Goal: Task Accomplishment & Management: Manage account settings

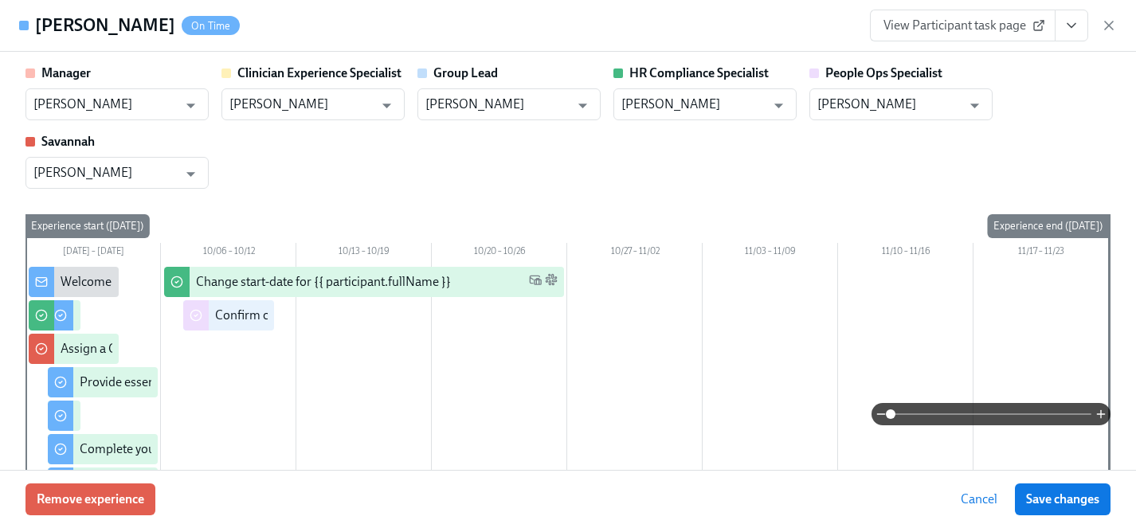
scroll to position [3127, 0]
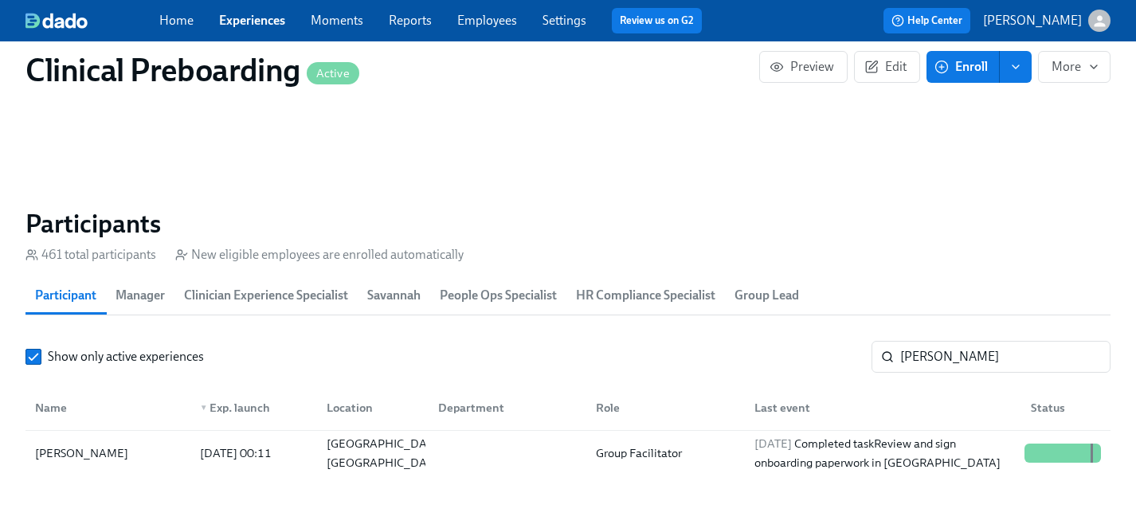
click at [469, 22] on link "Employees" at bounding box center [487, 20] width 60 height 15
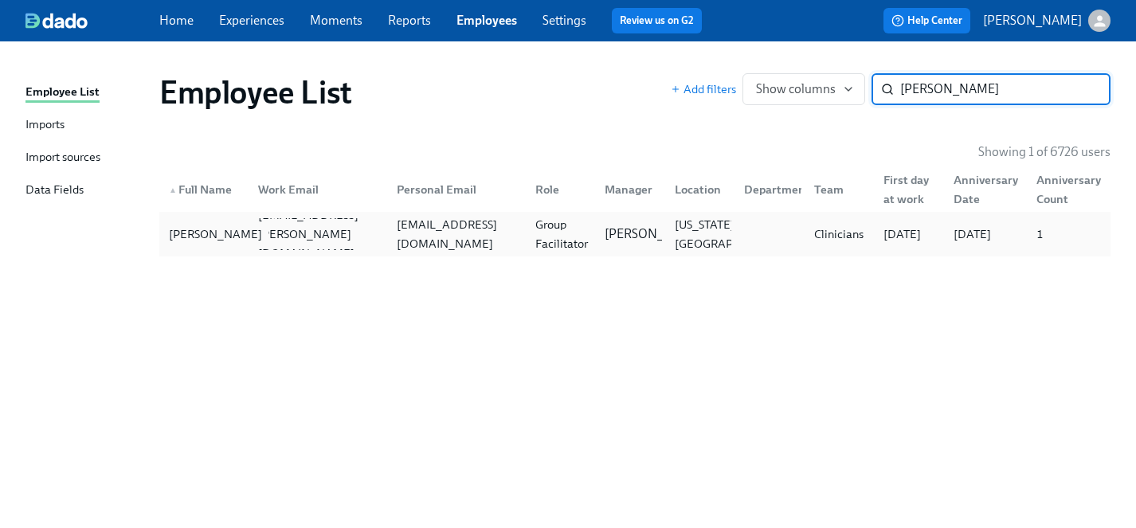
type input "kayla cun"
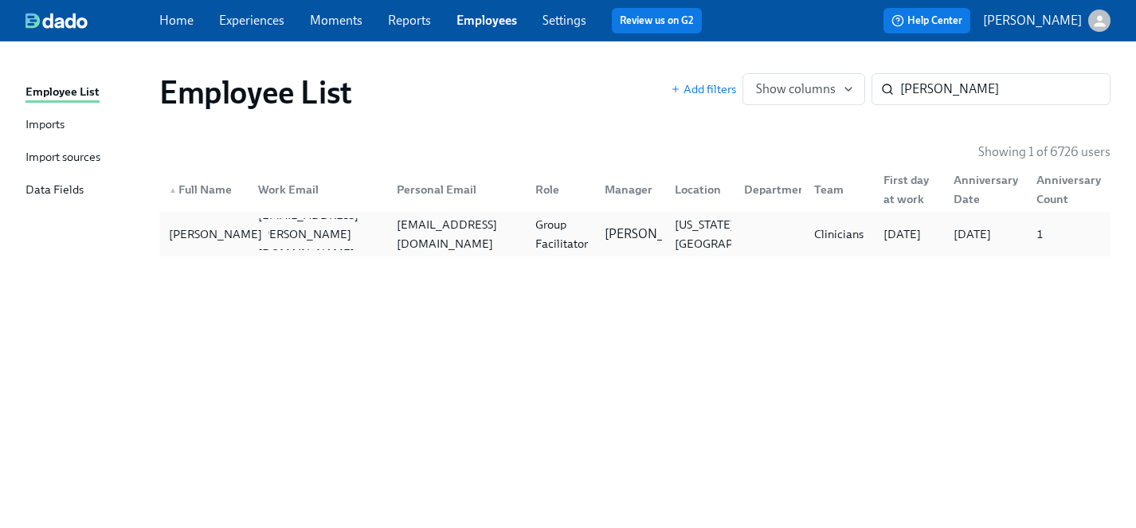
click at [228, 235] on div "Kayla Cunningham" at bounding box center [216, 234] width 106 height 19
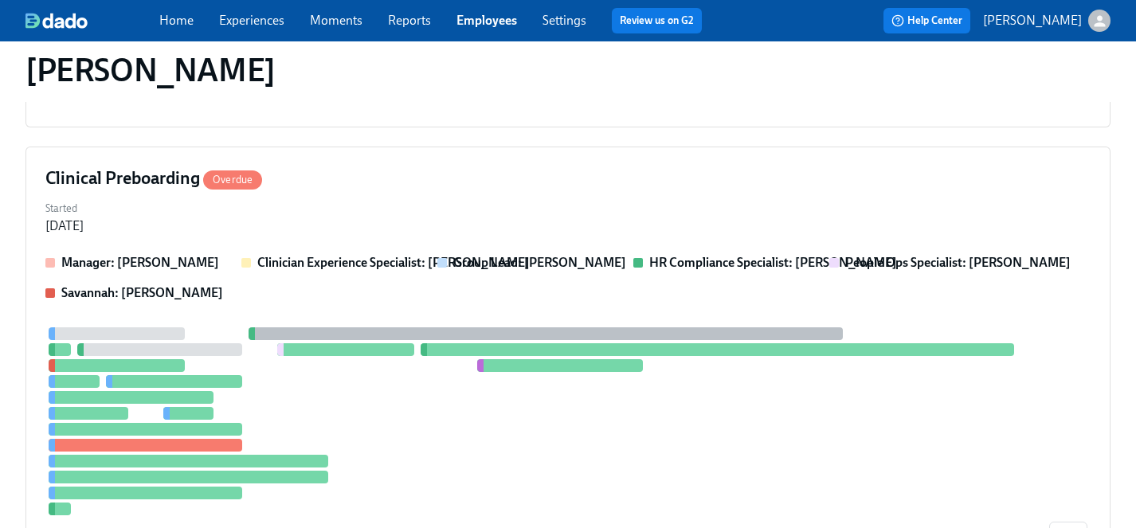
scroll to position [687, 0]
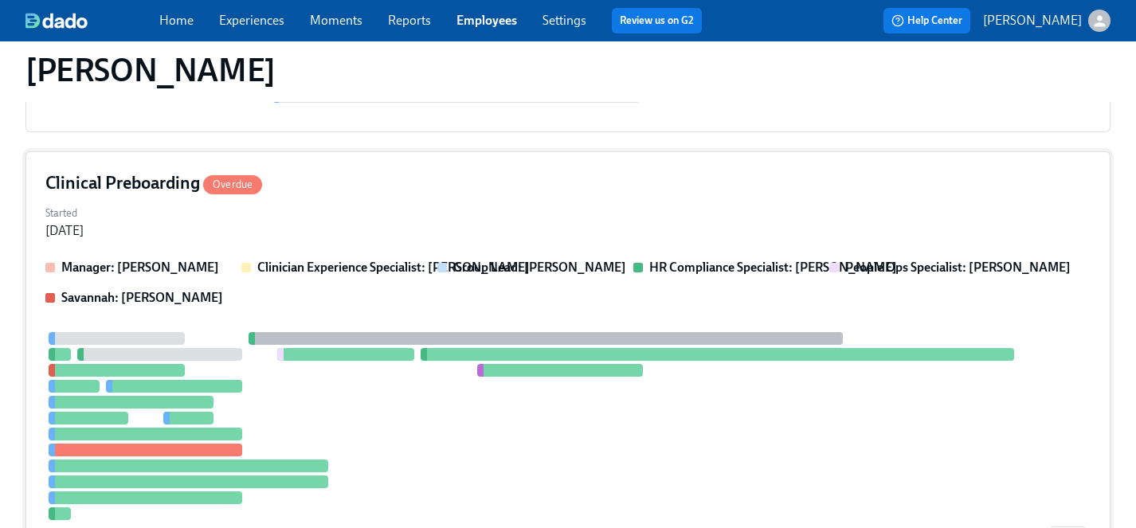
click at [422, 425] on div at bounding box center [545, 426] width 1001 height 188
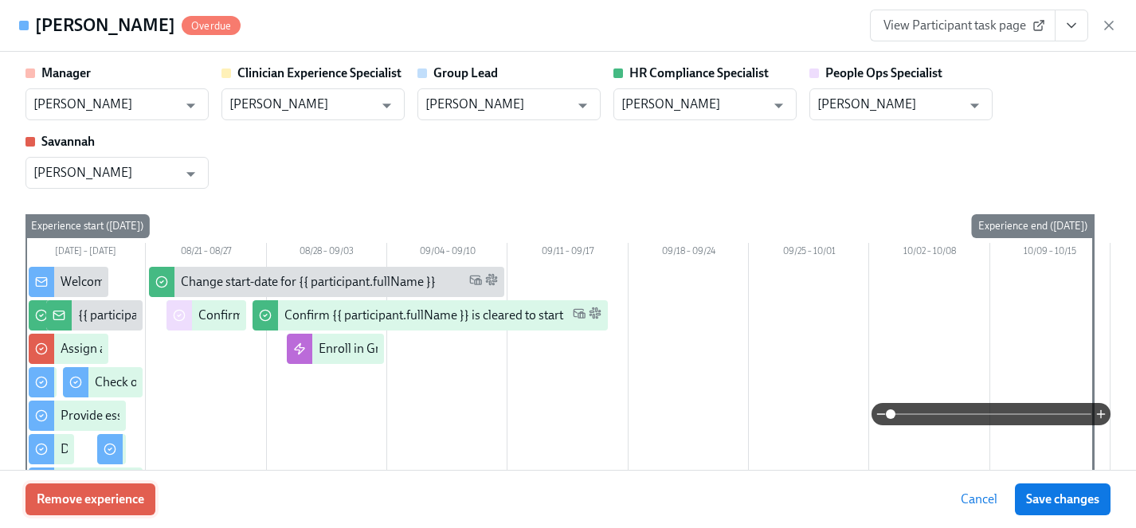
click at [129, 503] on span "Remove experience" at bounding box center [91, 500] width 108 height 16
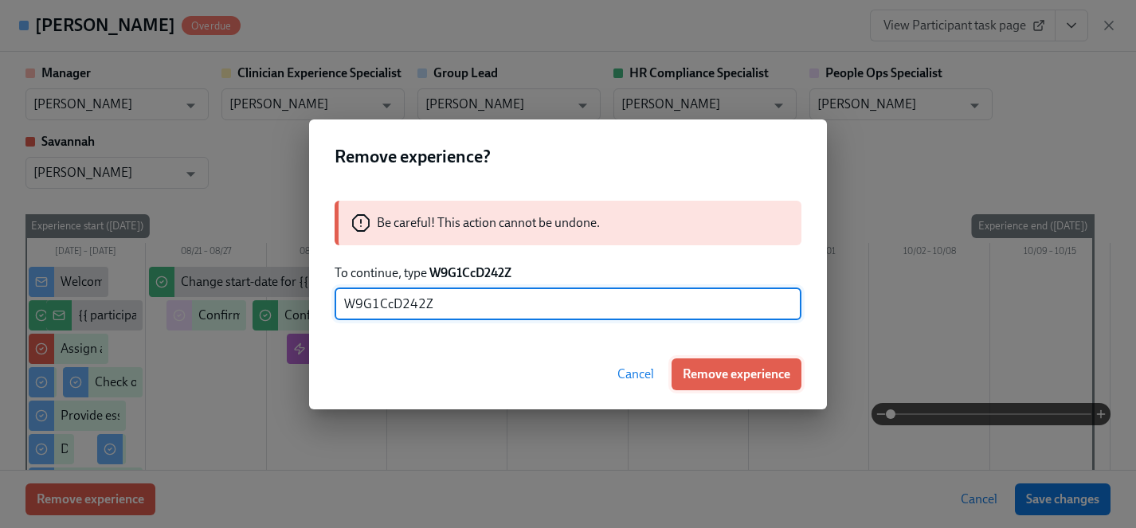
type input "W9G1CcD242Z"
click at [742, 376] on span "Remove experience" at bounding box center [737, 374] width 108 height 16
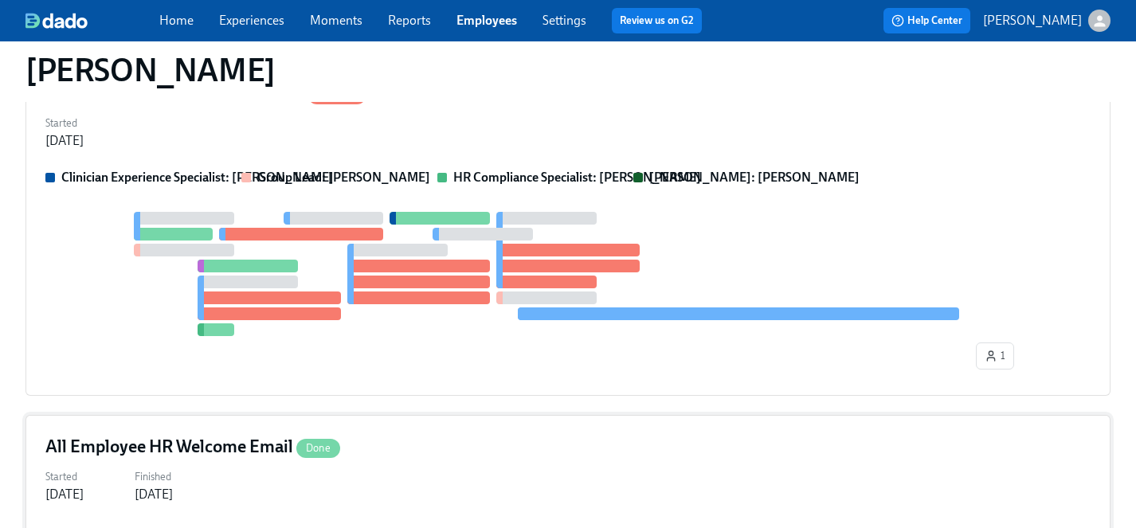
scroll to position [156, 0]
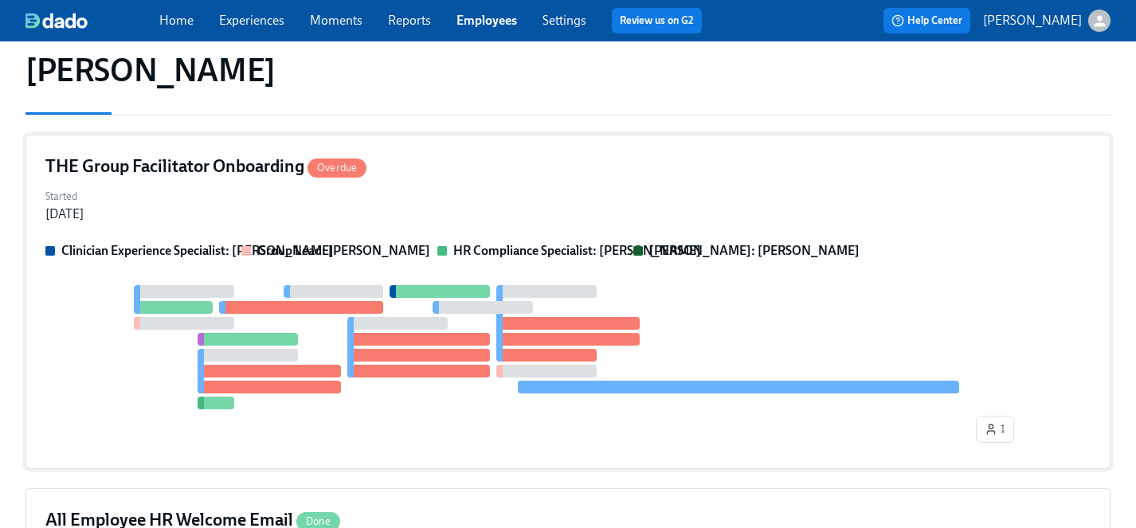
click at [498, 208] on div "Started Aug 29, 2025" at bounding box center [567, 204] width 1045 height 38
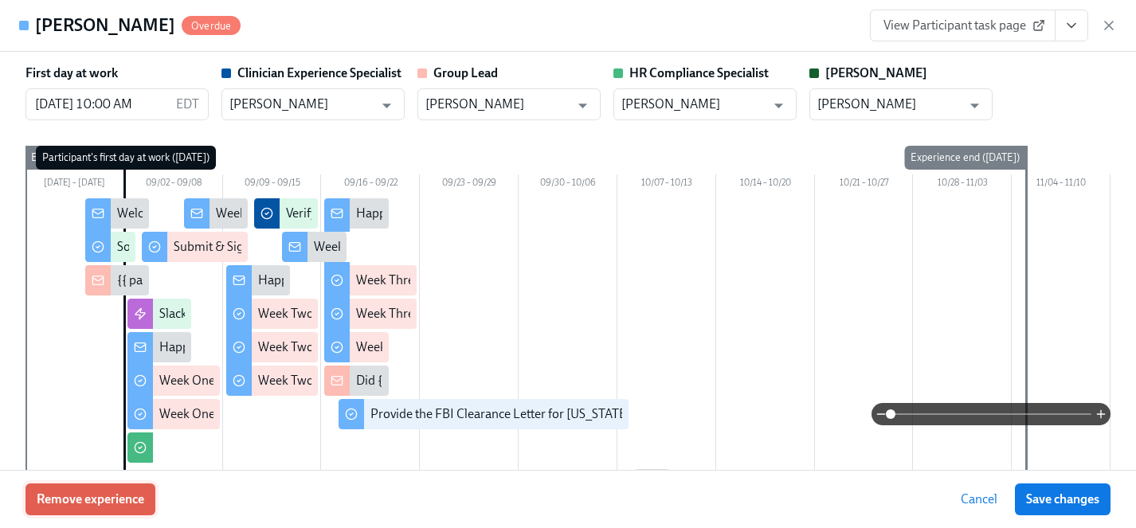
click at [69, 497] on span "Remove experience" at bounding box center [91, 500] width 108 height 16
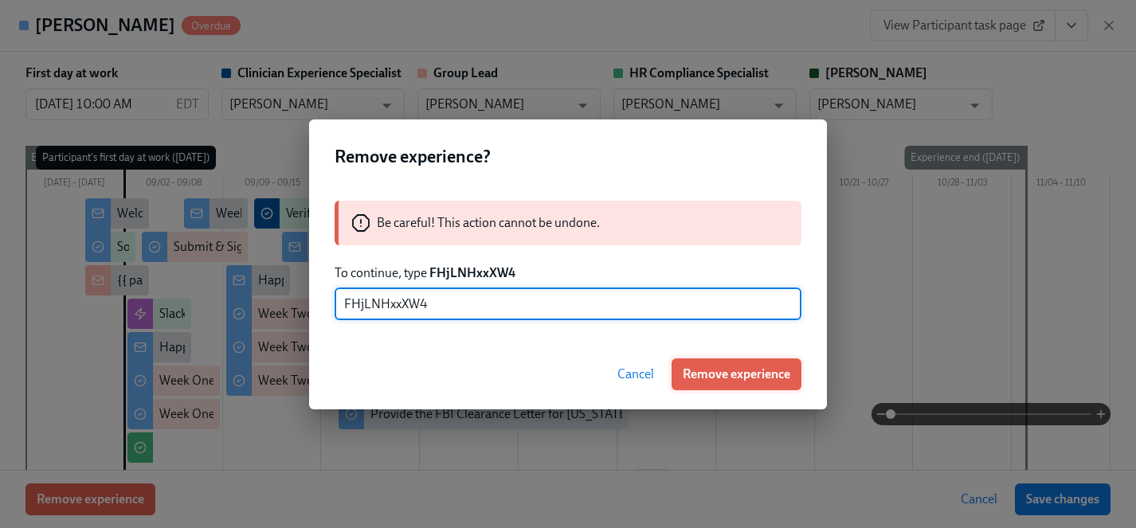
type input "FHjLNHxxXW4"
click at [735, 374] on span "Remove experience" at bounding box center [737, 374] width 108 height 16
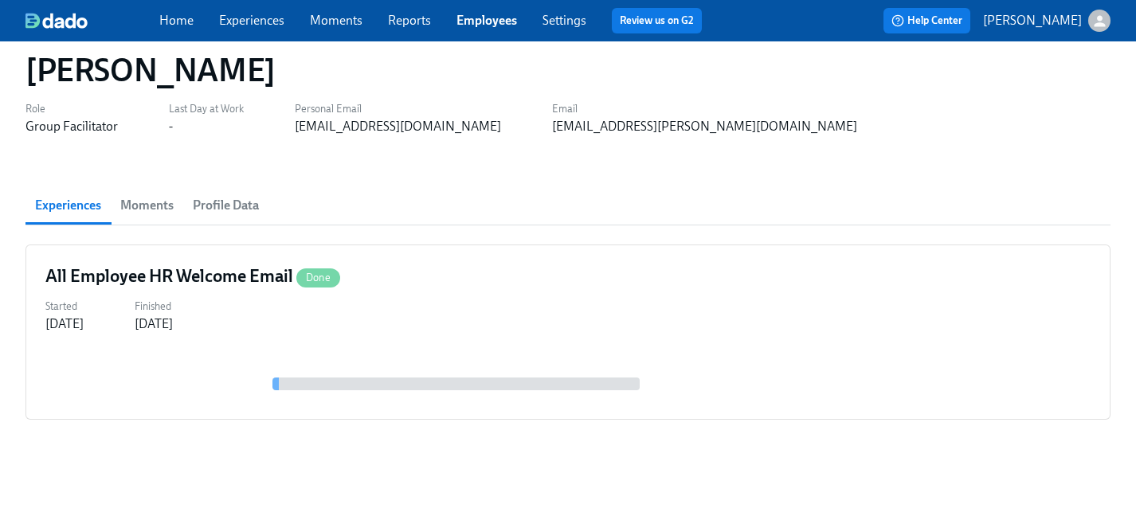
scroll to position [0, 0]
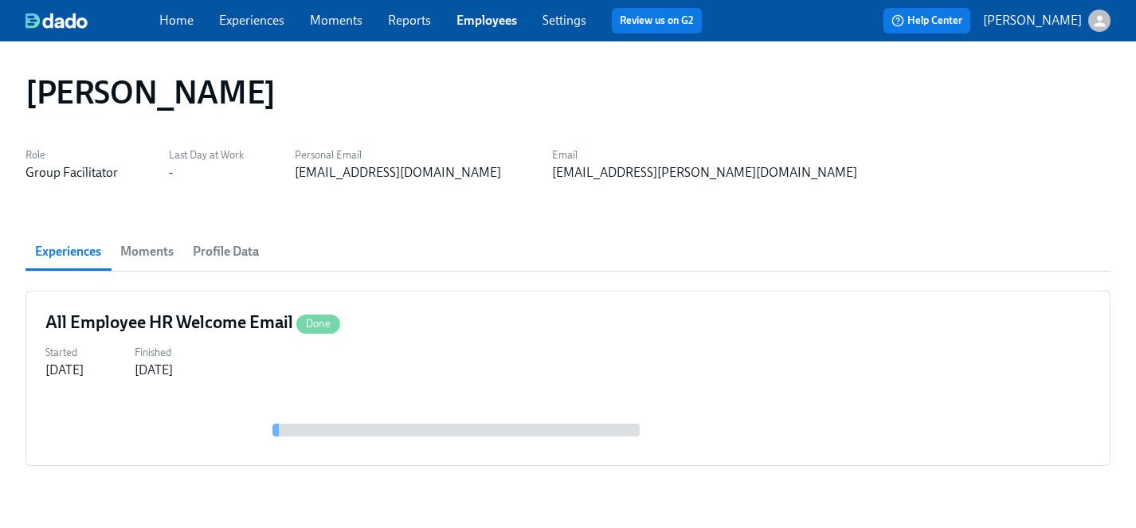
click at [254, 22] on link "Experiences" at bounding box center [251, 20] width 65 height 15
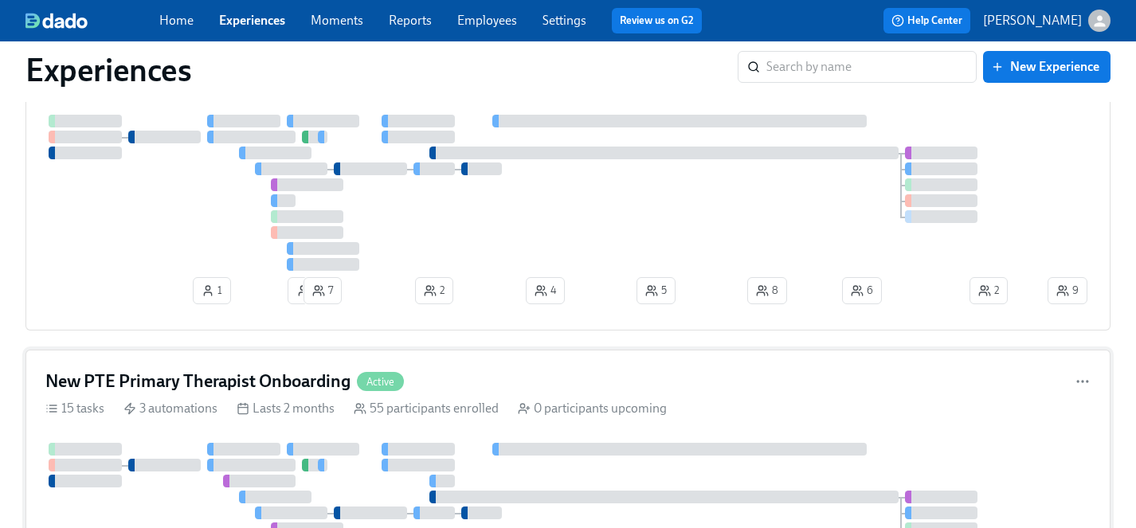
scroll to position [181, 0]
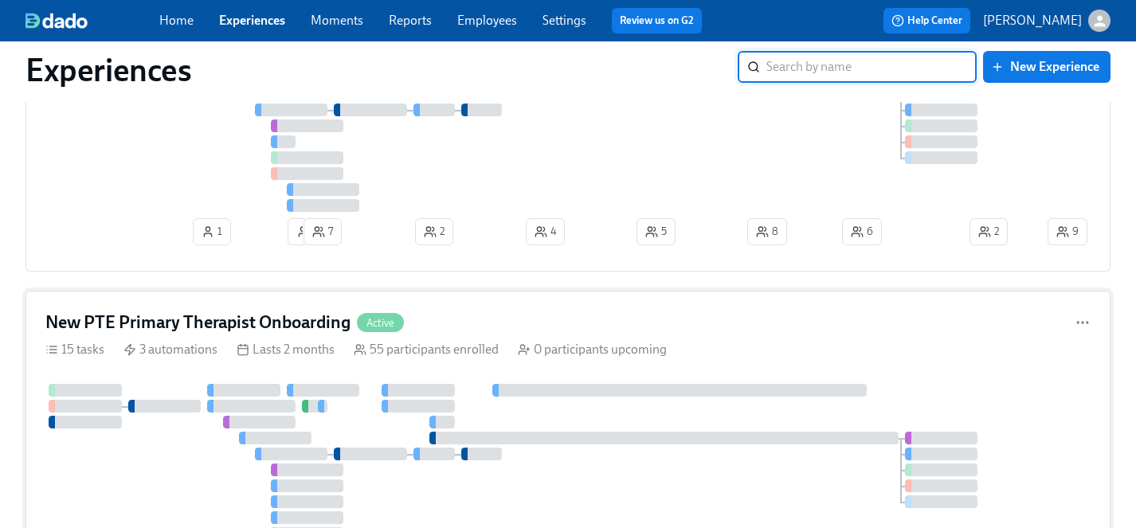
click at [531, 486] on div at bounding box center [544, 470] width 999 height 172
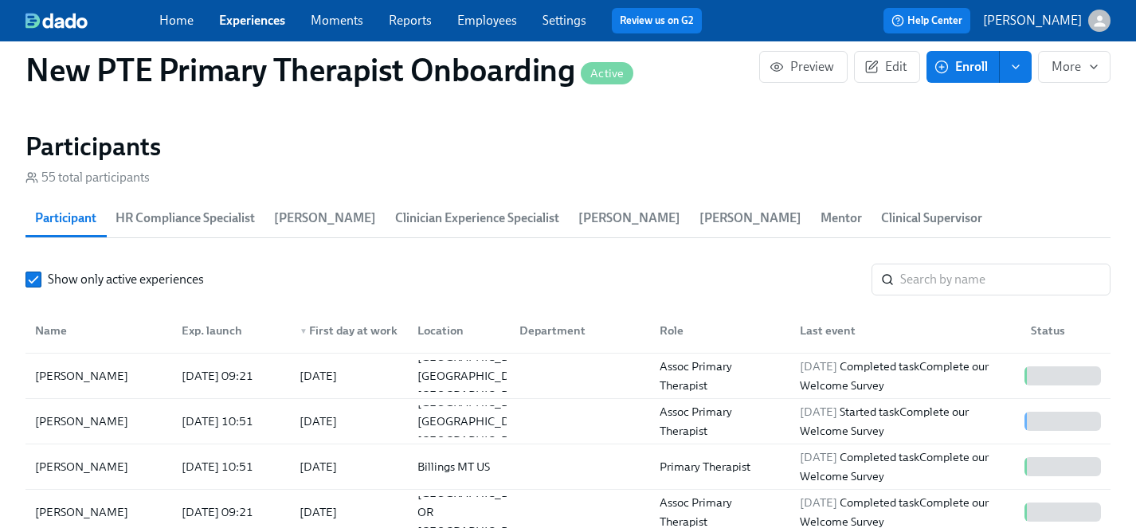
scroll to position [1459, 0]
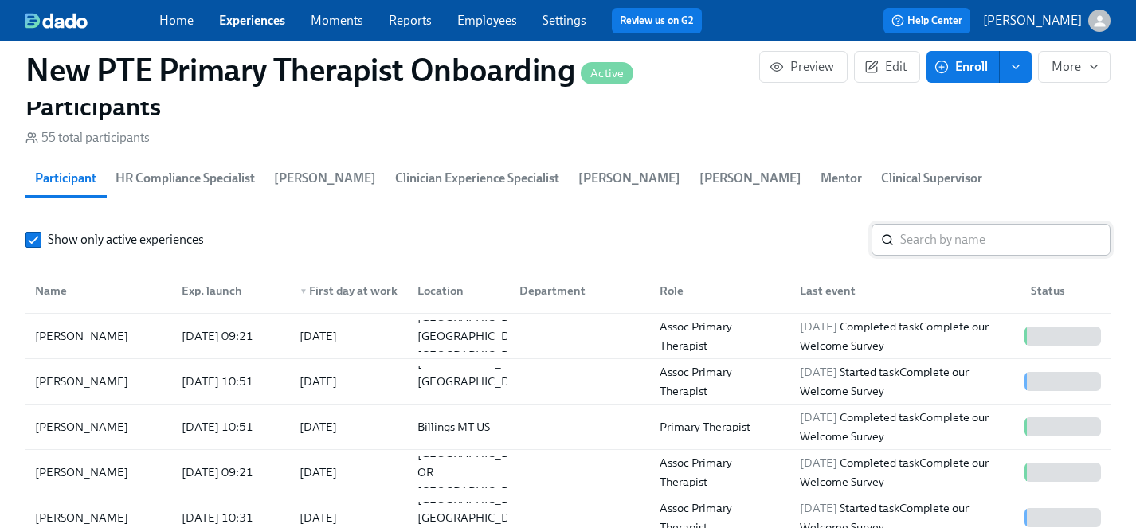
click at [965, 224] on input "search" at bounding box center [1005, 240] width 210 height 32
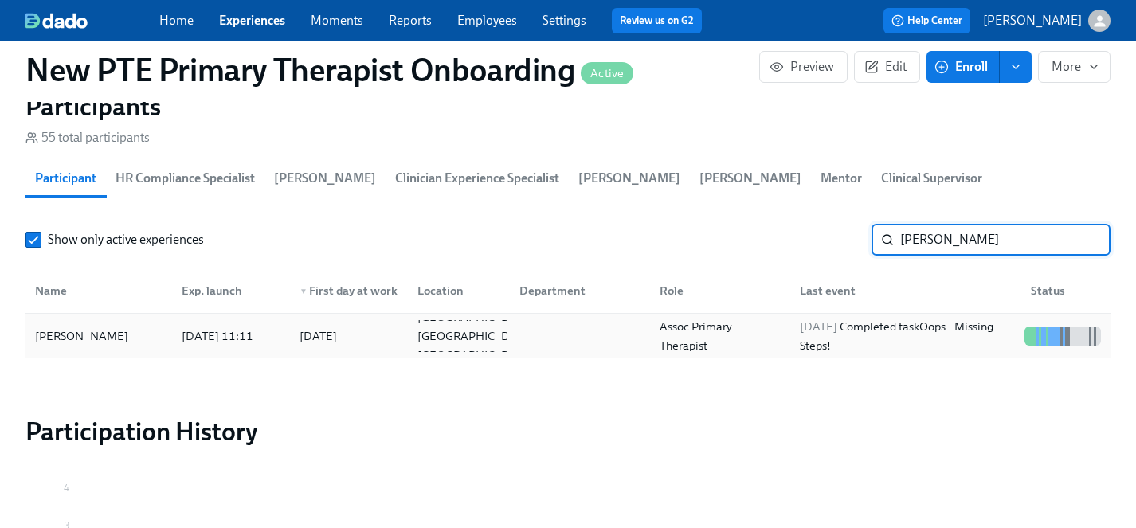
type input "joel"
click at [77, 327] on div "Joel Correa" at bounding box center [82, 336] width 106 height 19
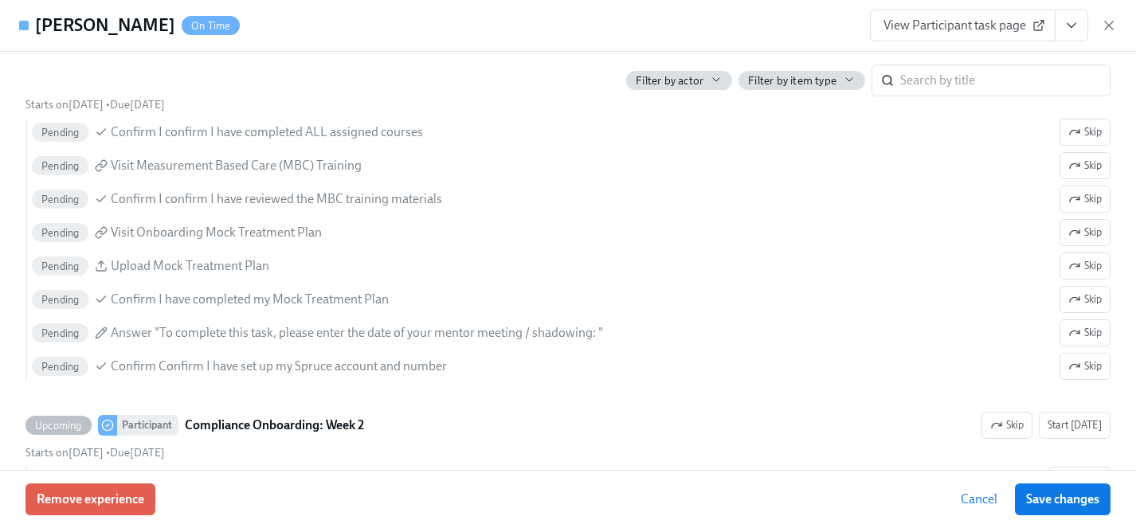
scroll to position [3229, 0]
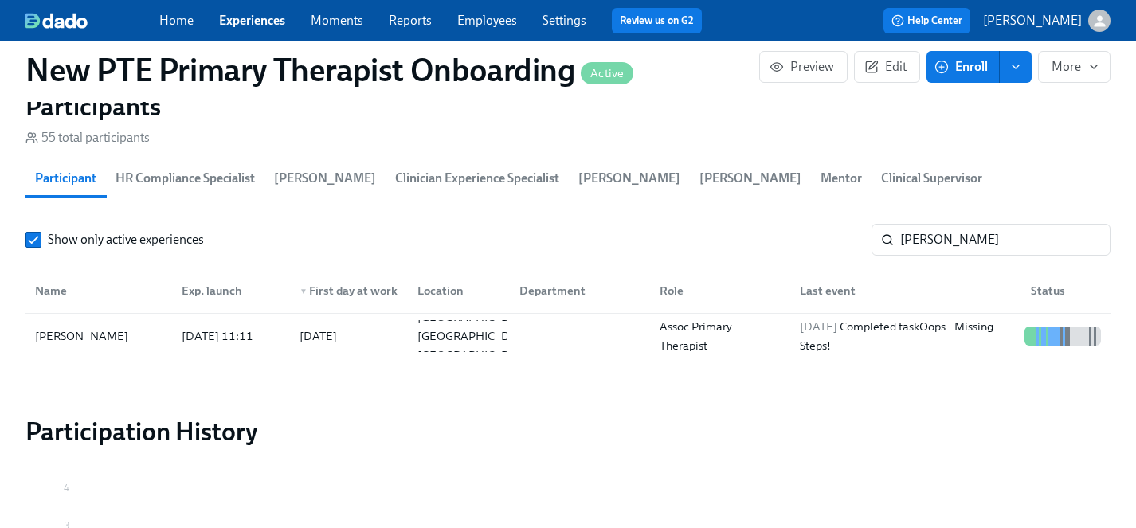
click at [252, 15] on link "Experiences" at bounding box center [252, 20] width 66 height 15
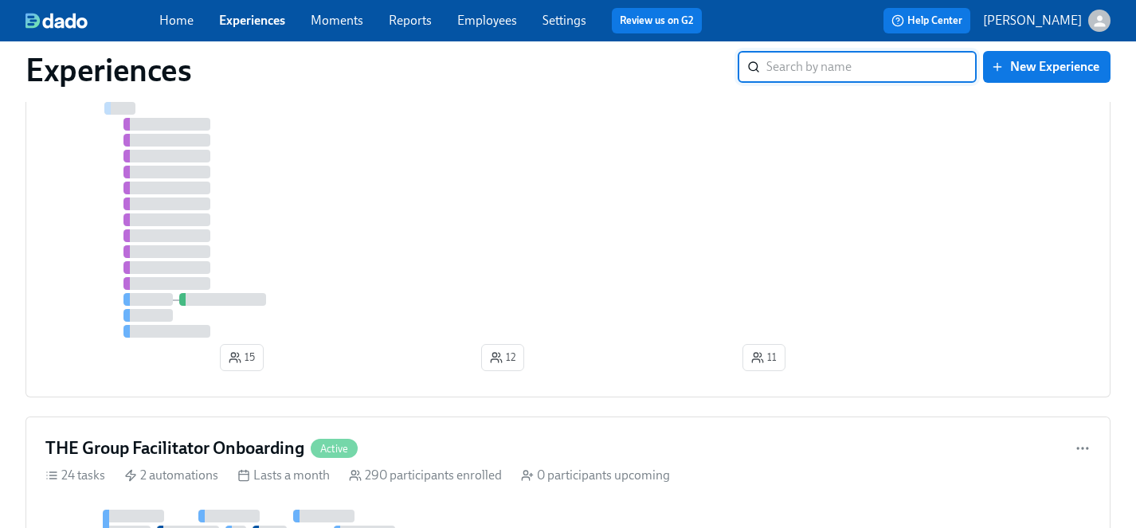
scroll to position [1528, 0]
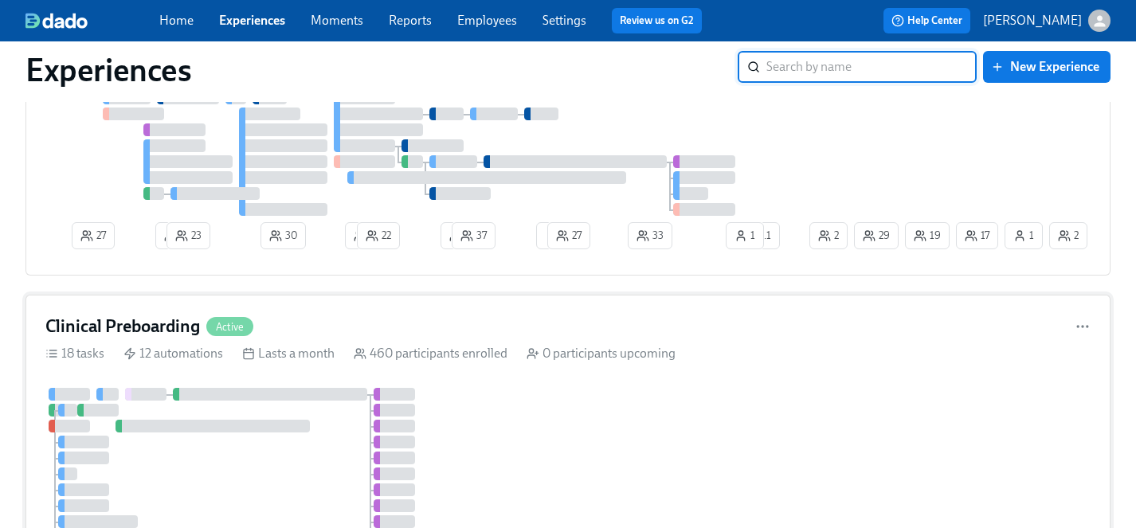
click at [284, 388] on div at bounding box center [245, 490] width 401 height 204
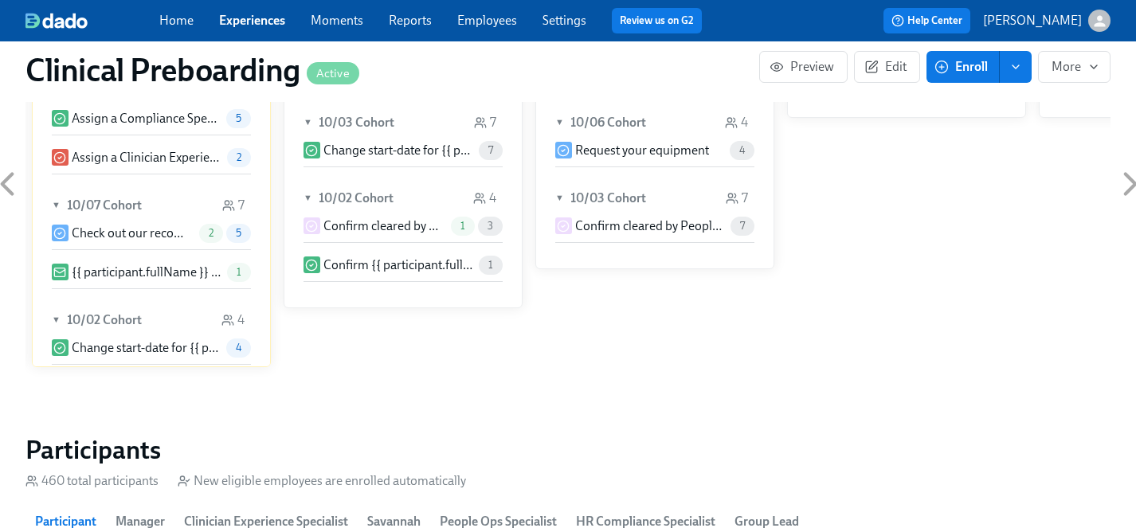
scroll to position [1617, 0]
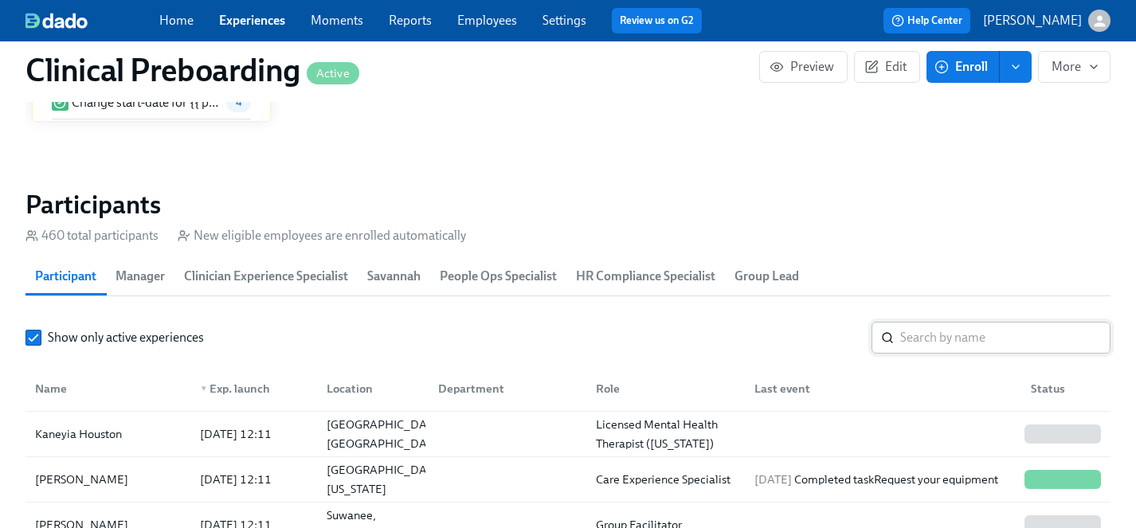
click at [996, 338] on input "search" at bounding box center [1005, 338] width 210 height 32
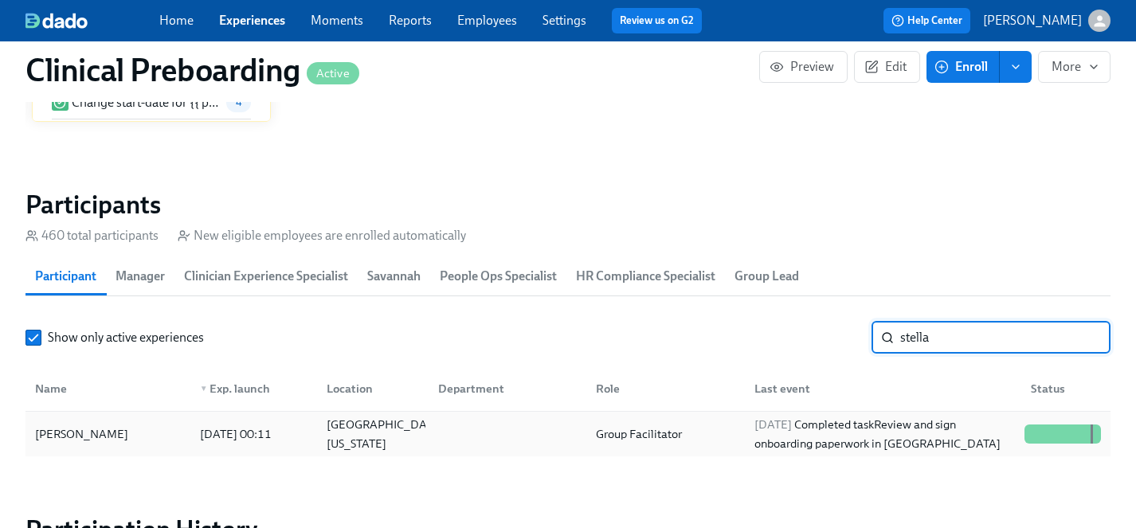
type input "stella"
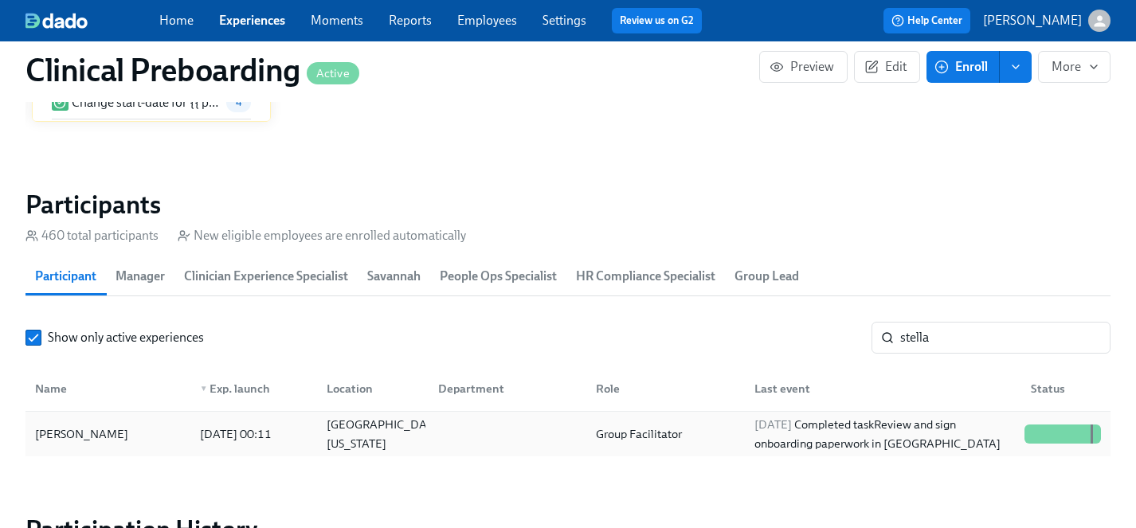
click at [60, 435] on div "Stella Radke" at bounding box center [82, 434] width 106 height 19
click at [503, 23] on link "Employees" at bounding box center [487, 20] width 60 height 15
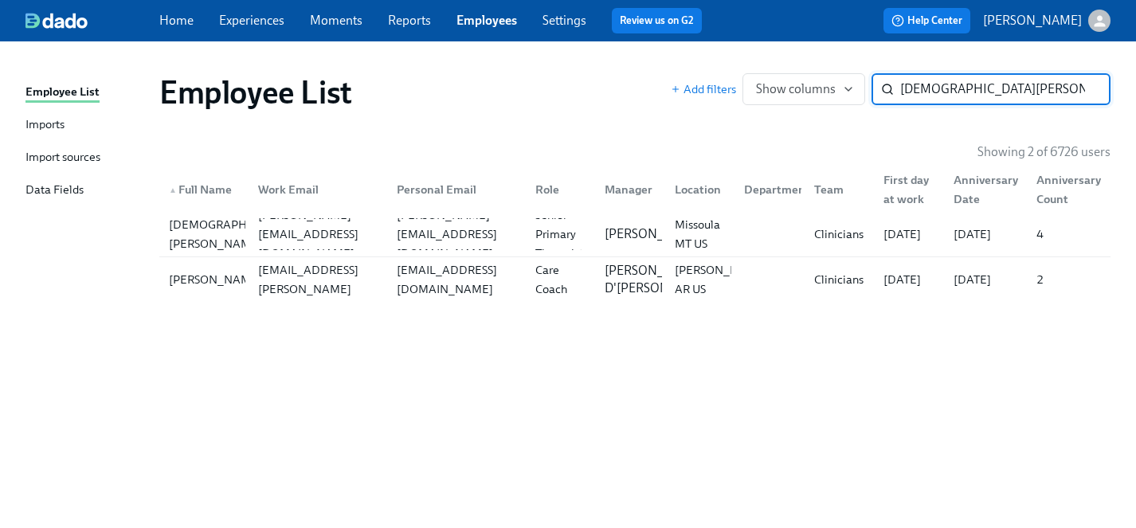
type input "kristen k"
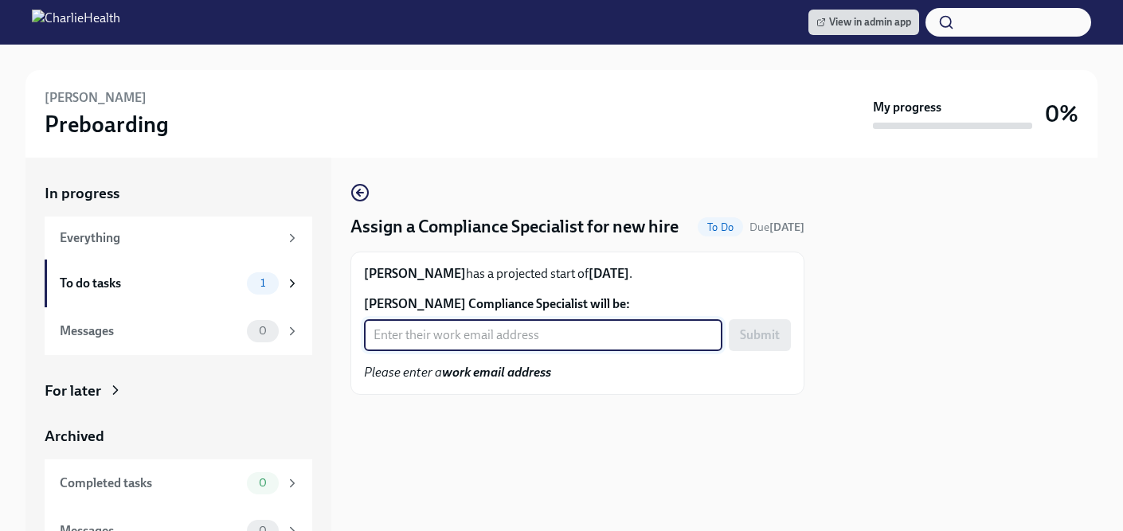
click at [437, 351] on input "YAOUNDE DANIELS's Compliance Specialist will be:" at bounding box center [543, 335] width 358 height 32
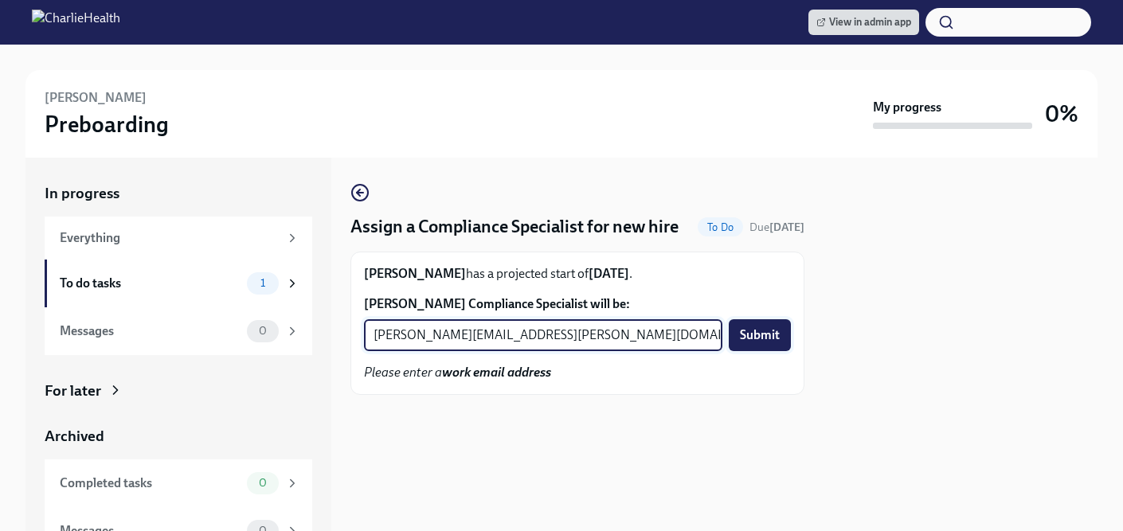
type input "kristy.johnson@charliehealth.com"
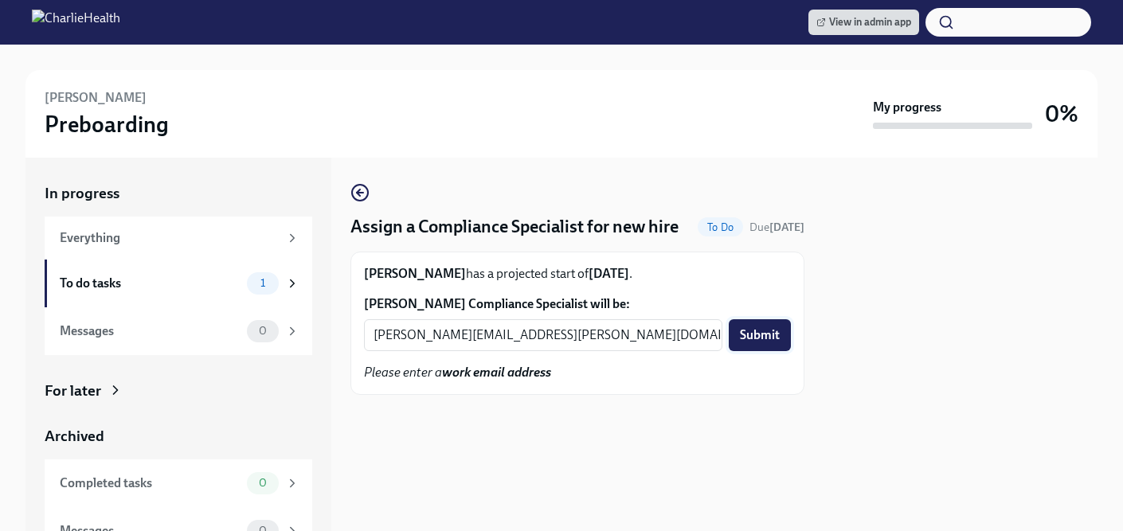
click at [770, 343] on span "Submit" at bounding box center [760, 335] width 40 height 16
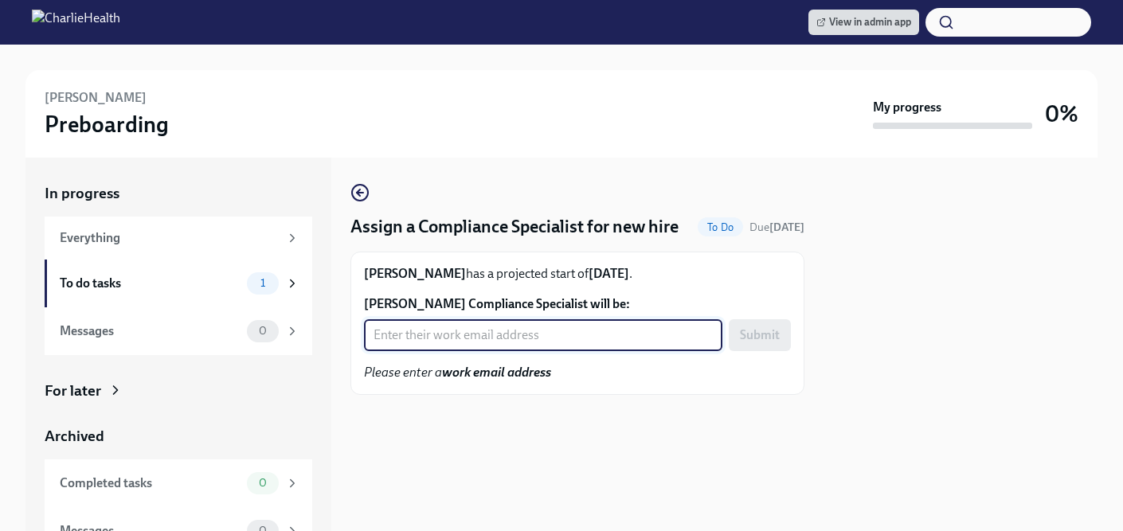
click at [444, 351] on input "Raven Jackson's Compliance Specialist will be:" at bounding box center [543, 335] width 358 height 32
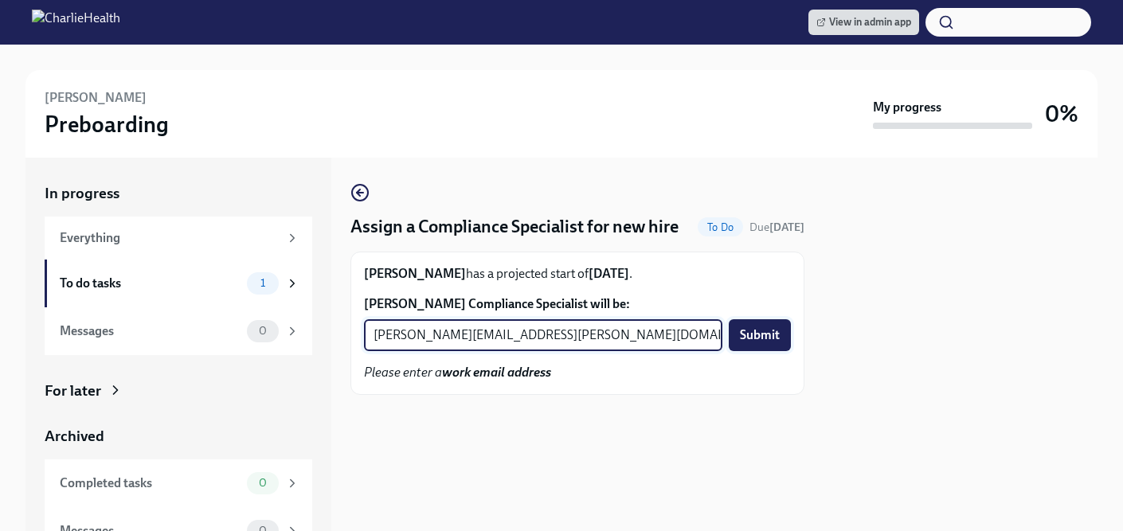
type input "tyler.pieper@charliehealth.com"
click at [755, 343] on span "Submit" at bounding box center [760, 335] width 40 height 16
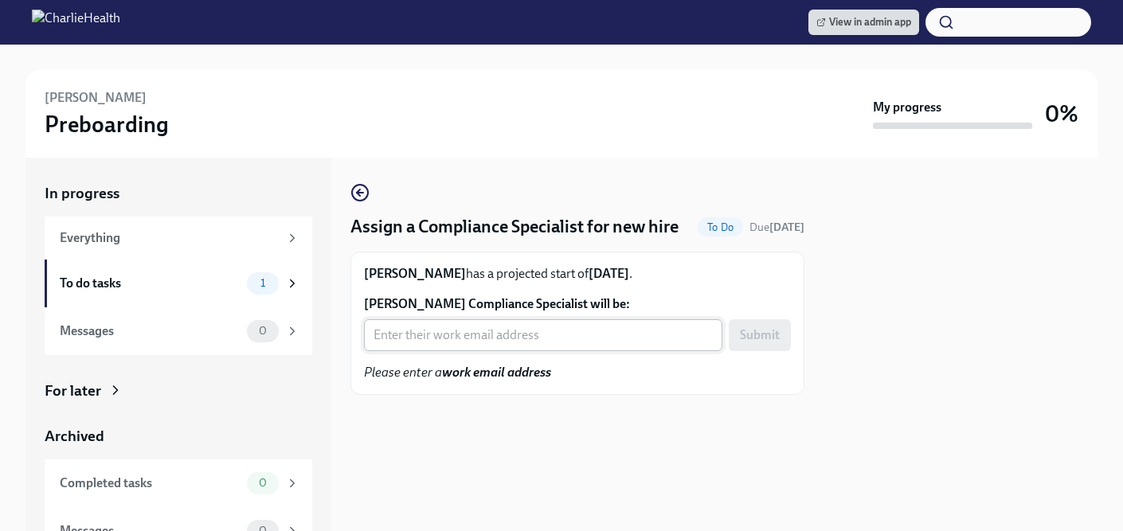
click at [523, 351] on input "[PERSON_NAME] Compliance Specialist will be:" at bounding box center [543, 335] width 358 height 32
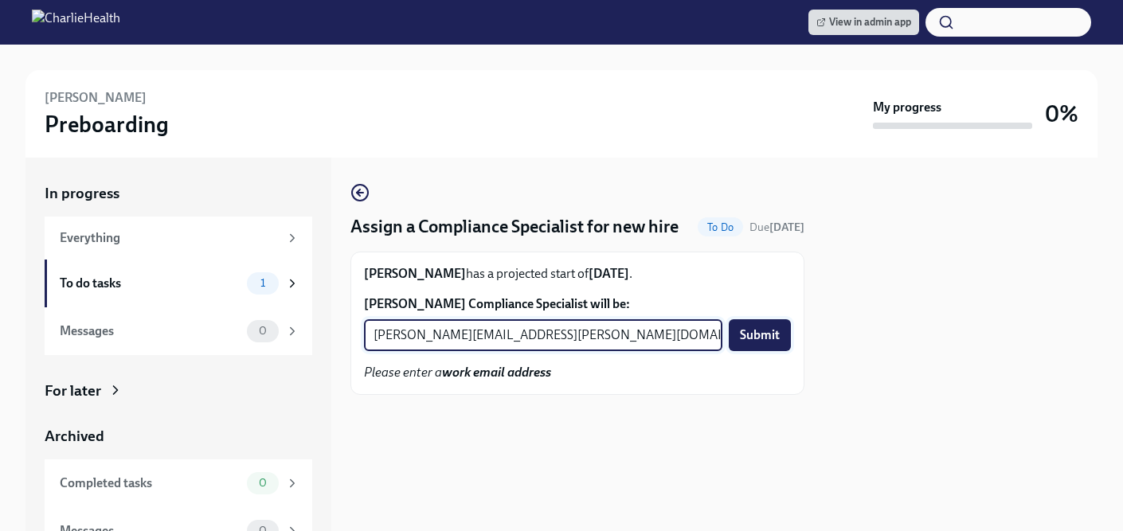
type input "[PERSON_NAME][EMAIL_ADDRESS][PERSON_NAME][DOMAIN_NAME]"
click at [758, 343] on span "Submit" at bounding box center [760, 335] width 40 height 16
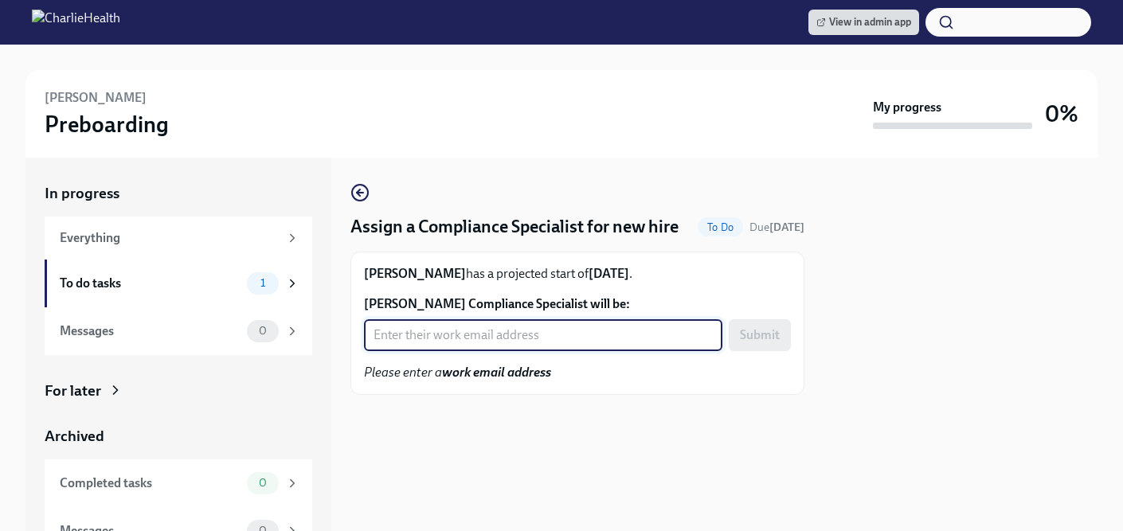
click at [436, 351] on input "Jennifer Roessler's Compliance Specialist will be:" at bounding box center [543, 335] width 358 height 32
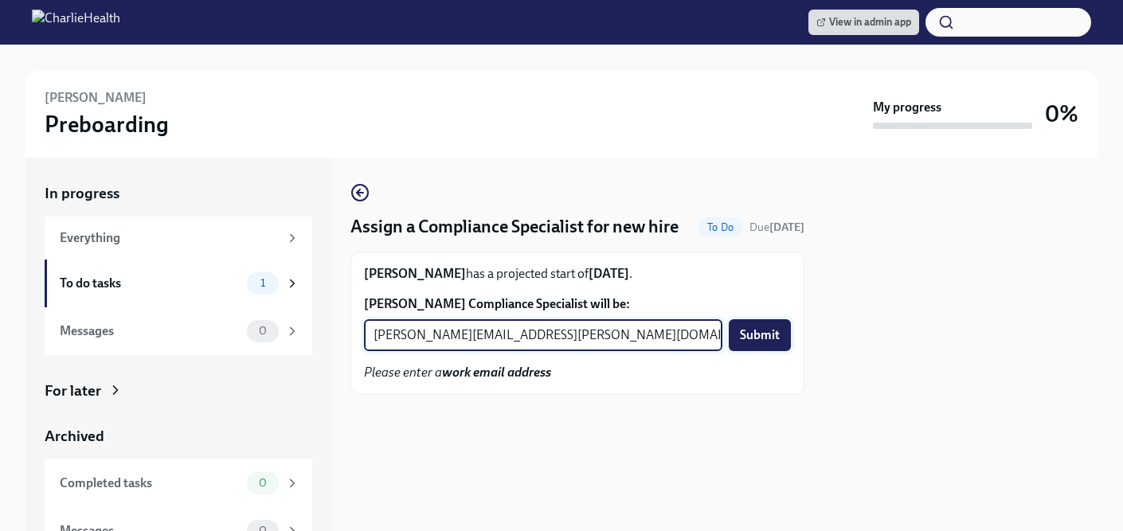
type input "jessica.barrett@charliehealth.com"
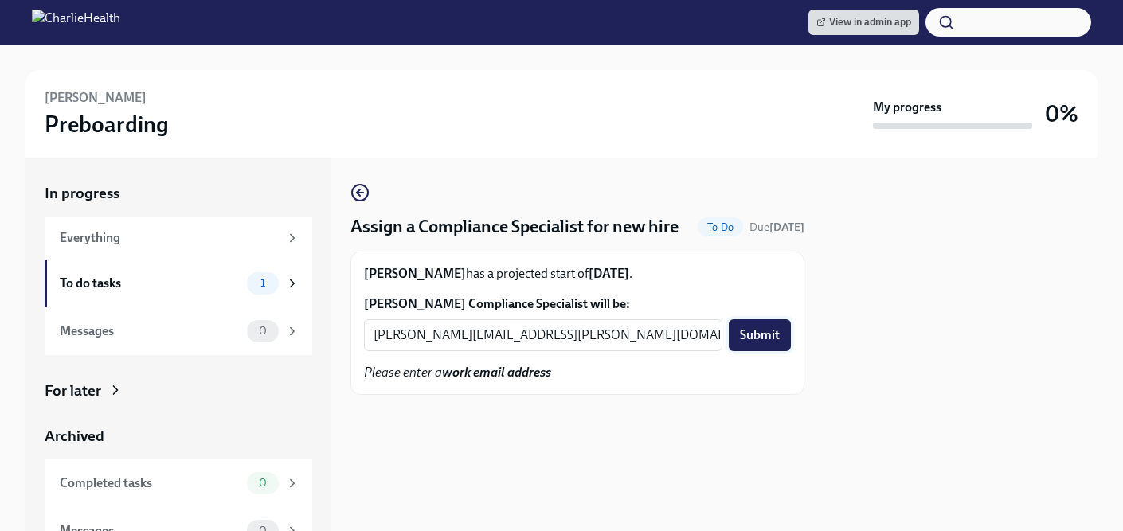
click at [762, 343] on span "Submit" at bounding box center [760, 335] width 40 height 16
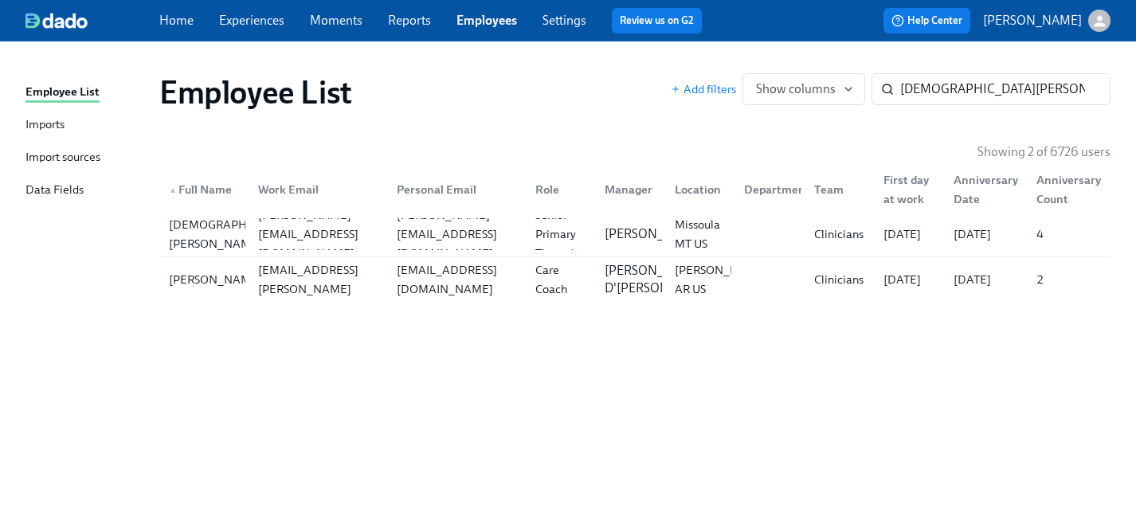
click at [272, 14] on link "Experiences" at bounding box center [251, 20] width 65 height 15
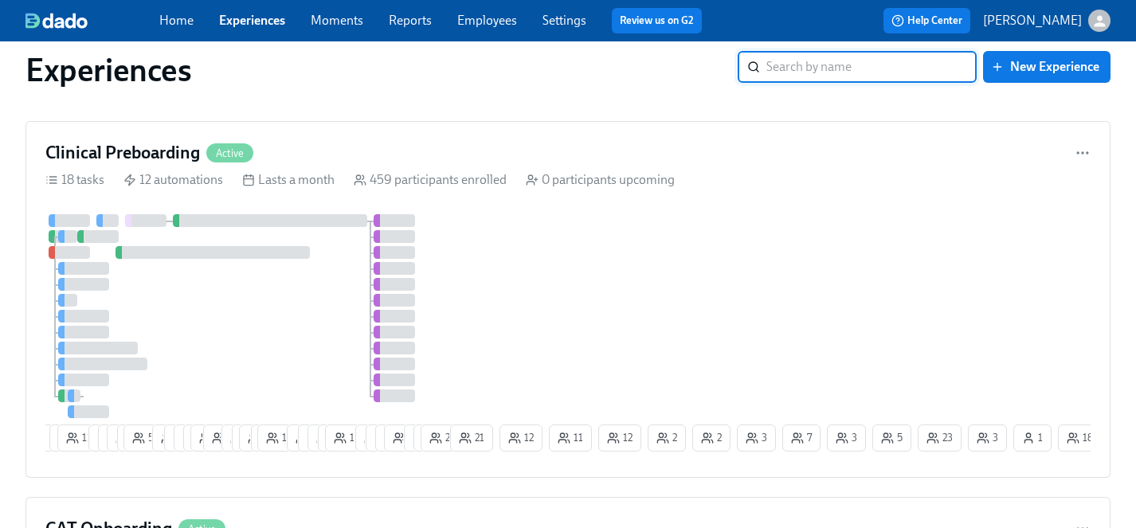
scroll to position [1718, 0]
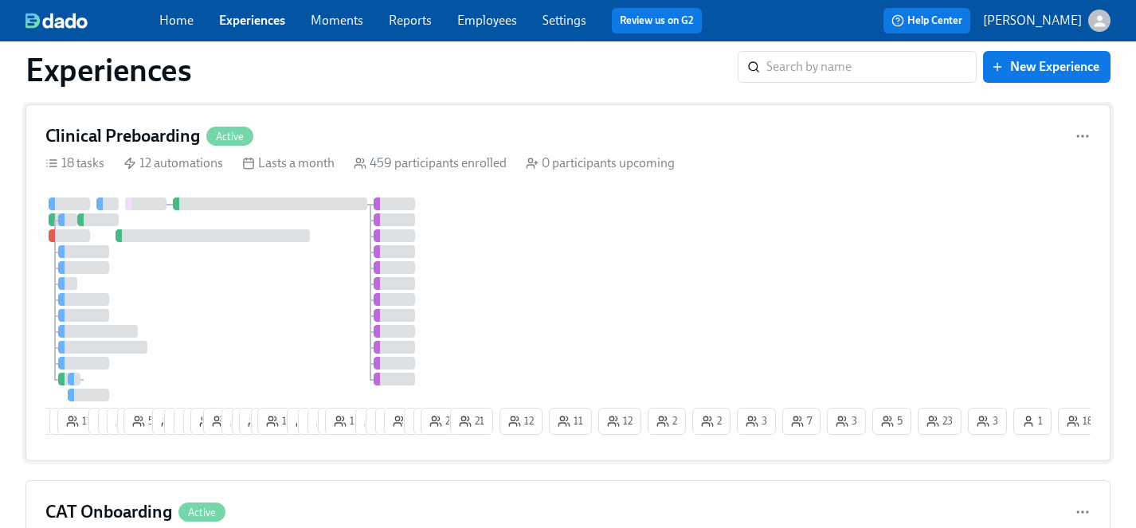
click at [272, 329] on div at bounding box center [245, 300] width 401 height 204
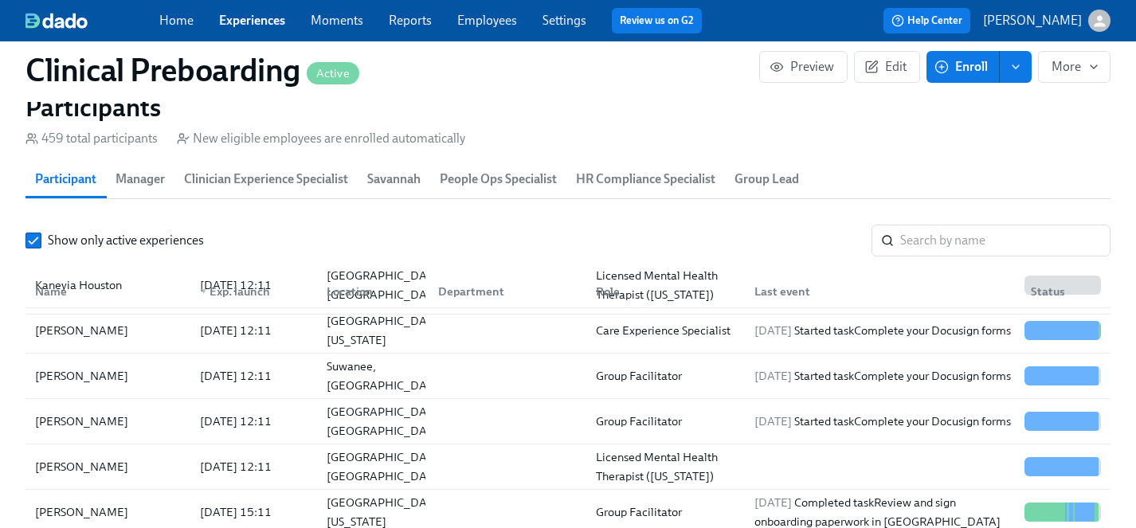
scroll to position [53, 0]
click at [71, 462] on div "Jennifer Roessler" at bounding box center [82, 465] width 106 height 19
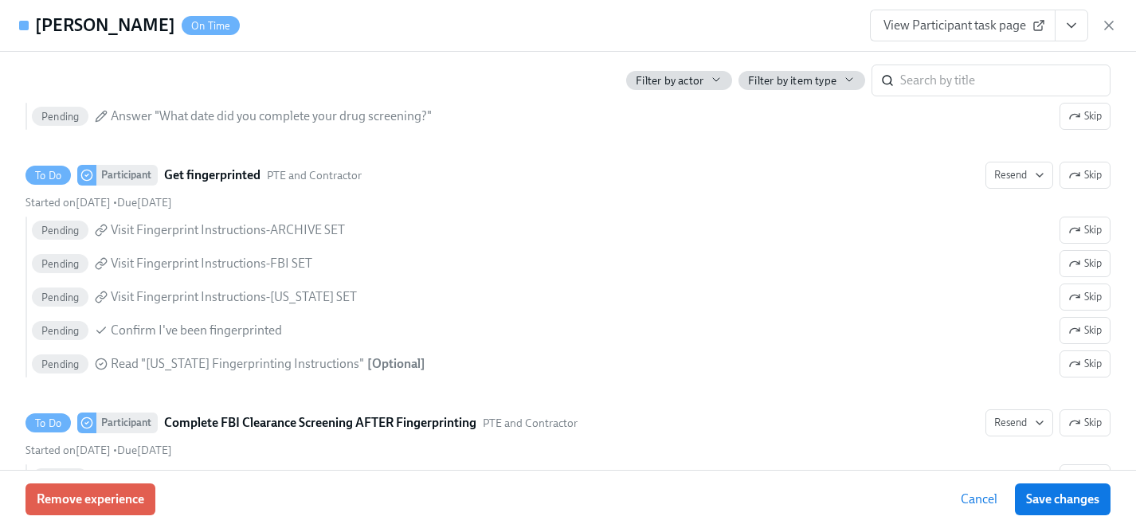
scroll to position [2185, 0]
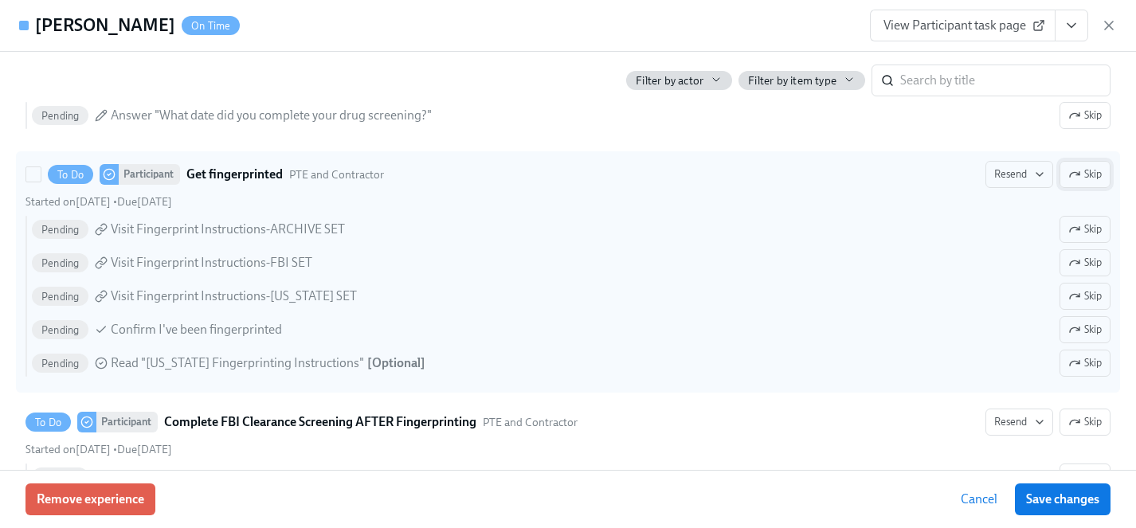
click at [1091, 178] on span "Skip" at bounding box center [1084, 174] width 33 height 16
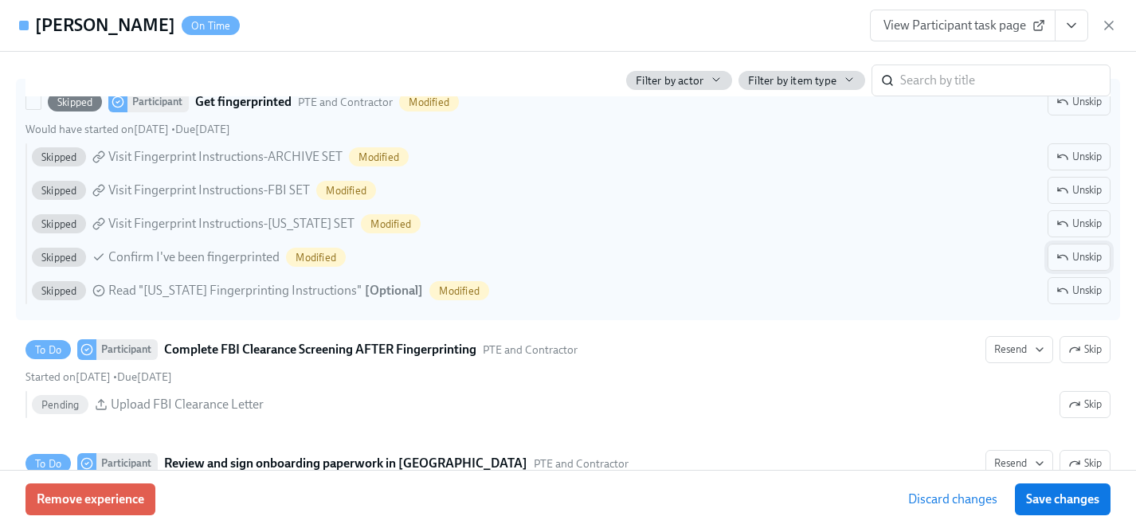
scroll to position [2258, 0]
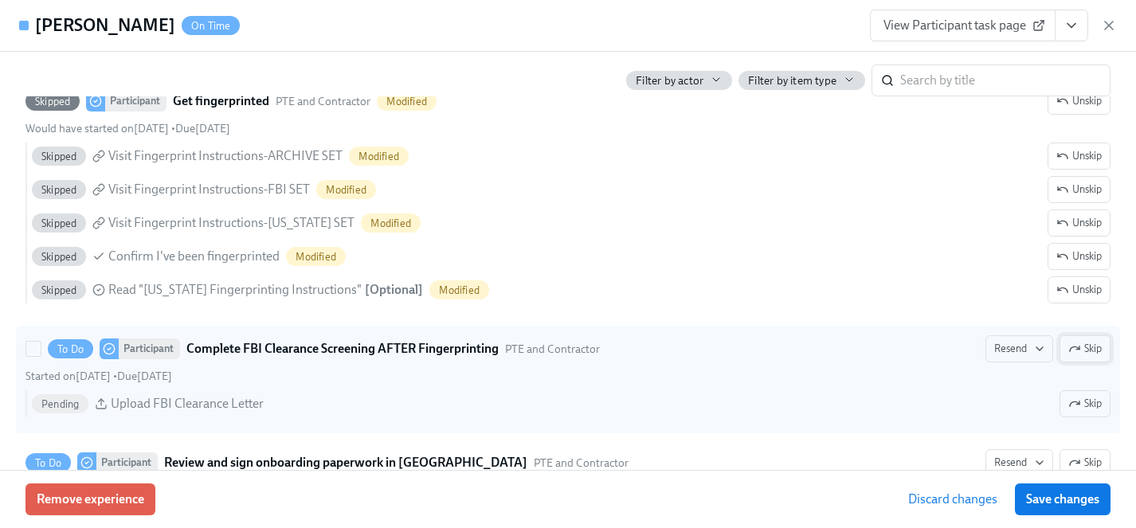
click at [1089, 351] on span "Skip" at bounding box center [1084, 349] width 33 height 16
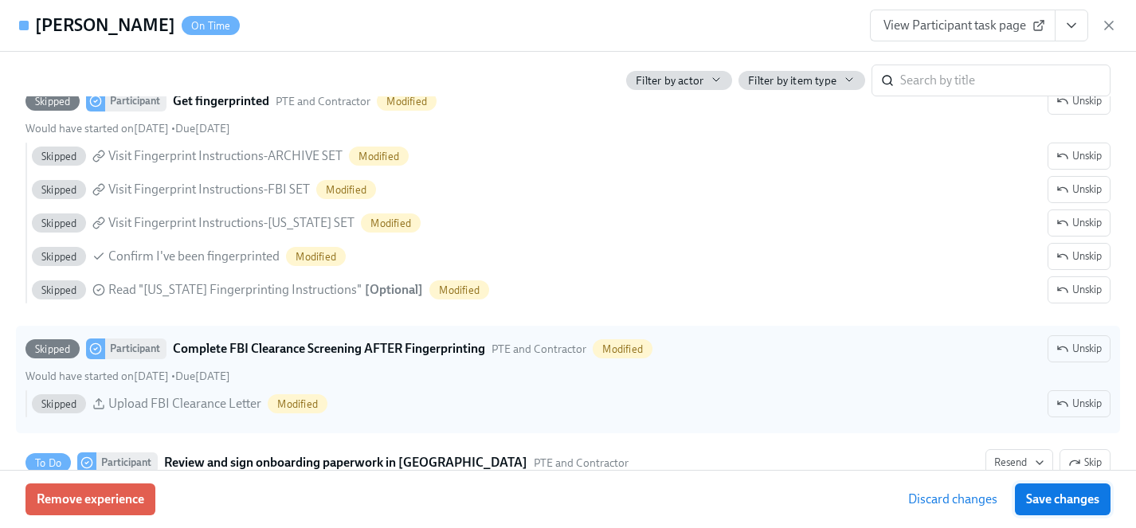
click at [1076, 505] on span "Save changes" at bounding box center [1062, 500] width 73 height 16
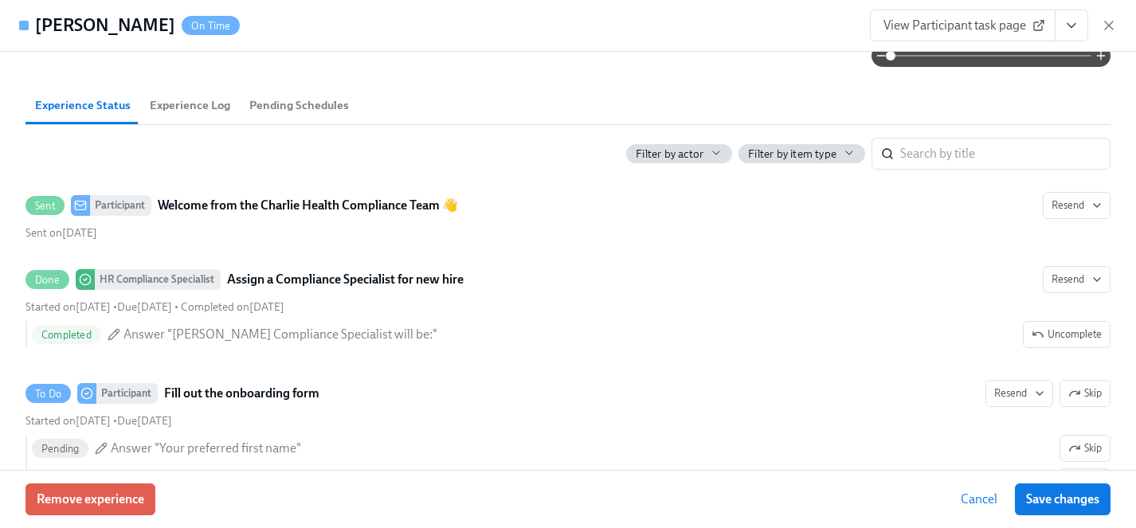
scroll to position [421, 0]
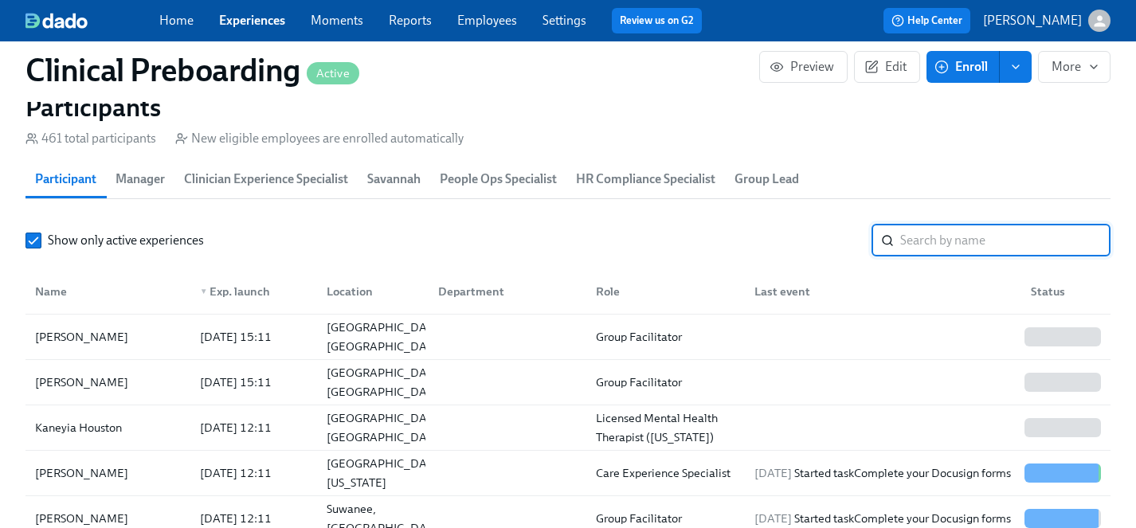
click at [935, 238] on input "search" at bounding box center [1005, 241] width 210 height 32
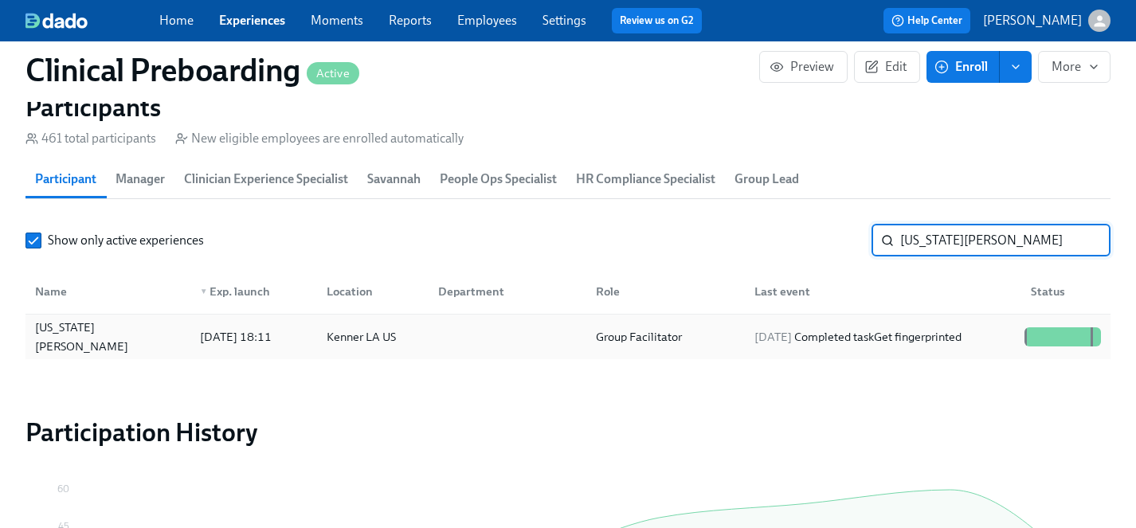
type input "virginia w"
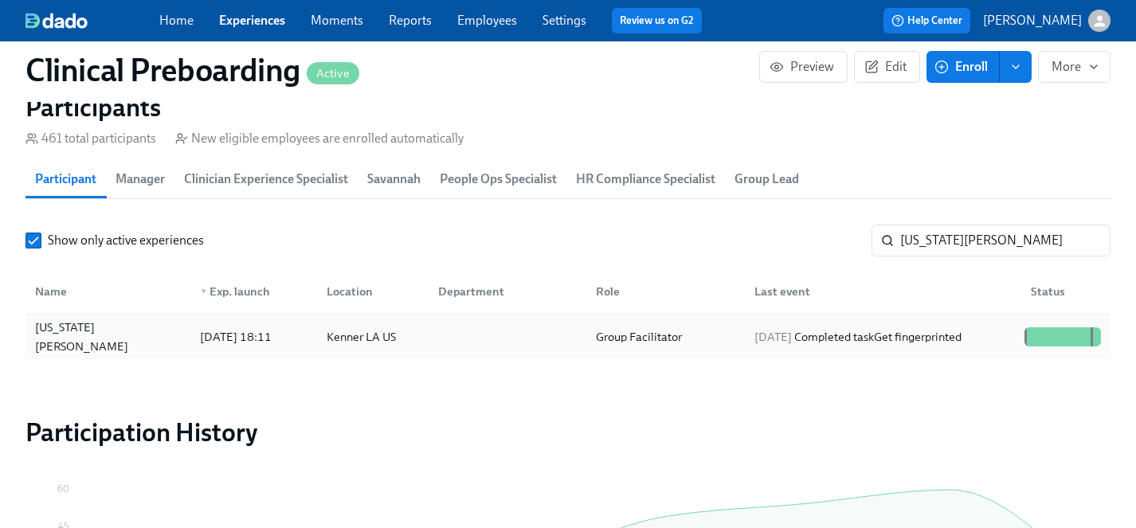
click at [84, 338] on div "Virginia Williams" at bounding box center [108, 337] width 159 height 38
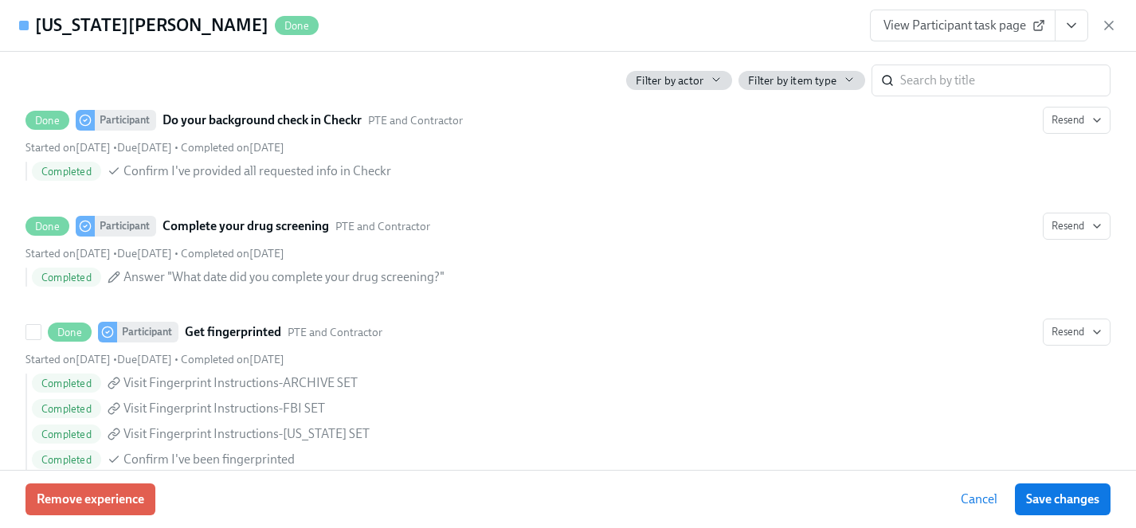
scroll to position [1709, 0]
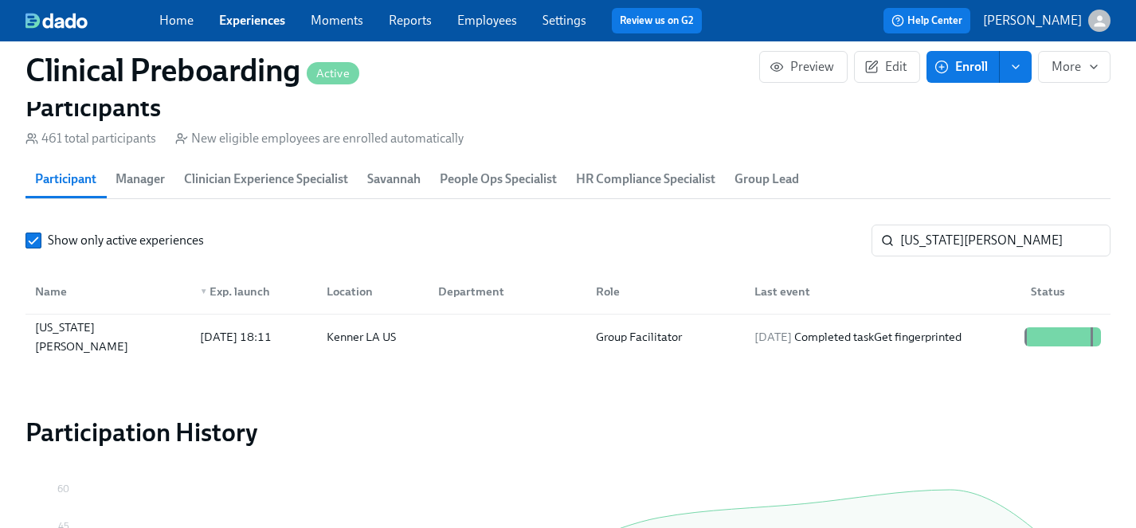
click at [252, 24] on link "Experiences" at bounding box center [252, 20] width 66 height 15
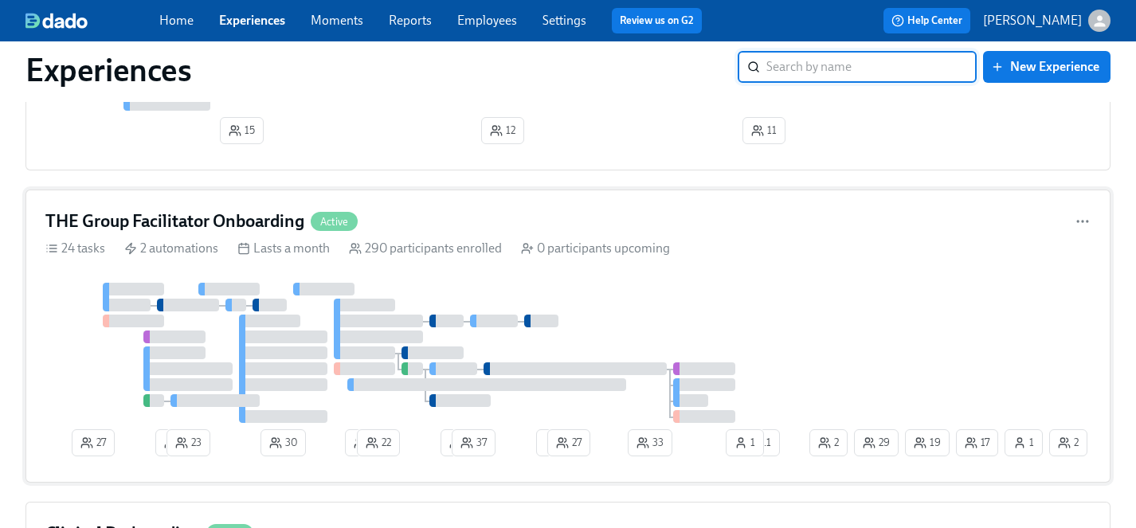
scroll to position [1318, 0]
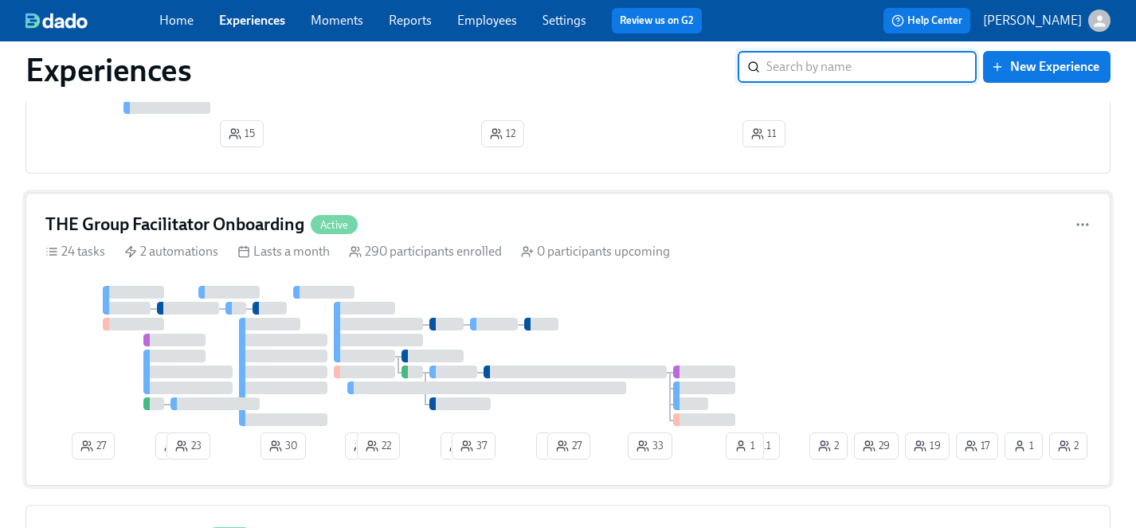
click at [636, 273] on div "THE Group Facilitator Onboarding Active 24 tasks 2 automations Lasts a month 29…" at bounding box center [567, 339] width 1085 height 293
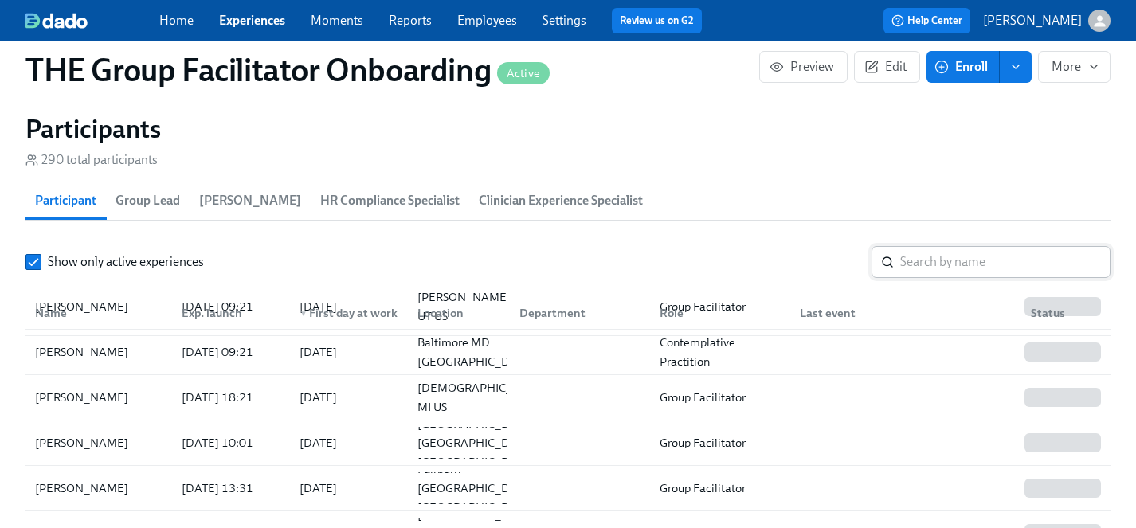
scroll to position [90, 0]
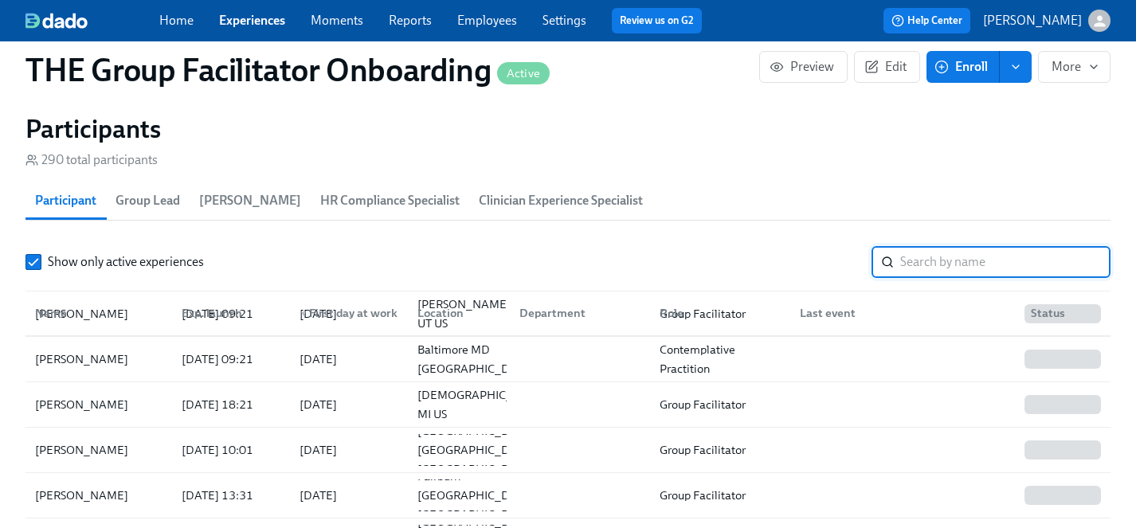
click at [934, 253] on input "search" at bounding box center [1005, 262] width 210 height 32
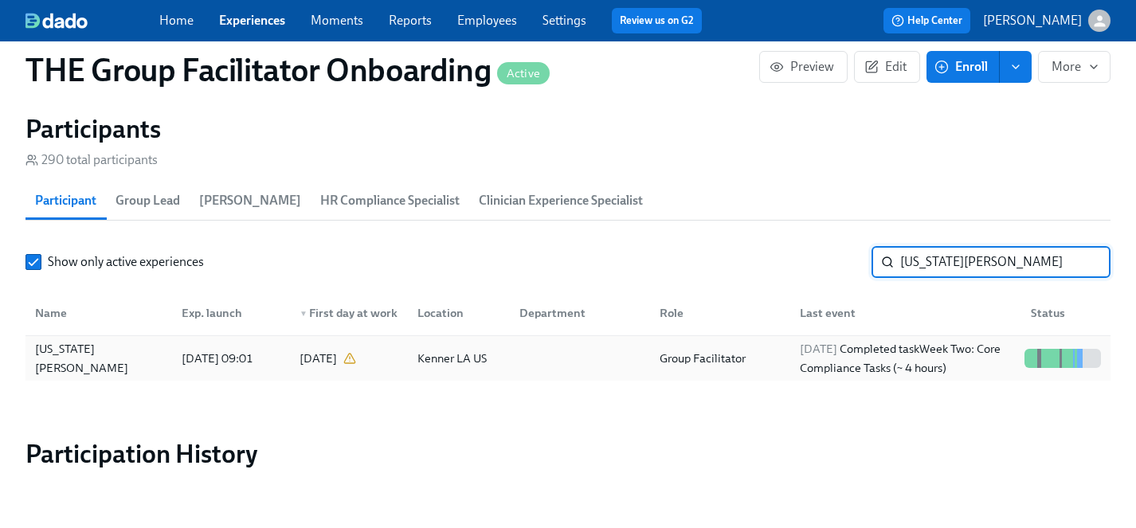
scroll to position [1386, 0]
type input "virginia w"
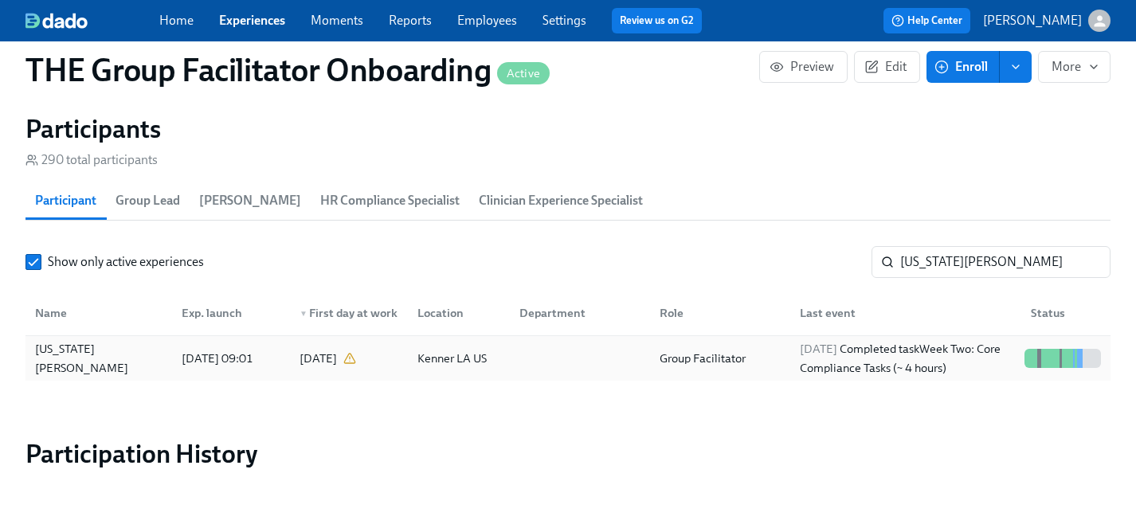
click at [82, 358] on div "Virginia Williams" at bounding box center [99, 358] width 140 height 38
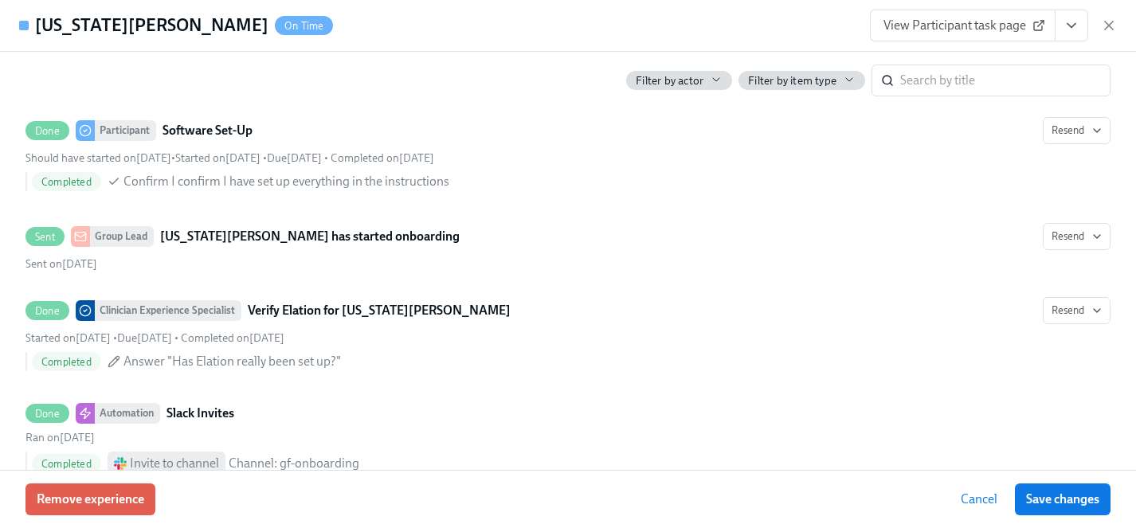
scroll to position [0, 23824]
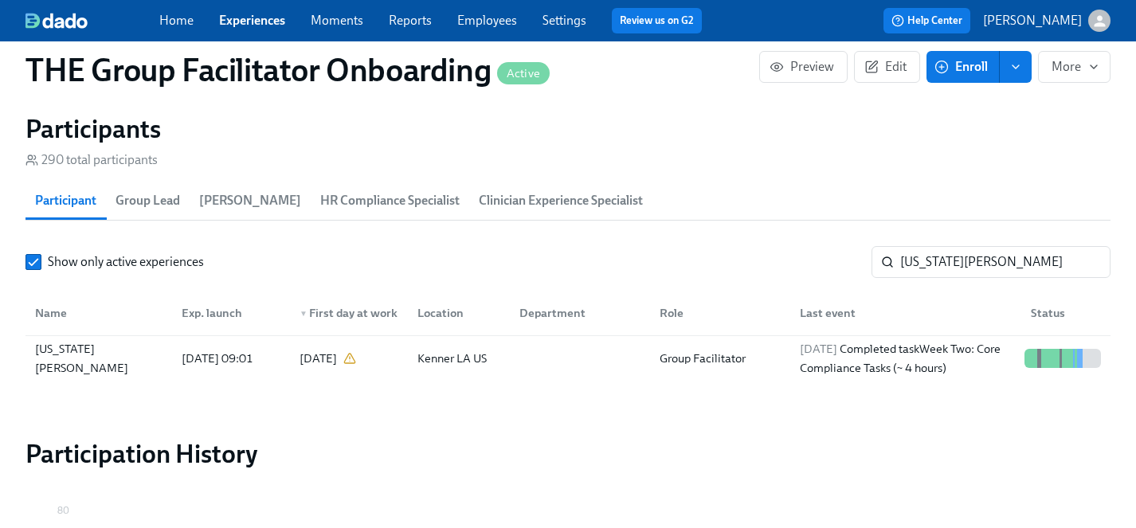
click at [472, 20] on link "Employees" at bounding box center [487, 20] width 60 height 15
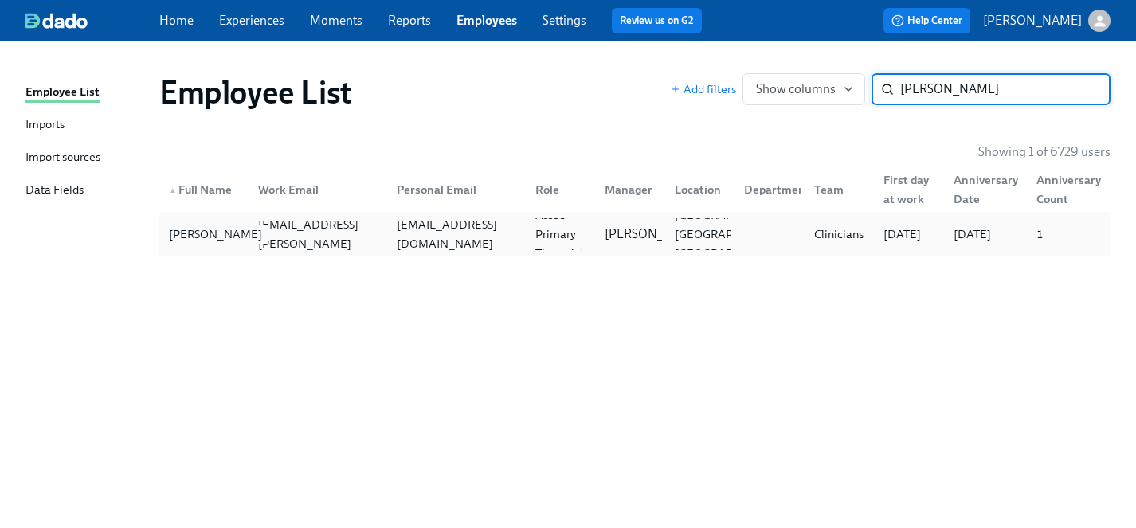
type input "salony"
click at [187, 233] on div "Jessica Salony" at bounding box center [216, 234] width 106 height 19
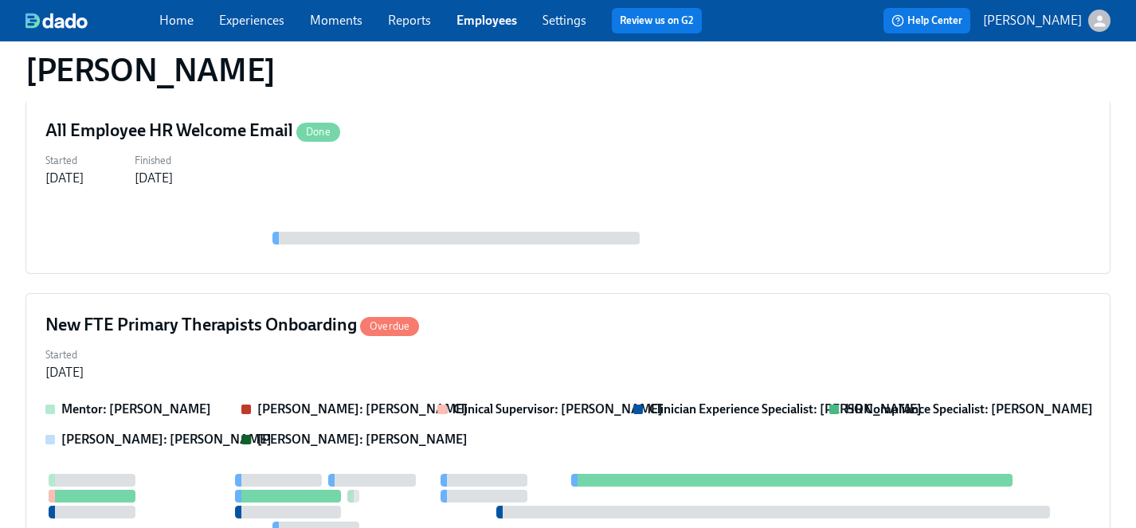
scroll to position [648, 0]
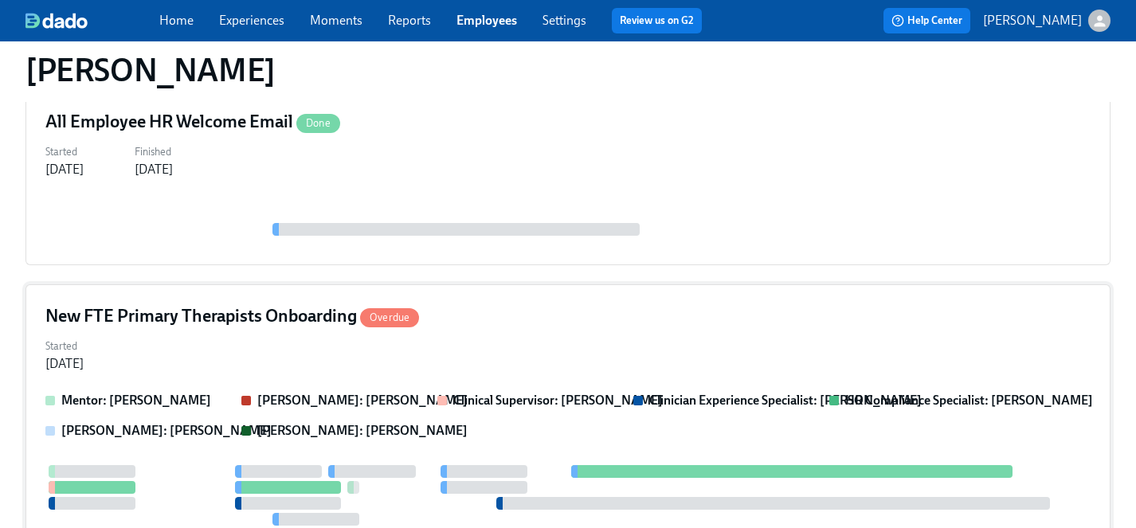
click at [291, 348] on div "Started Oct 02, 2025" at bounding box center [567, 354] width 1045 height 38
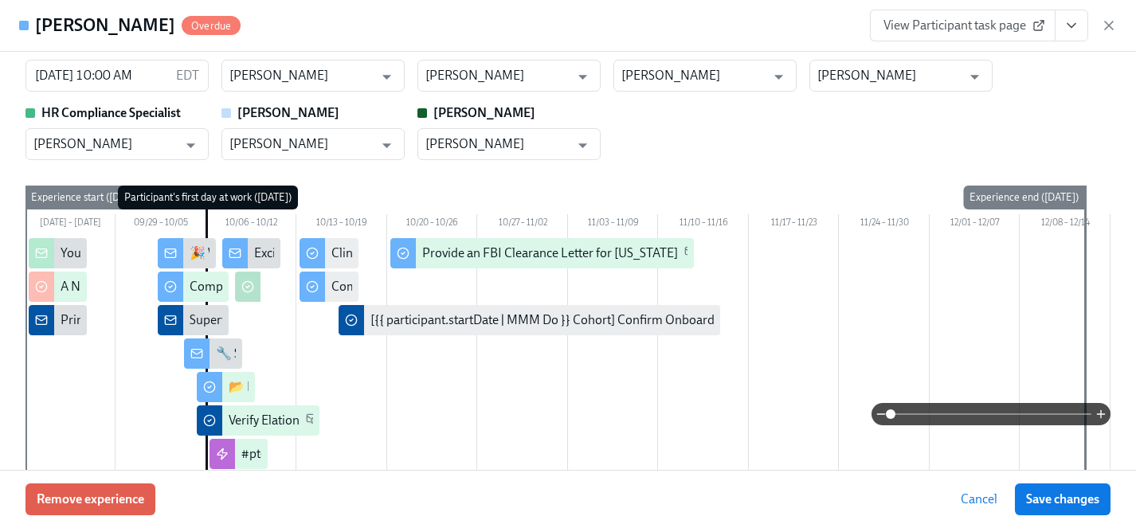
scroll to position [0, 0]
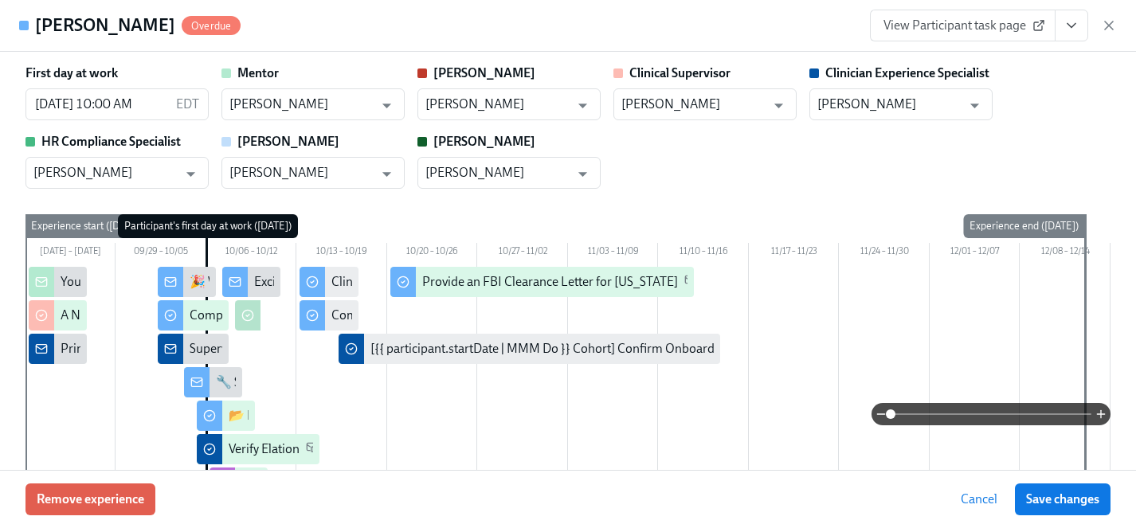
click at [1002, 25] on span "View Participant task page" at bounding box center [962, 26] width 159 height 16
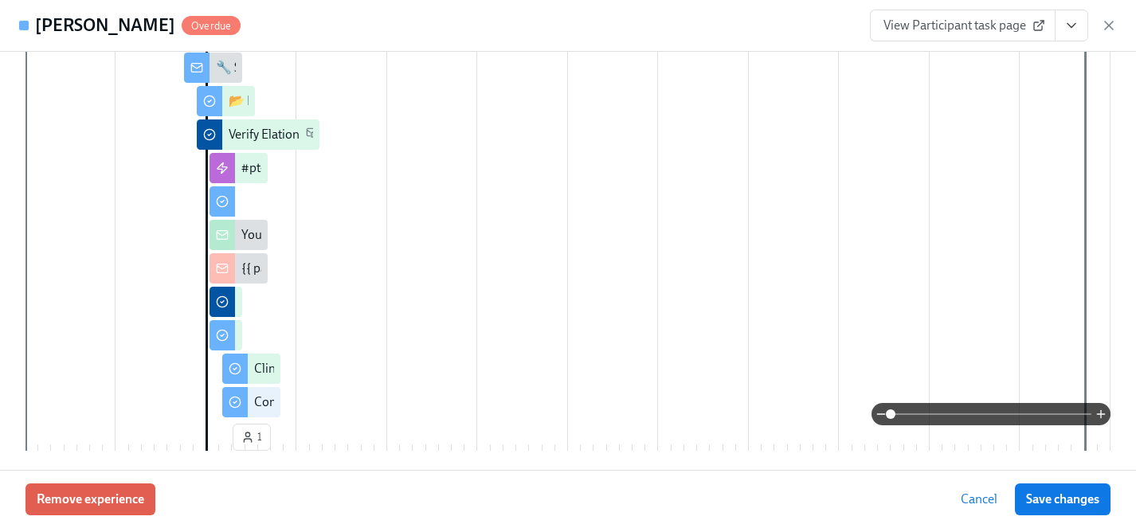
scroll to position [323, 0]
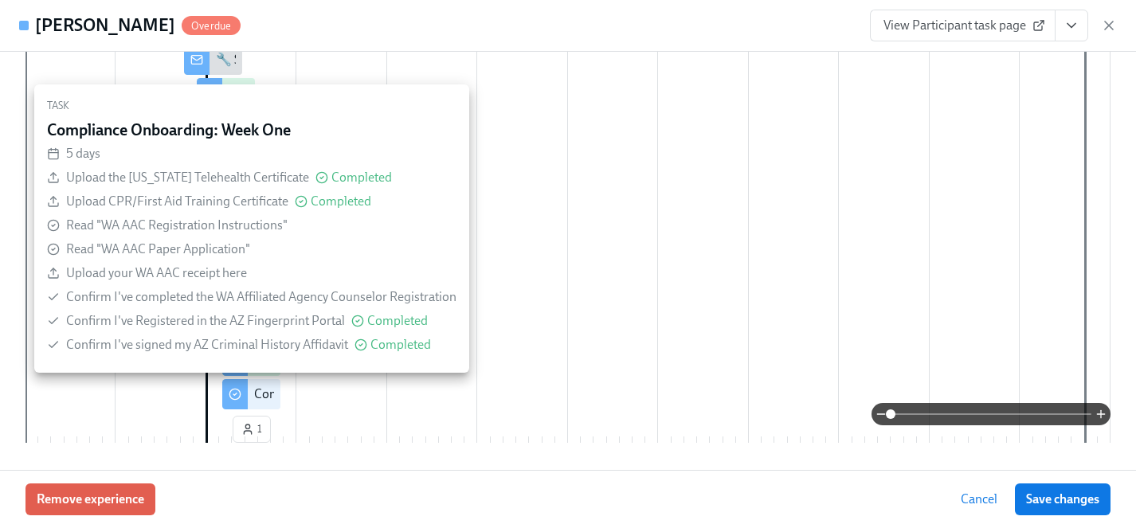
click at [264, 398] on div "Compliance Onboarding: Week One" at bounding box center [352, 395] width 196 height 18
click at [266, 391] on div "Compliance Onboarding: Week One" at bounding box center [352, 395] width 196 height 18
click at [258, 398] on div "Compliance Onboarding: Week One" at bounding box center [352, 395] width 196 height 18
click at [253, 394] on div "Compliance Onboarding: Week One" at bounding box center [251, 394] width 58 height 30
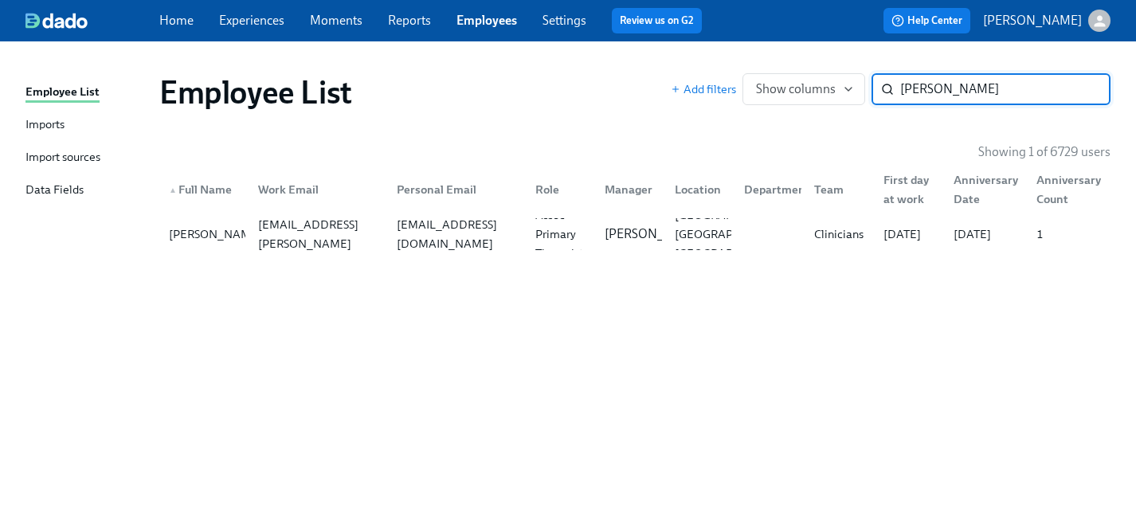
click at [257, 24] on link "Experiences" at bounding box center [251, 20] width 65 height 15
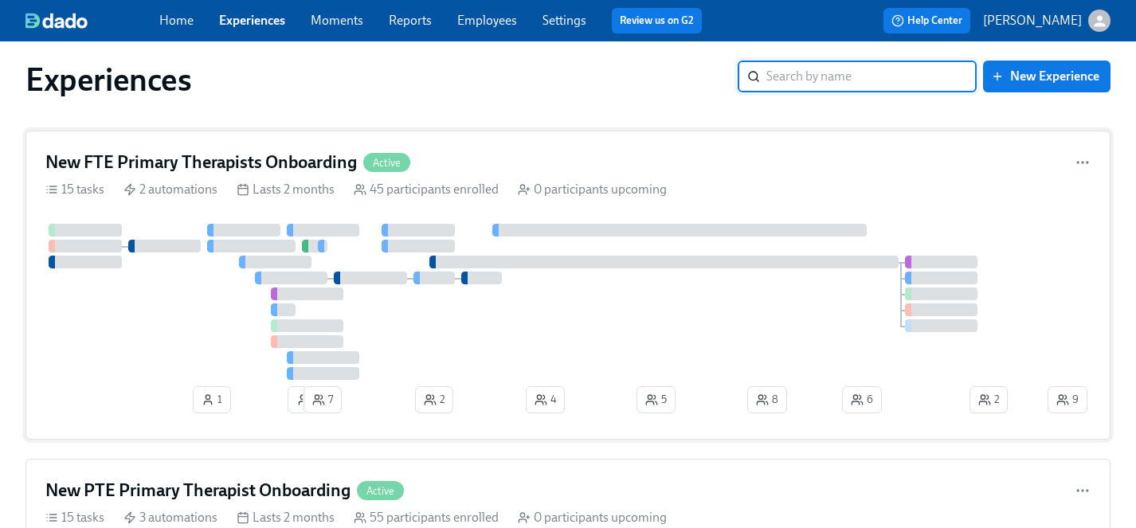
scroll to position [6, 0]
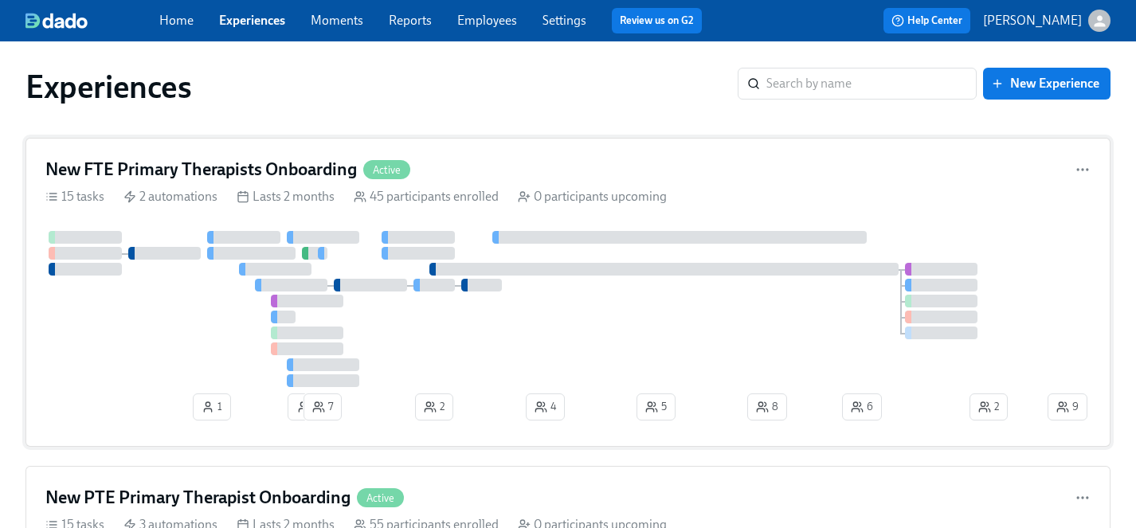
click at [172, 335] on div at bounding box center [544, 309] width 999 height 156
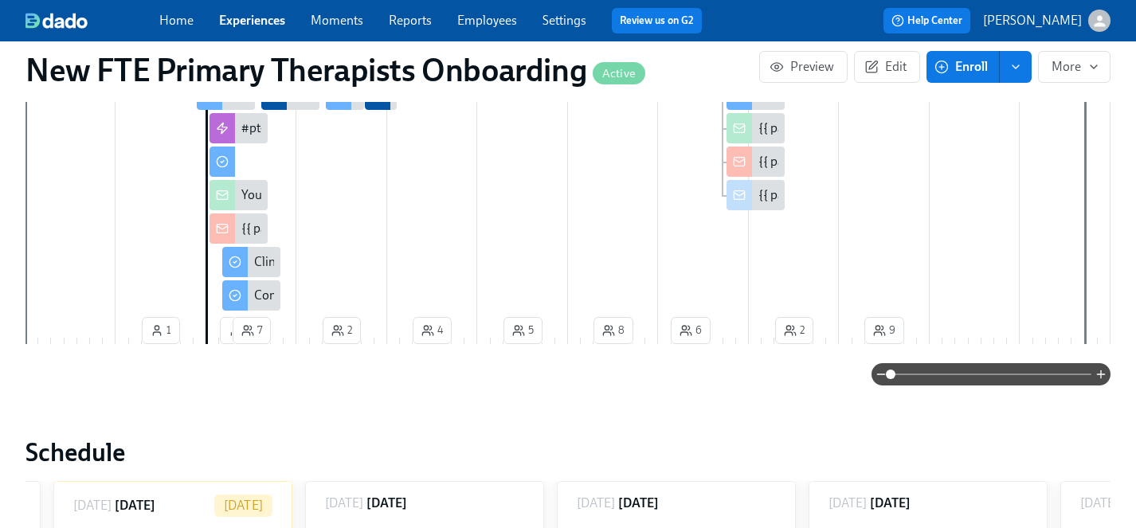
scroll to position [0, 13839]
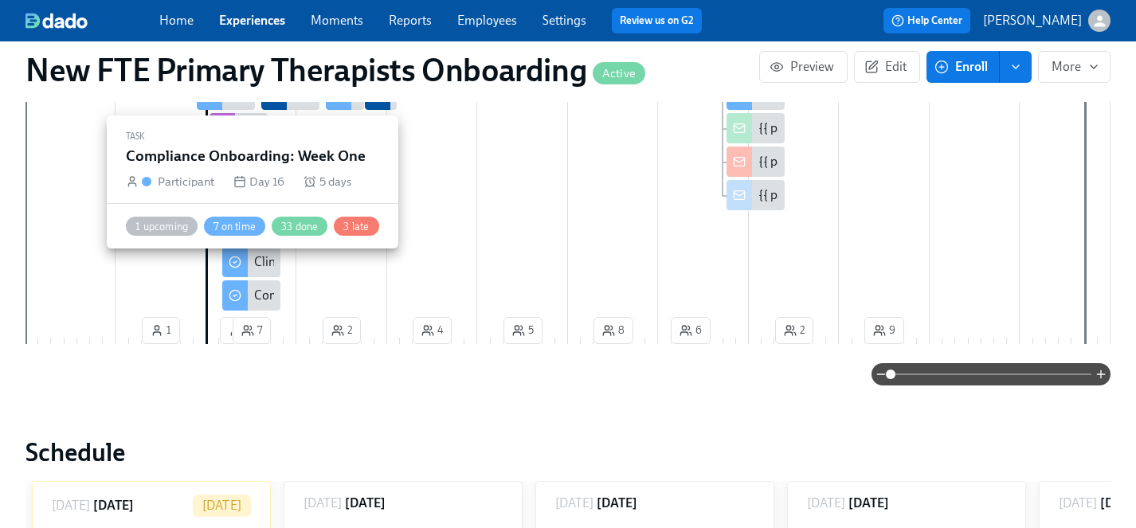
click at [257, 287] on div "Compliance Onboarding: Week One" at bounding box center [352, 296] width 196 height 18
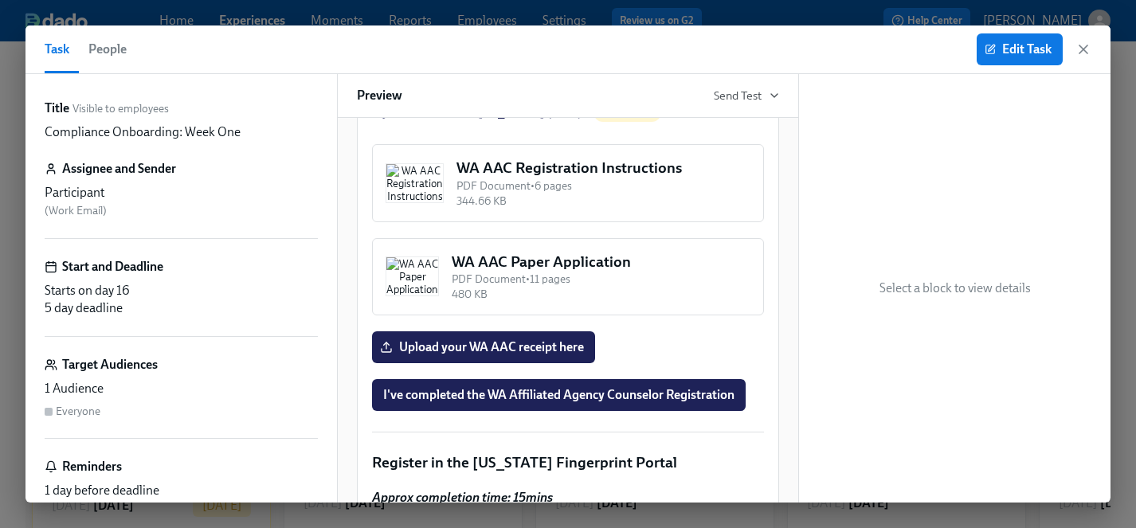
scroll to position [1955, 0]
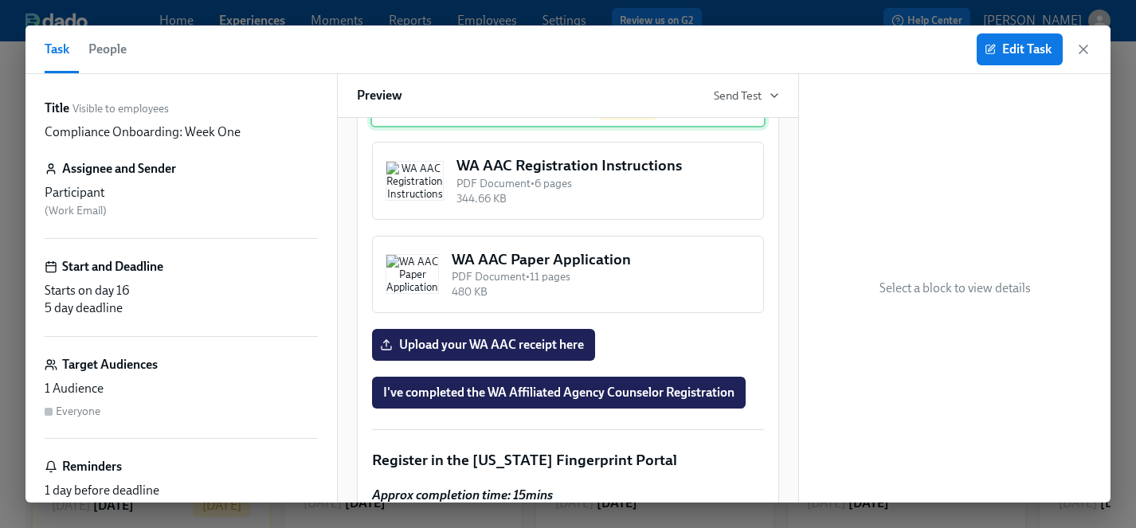
click at [460, 127] on div "Secure Access Washington (SAW) Not visited" at bounding box center [567, 109] width 395 height 35
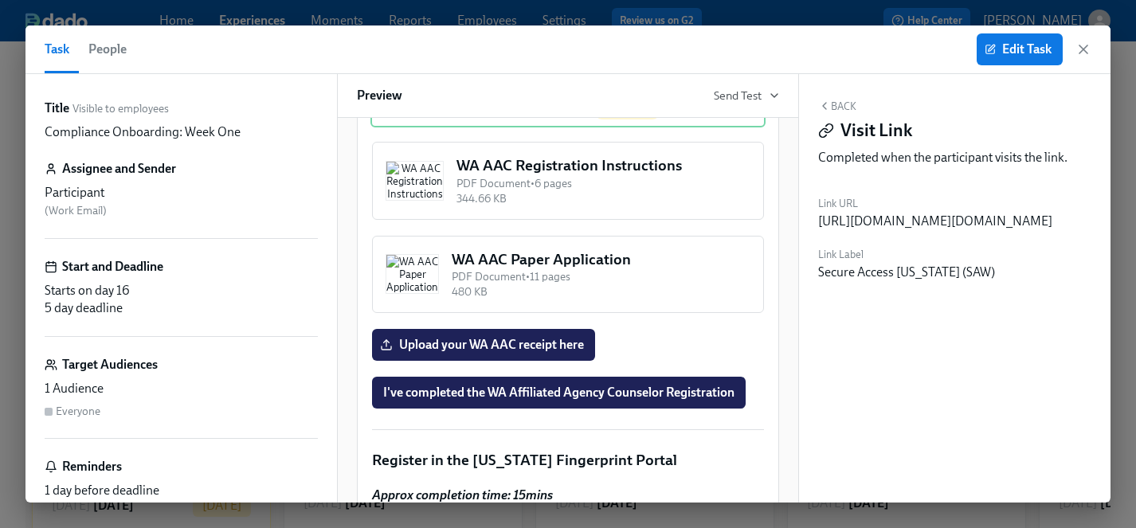
drag, startPoint x: 818, startPoint y: 221, endPoint x: 1130, endPoint y: 224, distance: 311.5
click at [1130, 224] on div "Task People Edit Task Title Visible to employees Compliance Onboarding: Week On…" at bounding box center [568, 264] width 1136 height 528
click at [1022, 319] on div "Back Visit Link Completed when the participant visits the link. Link URL https:…" at bounding box center [954, 288] width 311 height 429
click at [1031, 217] on div "https://secureaccess.wa.gov/myAccess/saw/select.do" at bounding box center [935, 222] width 234 height 18
click at [1028, 52] on span "Edit Task" at bounding box center [1020, 49] width 64 height 16
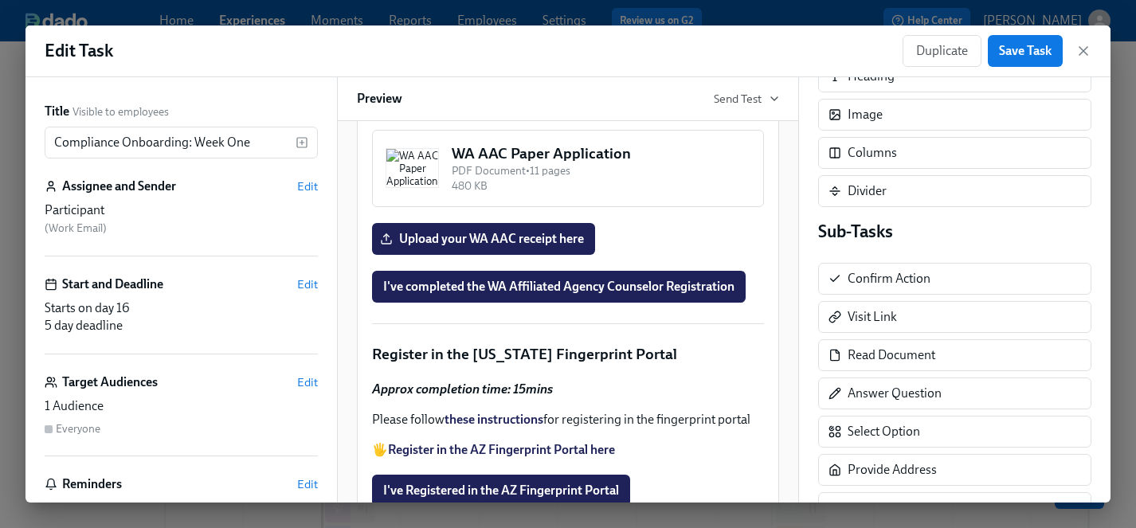
scroll to position [2056, 0]
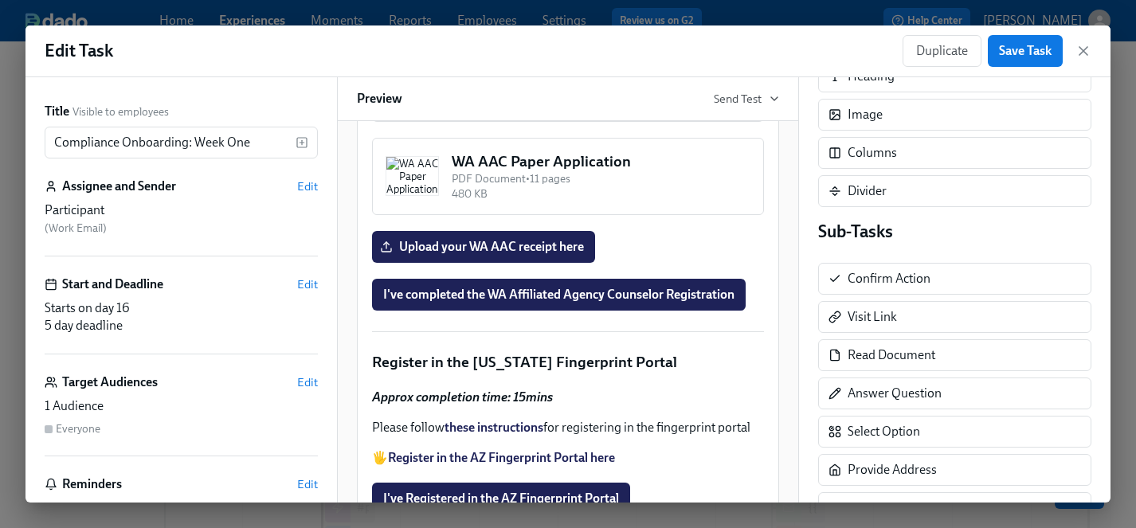
click at [715, 29] on div "Secure Access Washington (SAW) Not visited Duplicate Delete" at bounding box center [567, 11] width 395 height 35
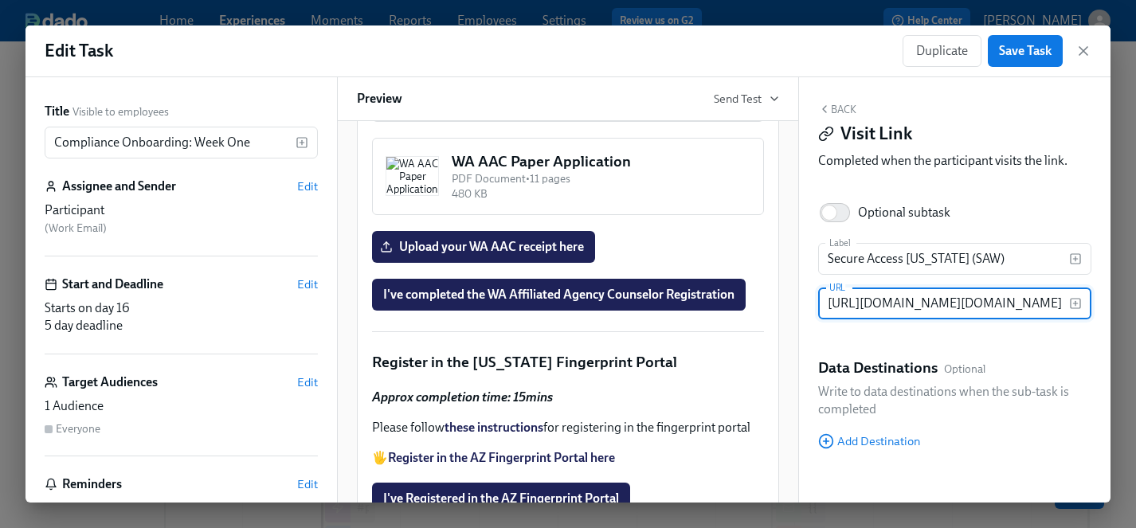
scroll to position [0, 0]
click at [1083, 45] on icon "button" at bounding box center [1083, 51] width 16 height 16
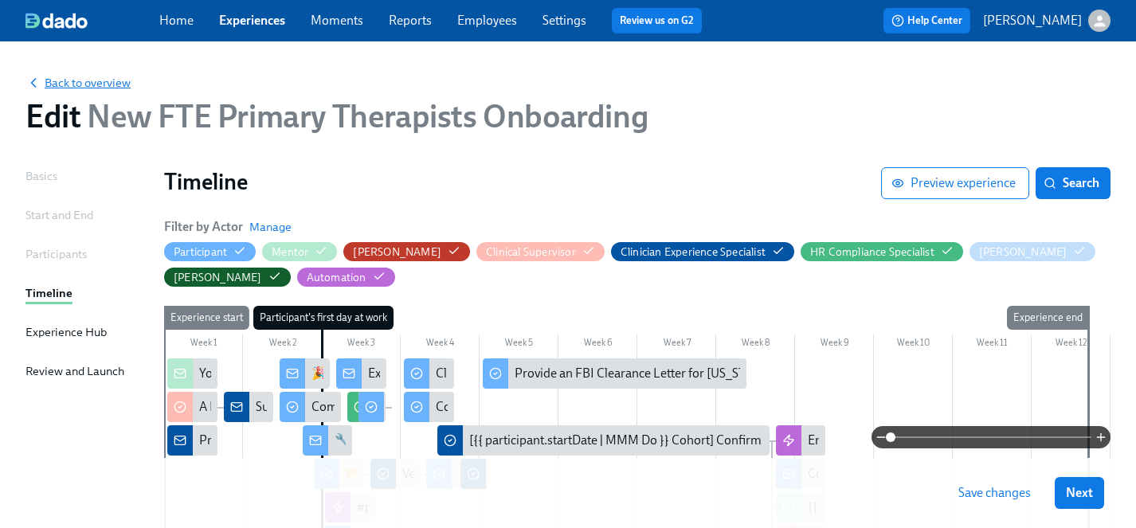
click at [80, 80] on span "Back to overview" at bounding box center [77, 83] width 105 height 16
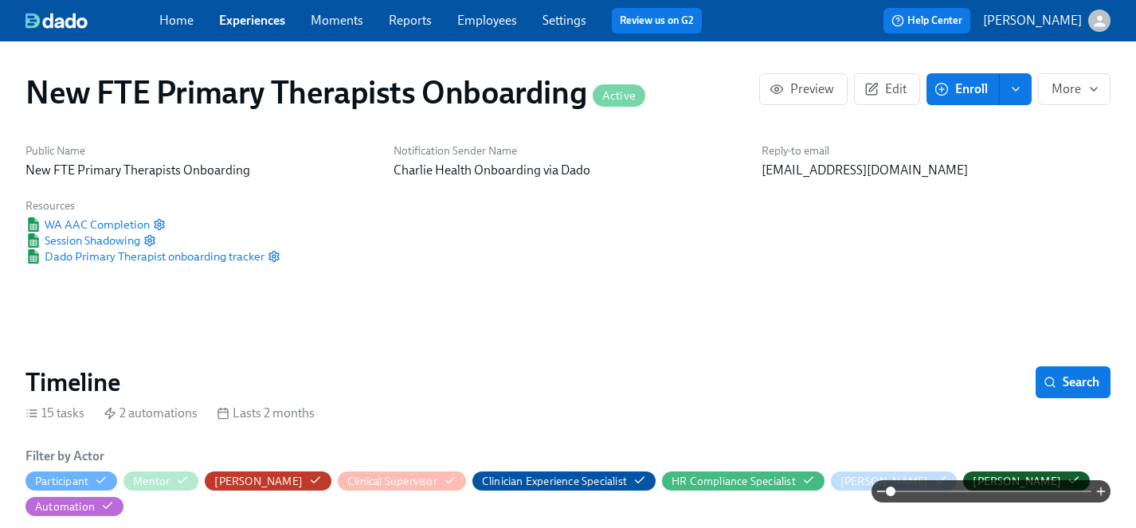
scroll to position [0, 6524]
click at [254, 25] on link "Experiences" at bounding box center [252, 20] width 66 height 15
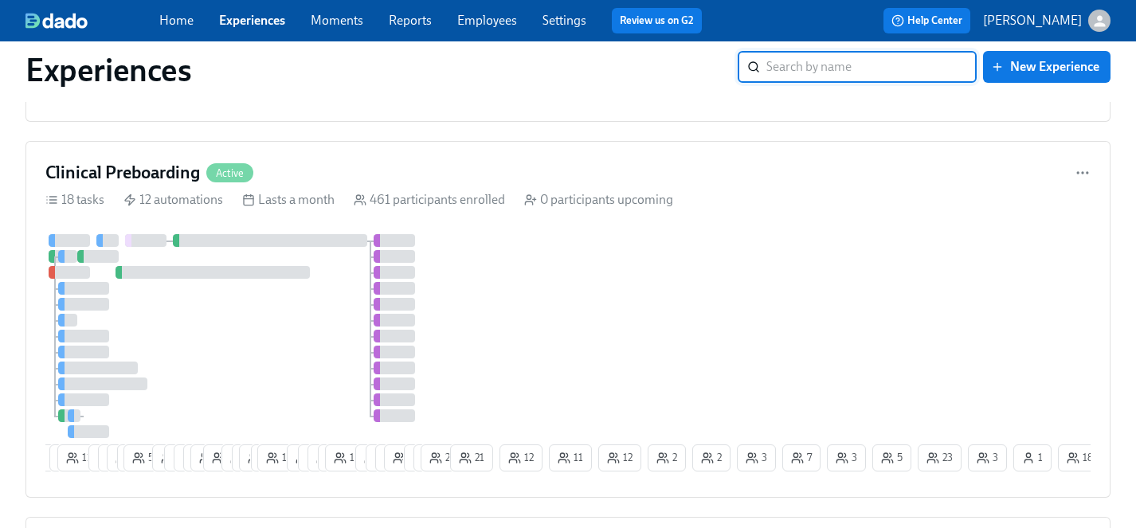
scroll to position [1676, 0]
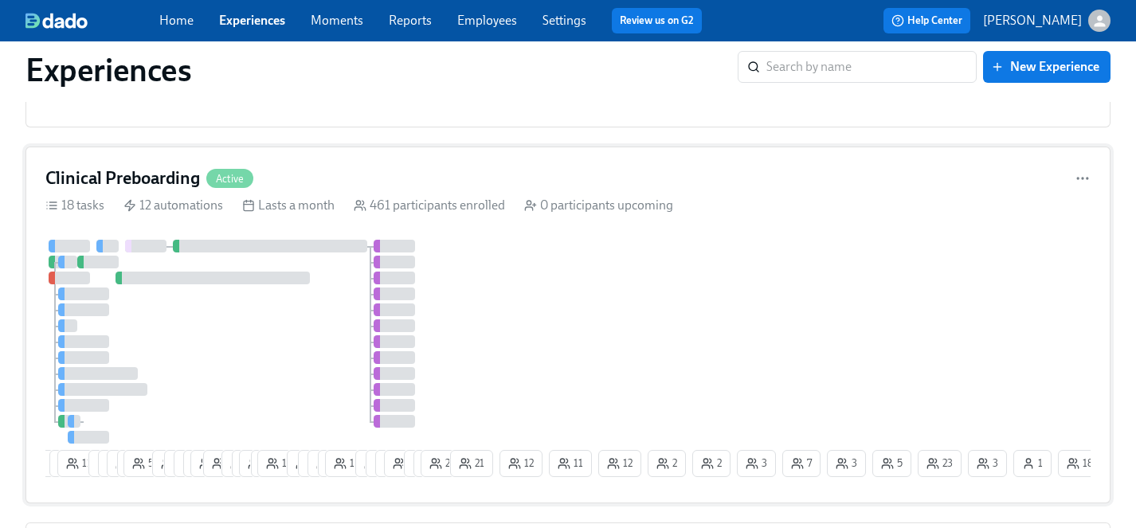
click at [243, 354] on div at bounding box center [245, 342] width 401 height 204
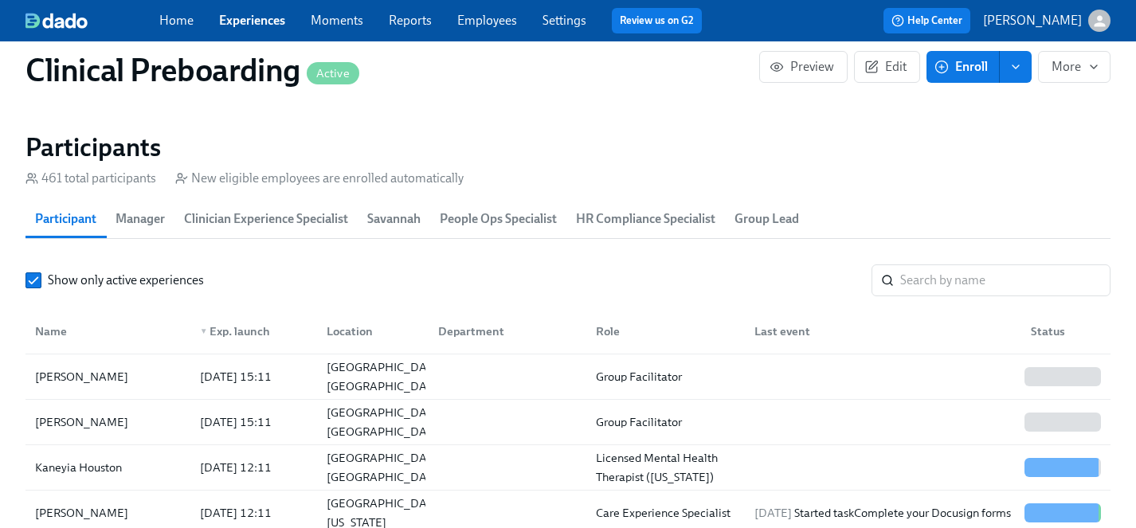
scroll to position [1829, 0]
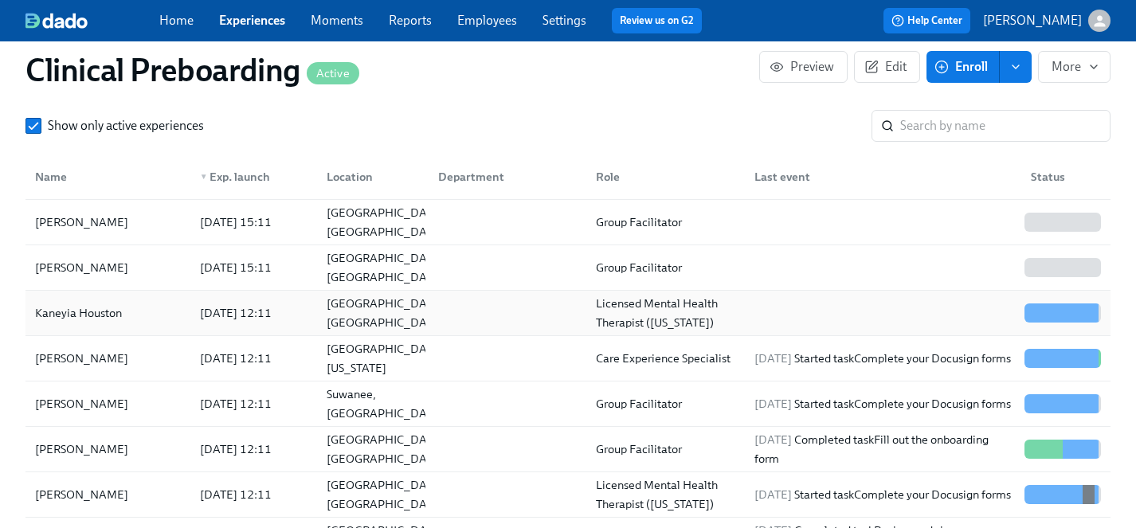
click at [61, 313] on div "Kaneyia Houston" at bounding box center [79, 313] width 100 height 19
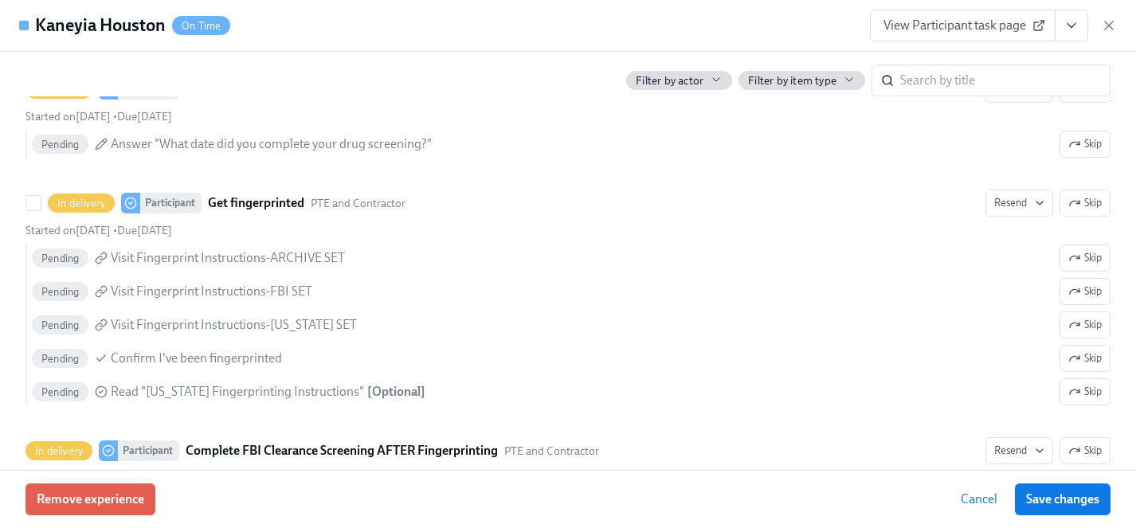
scroll to position [2190, 0]
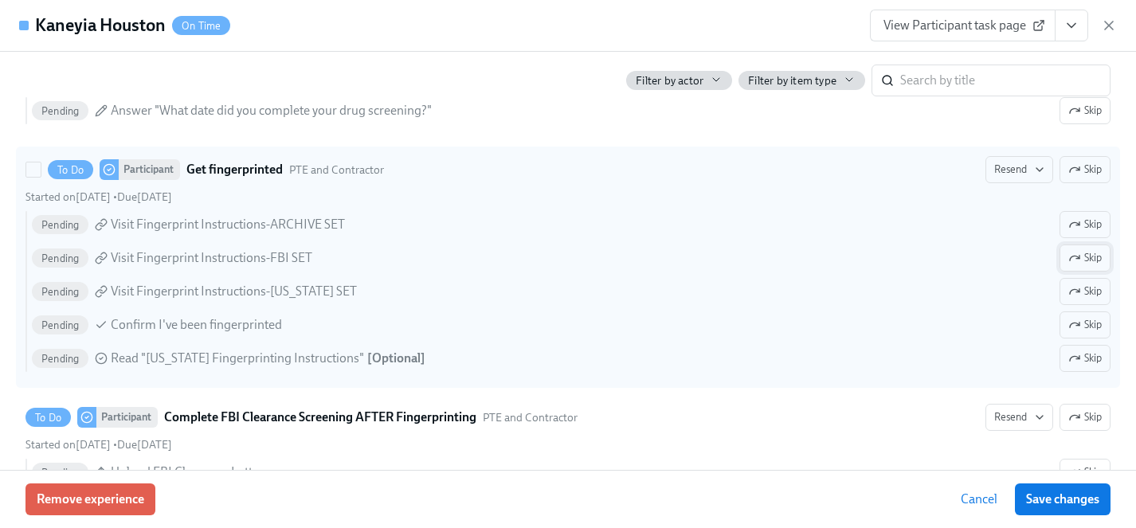
click at [1095, 260] on span "Skip" at bounding box center [1084, 258] width 33 height 16
click at [1092, 304] on button "Skip" at bounding box center [1085, 291] width 51 height 27
click at [1089, 357] on span "Skip" at bounding box center [1084, 359] width 33 height 16
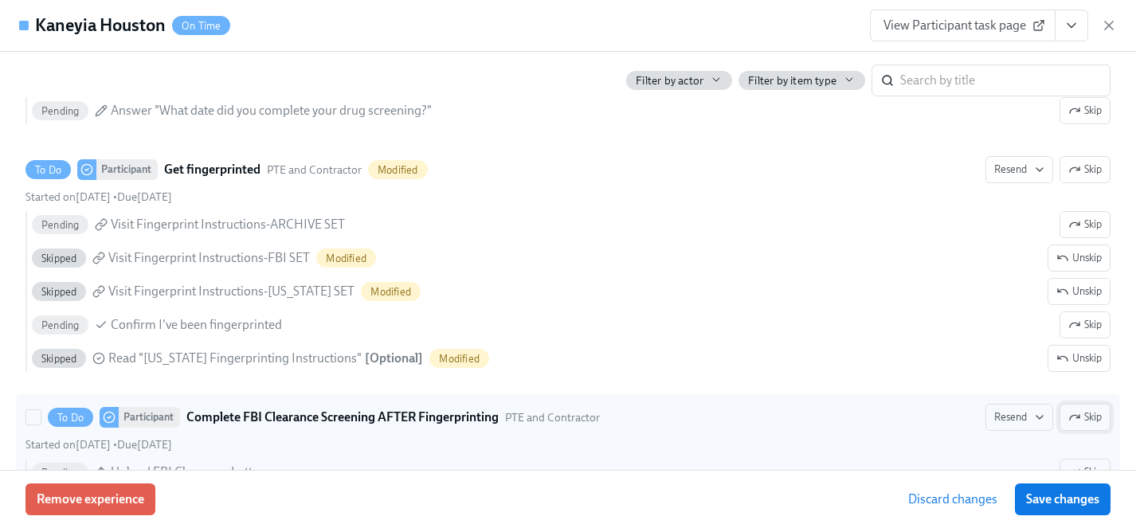
click at [1085, 418] on span "Skip" at bounding box center [1084, 417] width 33 height 16
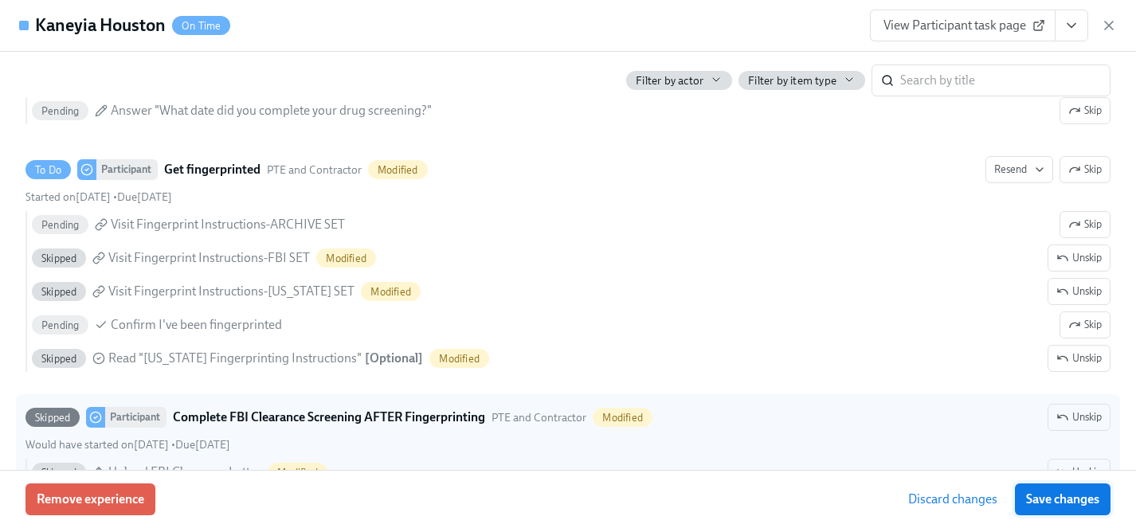
click at [1073, 499] on span "Save changes" at bounding box center [1062, 500] width 73 height 16
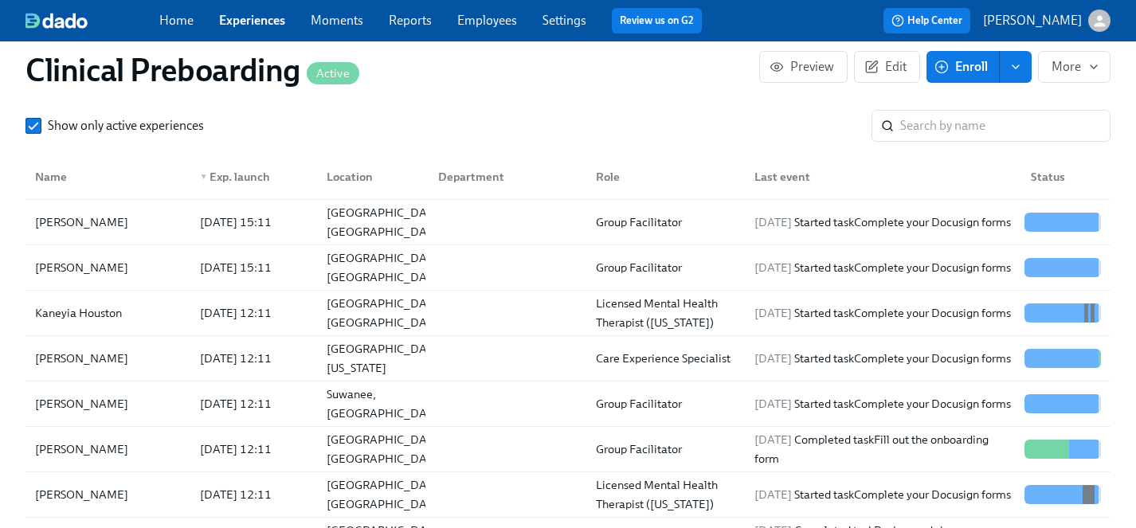
click at [476, 24] on link "Employees" at bounding box center [487, 20] width 60 height 15
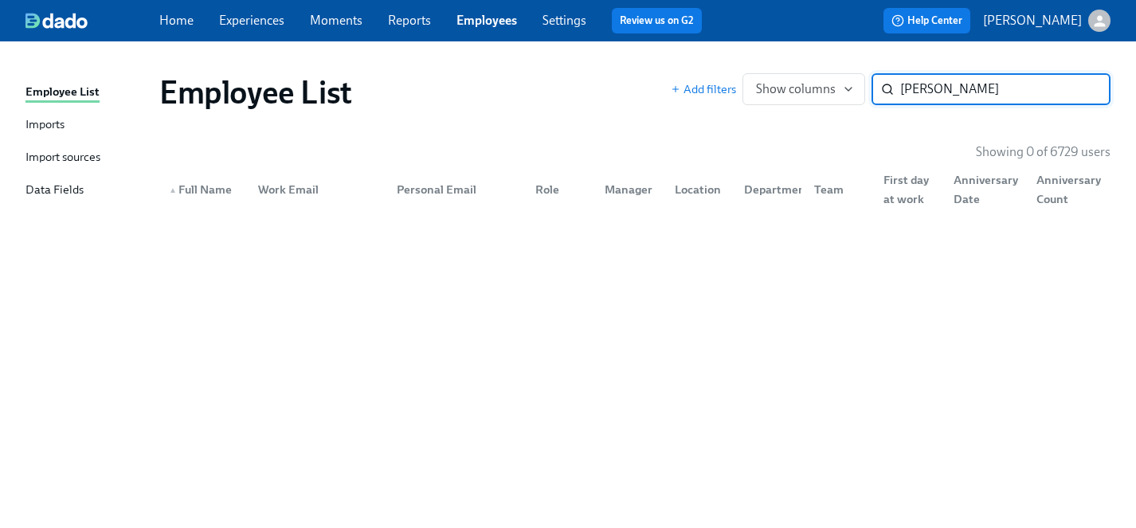
type input "baynes"
click at [245, 20] on link "Experiences" at bounding box center [251, 20] width 65 height 15
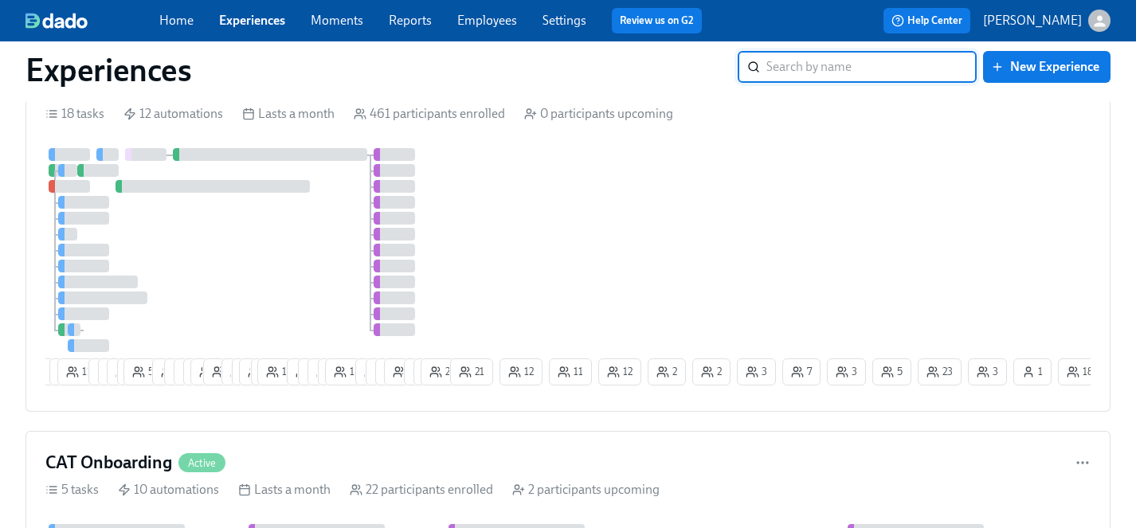
scroll to position [1812, 0]
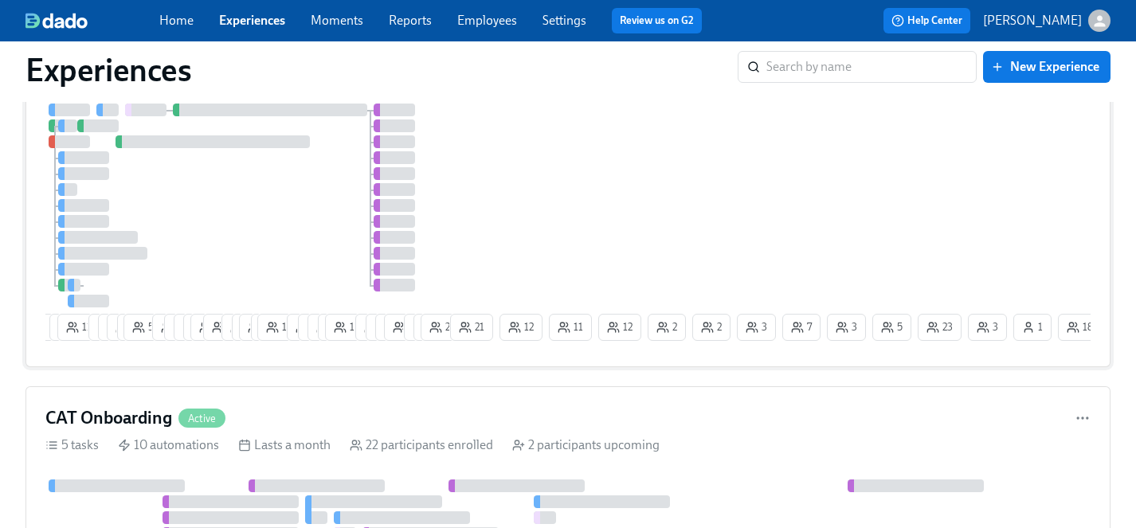
click at [569, 237] on div "7 4 8 11 7 4 6 5 54 10 6 9 9 18 2 9 2 14 2 16 12 6 6 3 12 8 1 5 8 4 2 23 21 12 …" at bounding box center [567, 226] width 1045 height 244
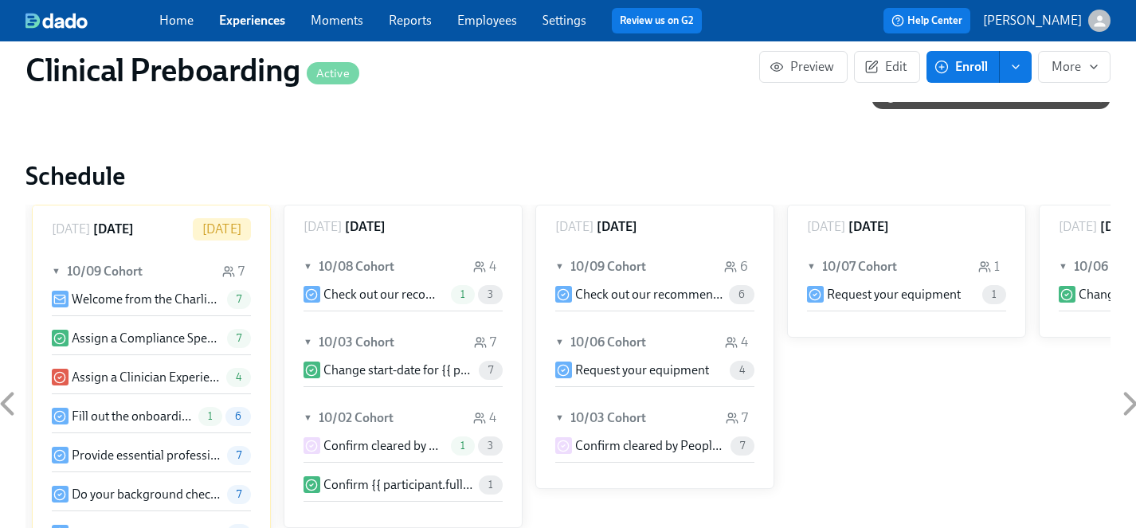
scroll to position [1663, 0]
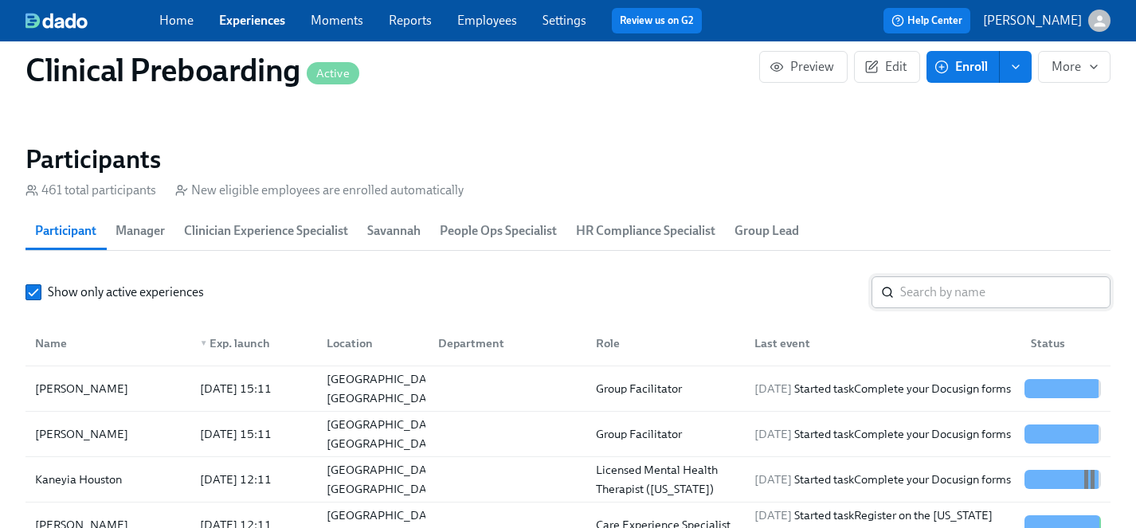
click at [936, 294] on input "search" at bounding box center [1005, 292] width 210 height 32
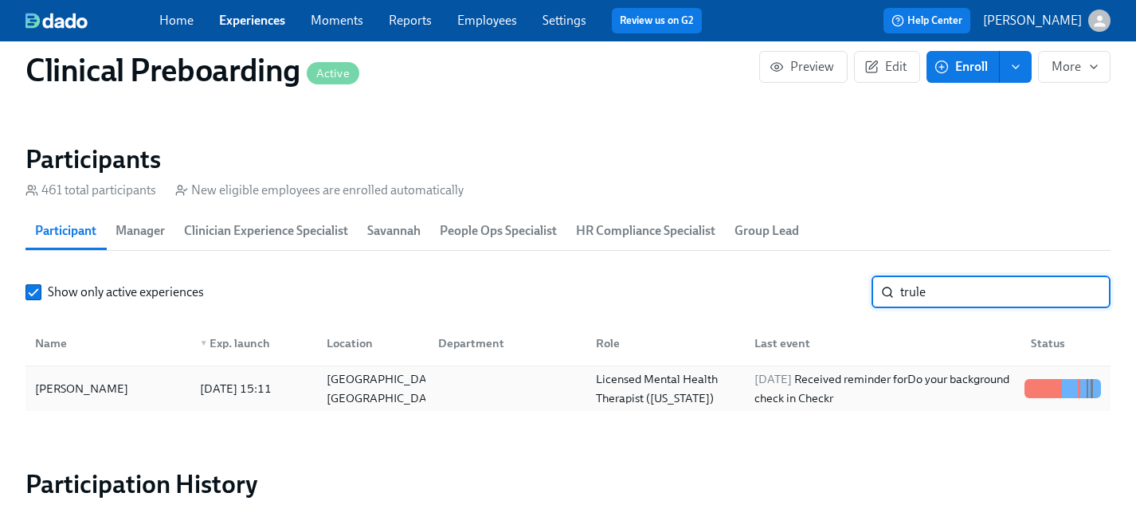
type input "trule"
click at [76, 388] on div "Cary Truley" at bounding box center [82, 388] width 106 height 19
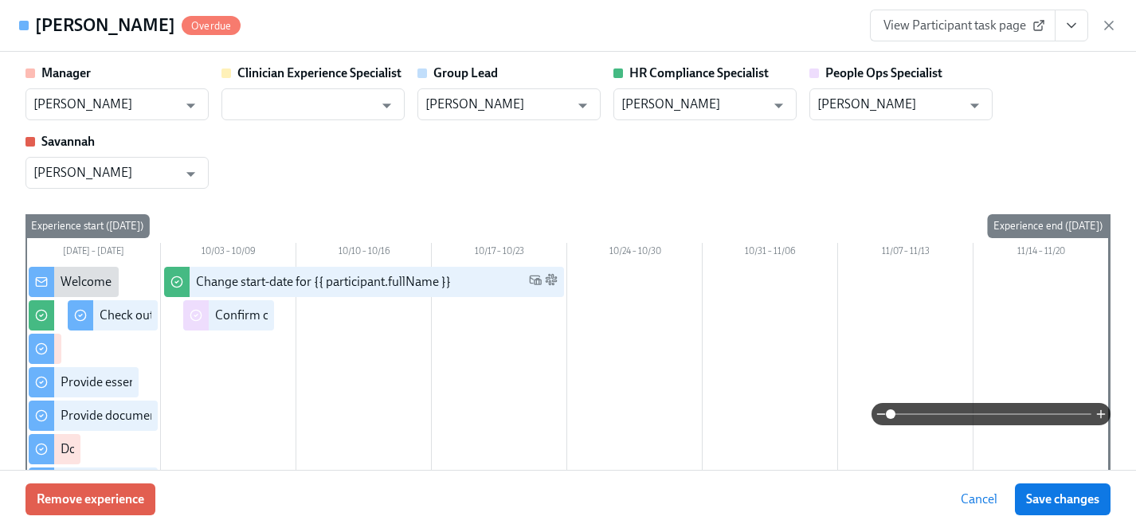
click at [960, 24] on span "View Participant task page" at bounding box center [962, 26] width 159 height 16
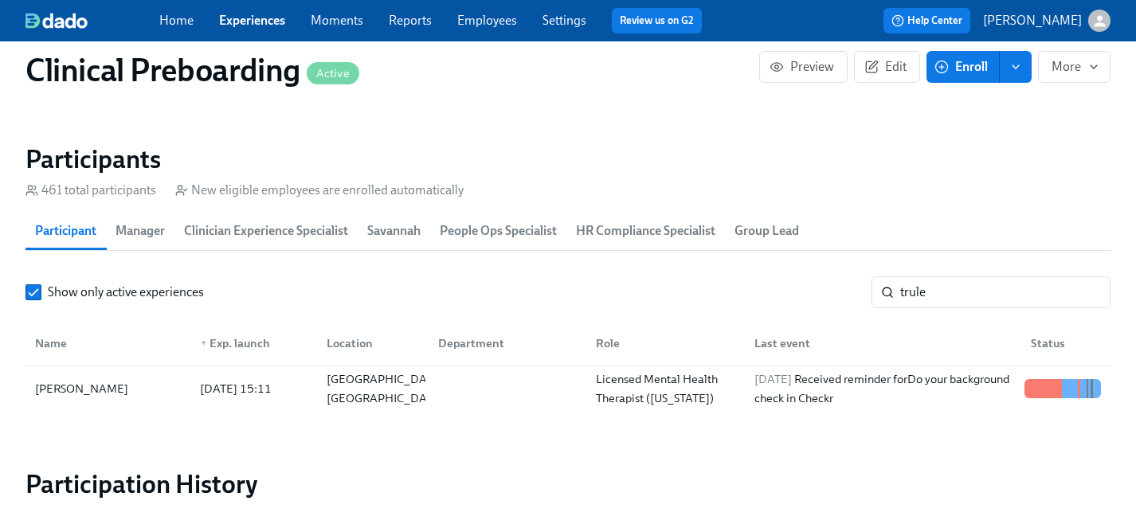
click at [480, 24] on link "Employees" at bounding box center [487, 20] width 60 height 15
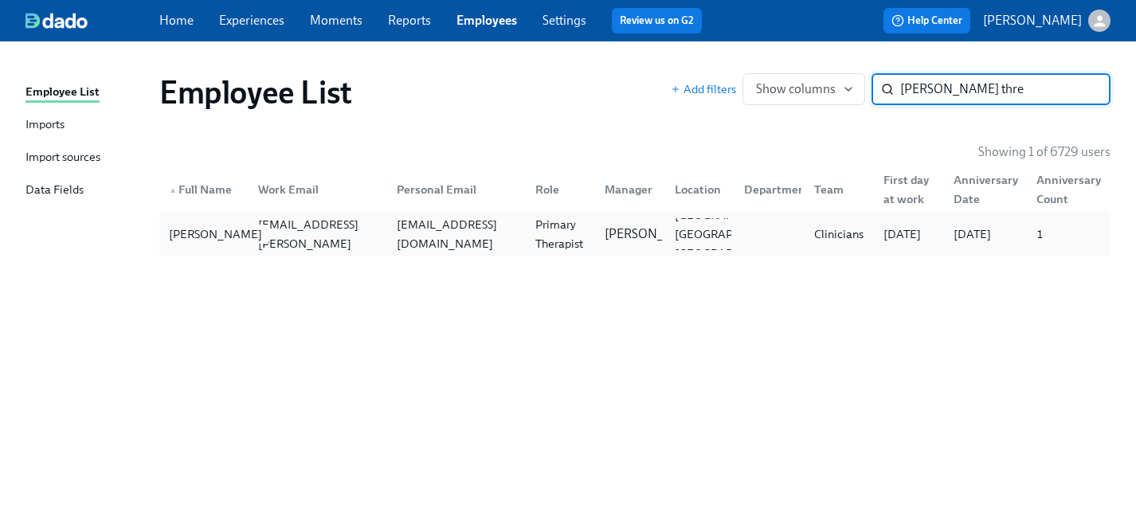
type input "erica thre"
click at [200, 228] on div "Erica Threet" at bounding box center [216, 234] width 106 height 19
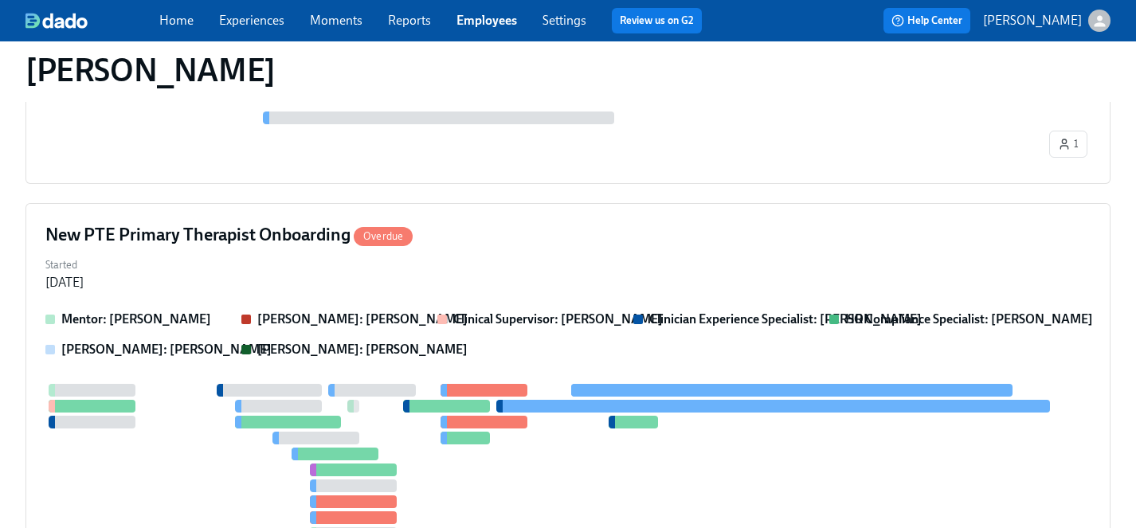
scroll to position [762, 0]
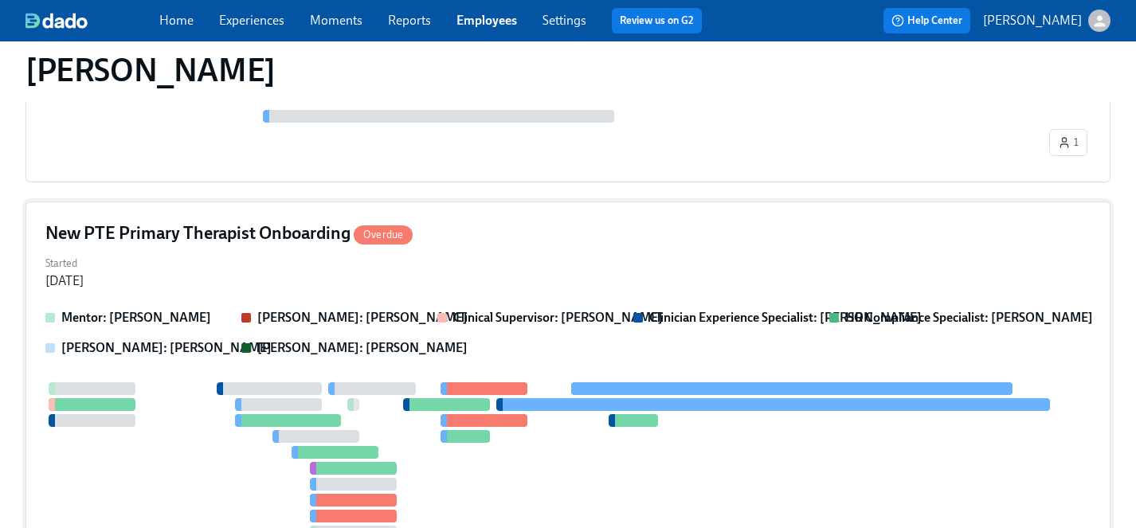
click at [519, 276] on div "Started Sep 10, 2025" at bounding box center [567, 271] width 1045 height 38
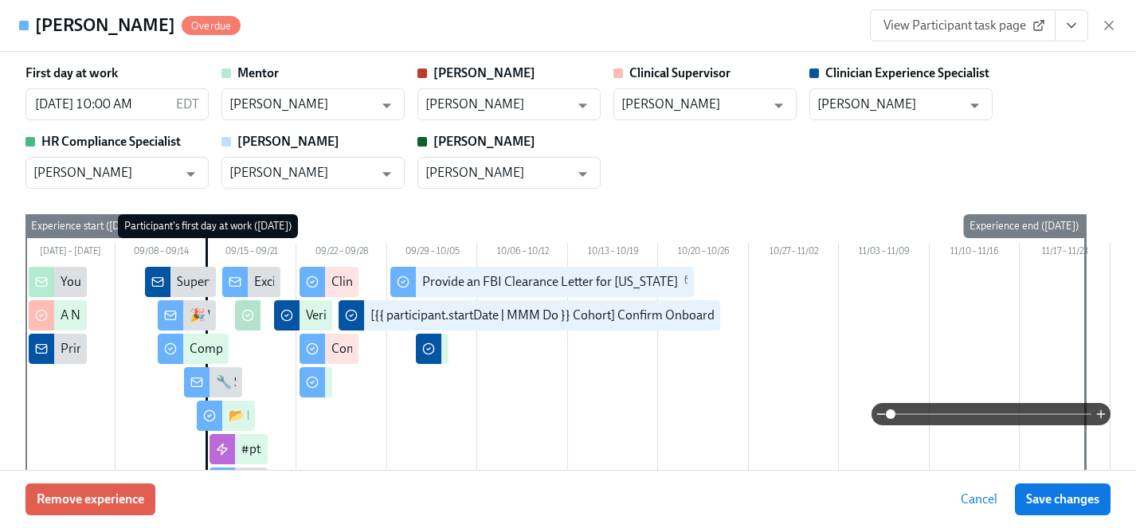
click at [957, 28] on span "View Participant task page" at bounding box center [962, 26] width 159 height 16
click at [993, 29] on span "View Participant task page" at bounding box center [962, 26] width 159 height 16
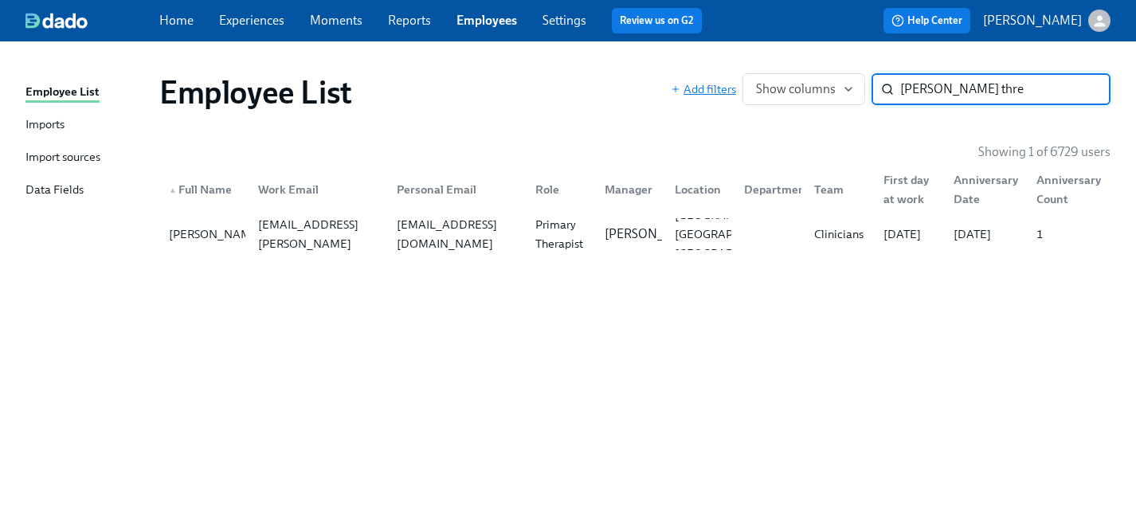
drag, startPoint x: 964, startPoint y: 84, endPoint x: 696, endPoint y: 84, distance: 267.7
click at [696, 84] on div "Add filters Show columns erica thre ​" at bounding box center [891, 89] width 440 height 32
type input "shaquen"
click at [190, 237] on div "Shaquenna Battle Baker" at bounding box center [216, 234] width 106 height 38
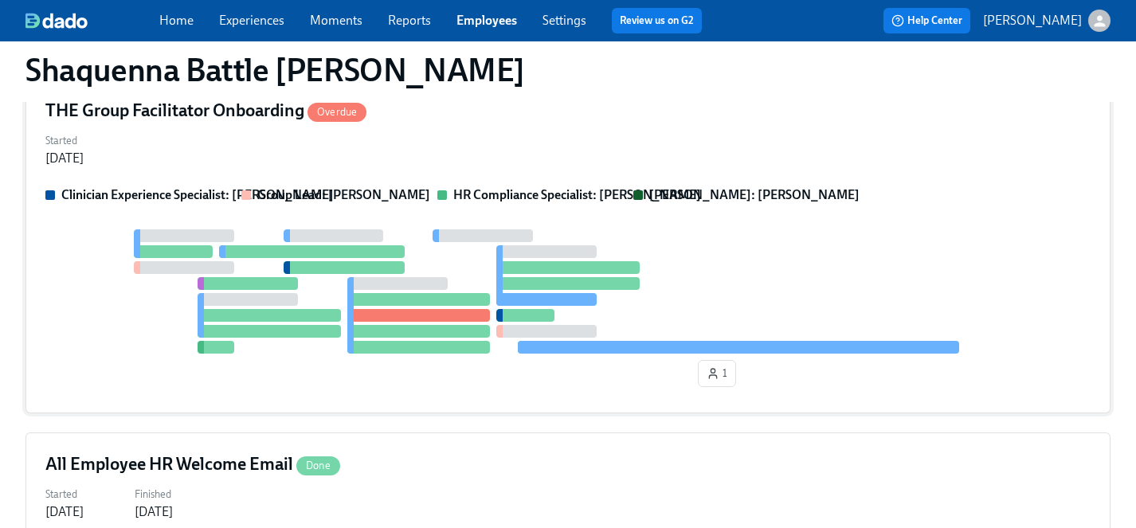
scroll to position [66, 0]
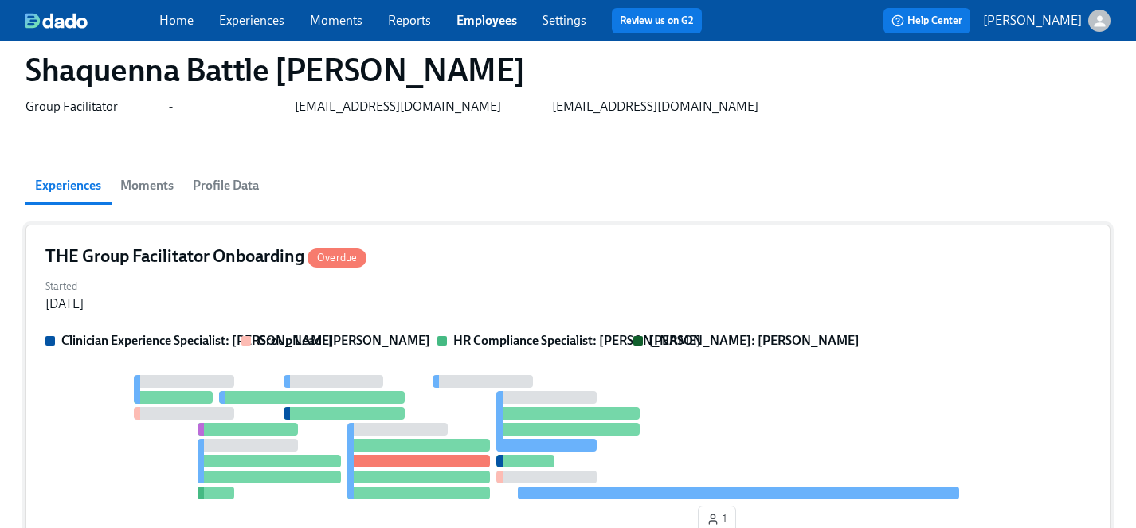
click at [482, 305] on div "Started Sep 11, 2025" at bounding box center [567, 294] width 1045 height 38
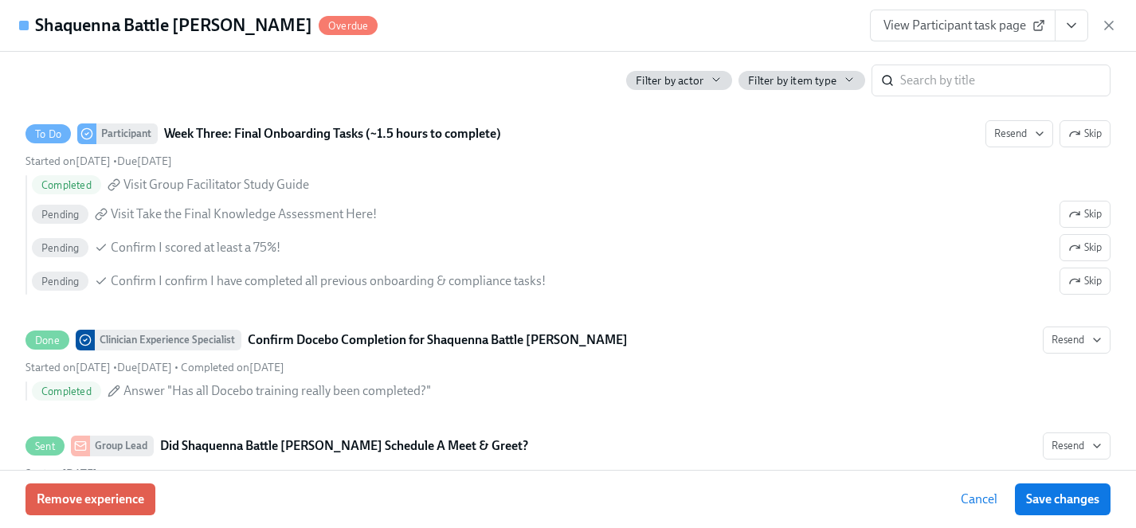
scroll to position [3166, 0]
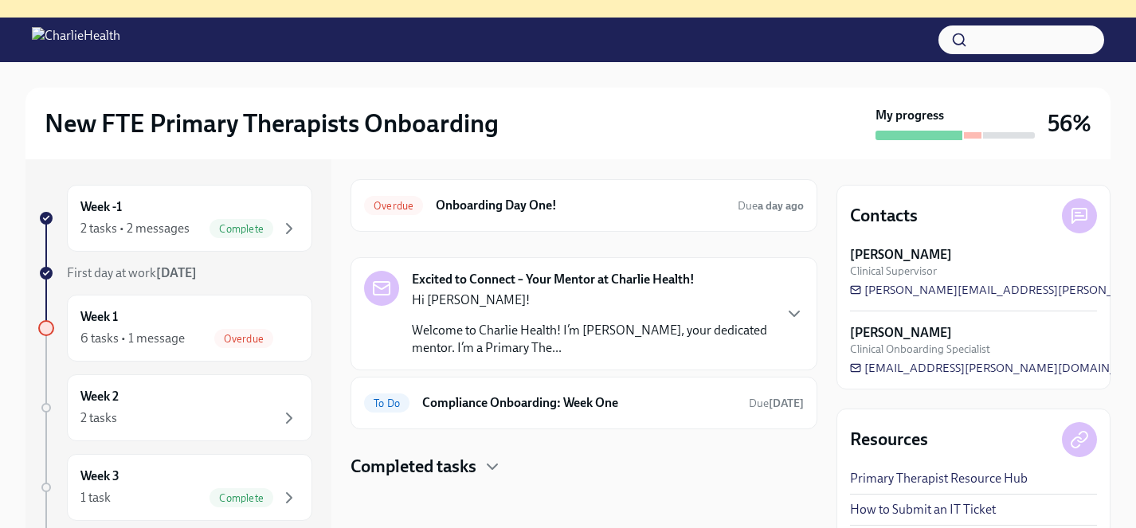
scroll to position [163, 0]
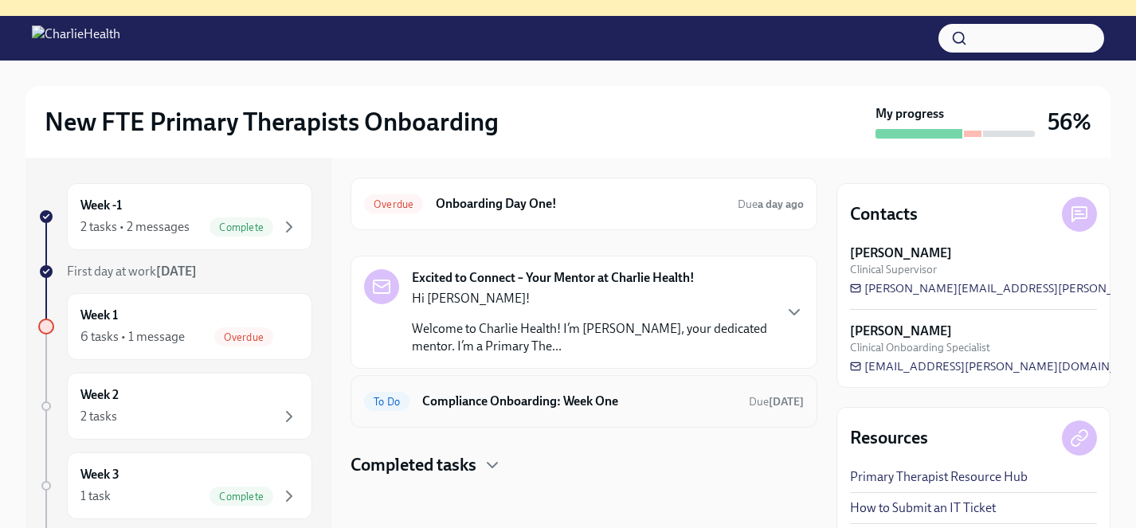
click at [466, 397] on h6 "Compliance Onboarding: Week One" at bounding box center [579, 402] width 314 height 18
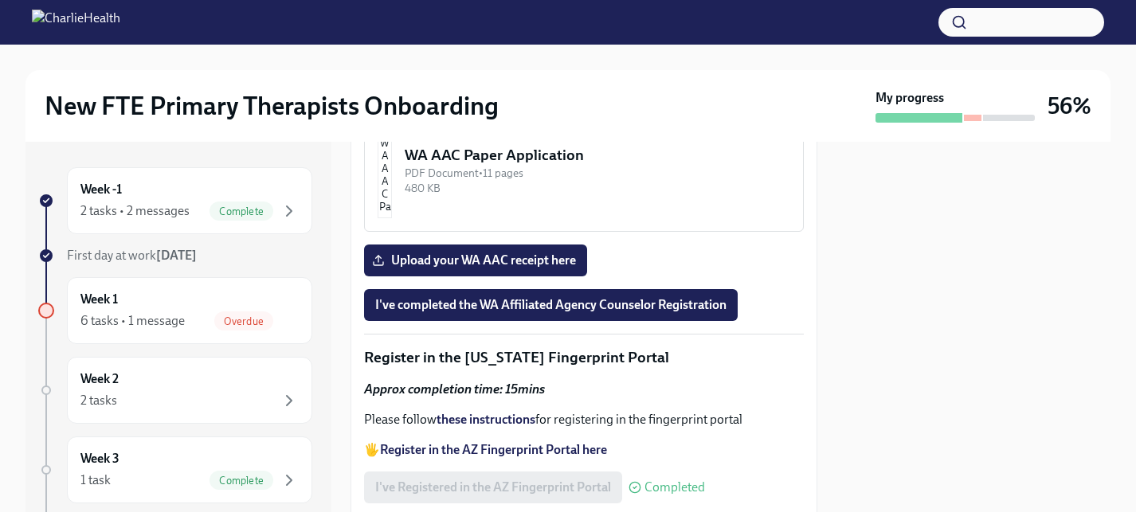
scroll to position [1938, 0]
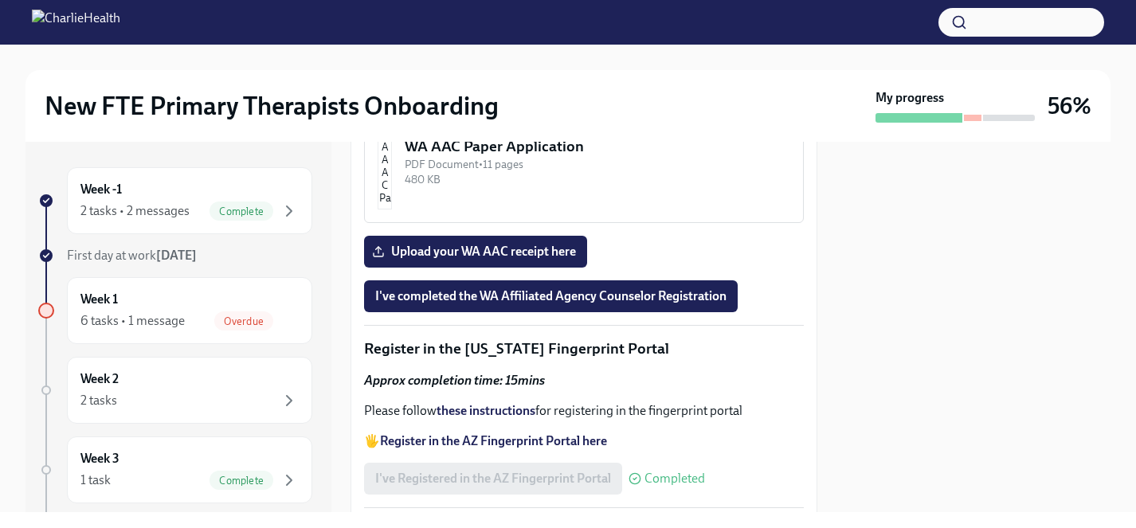
click at [650, 22] on div "WA AAC Registration Instructions" at bounding box center [598, 11] width 386 height 21
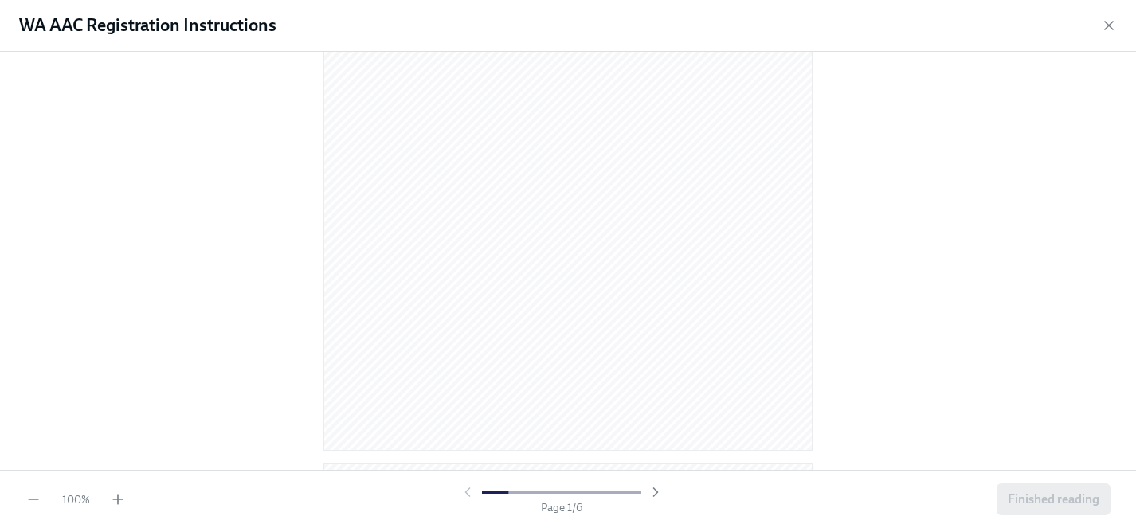
scroll to position [579, 0]
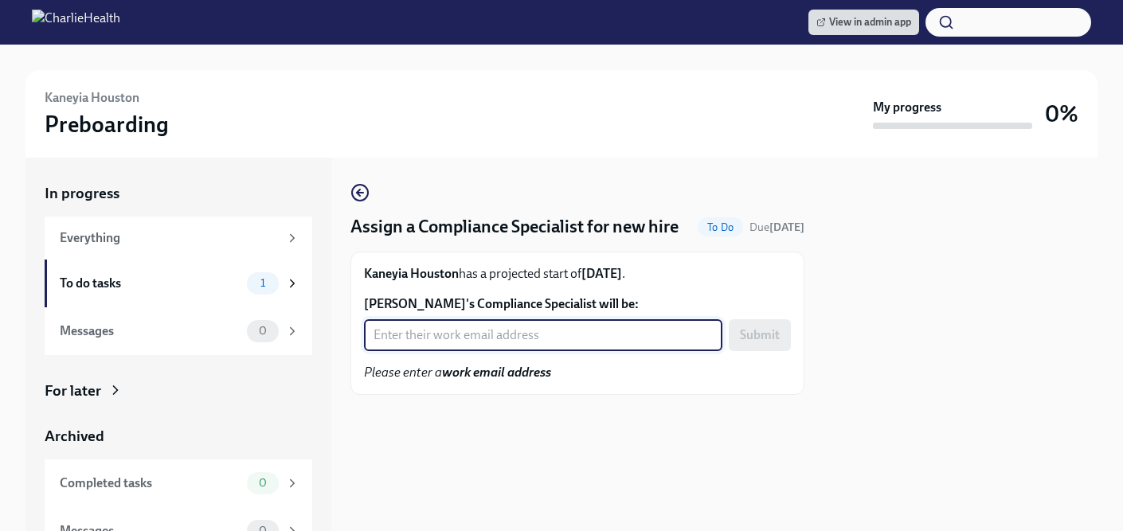
click at [410, 351] on input "[PERSON_NAME]'s Compliance Specialist will be:" at bounding box center [543, 335] width 358 height 32
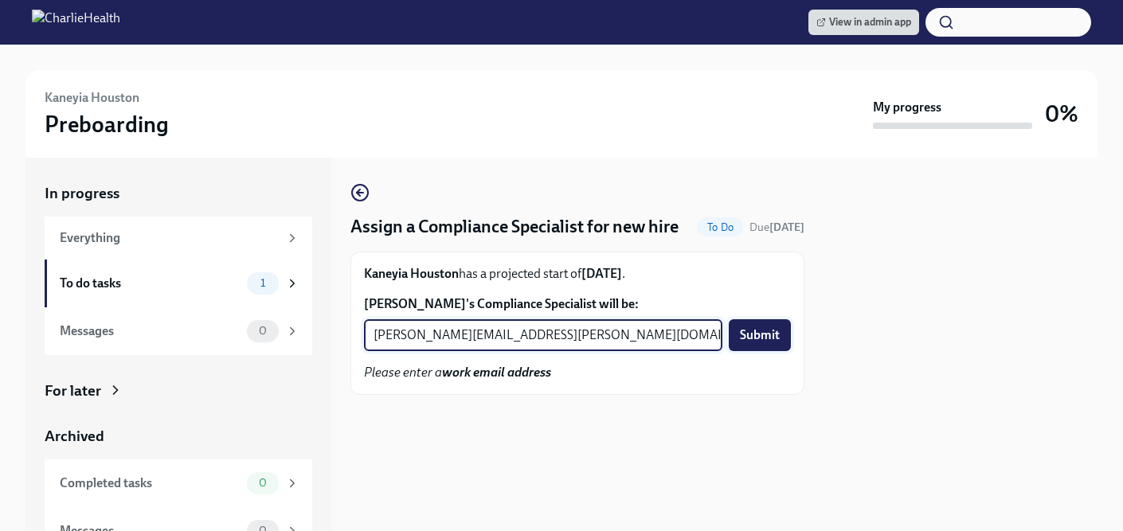
type input "[PERSON_NAME][EMAIL_ADDRESS][PERSON_NAME][DOMAIN_NAME]"
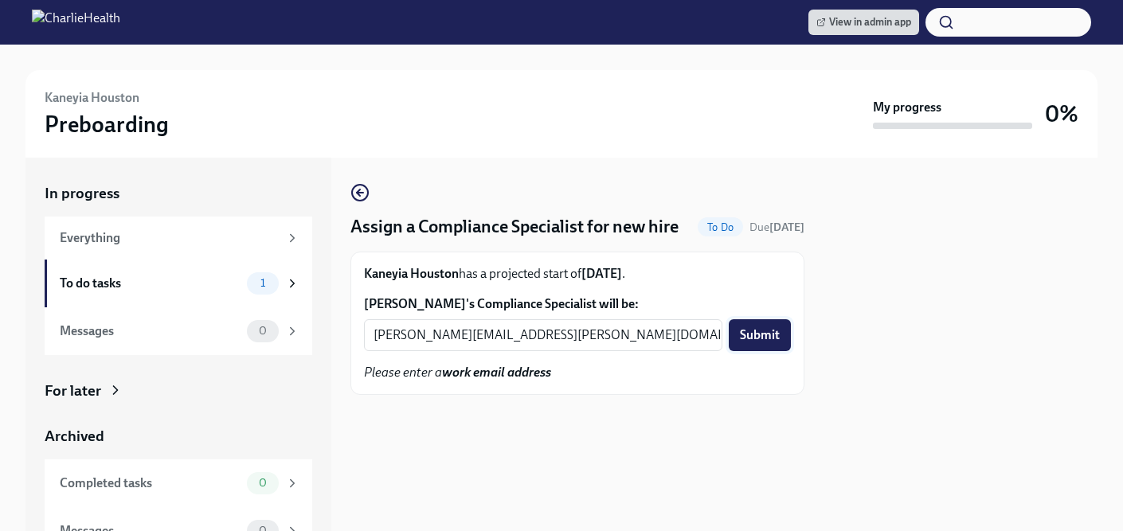
click at [762, 343] on span "Submit" at bounding box center [760, 335] width 40 height 16
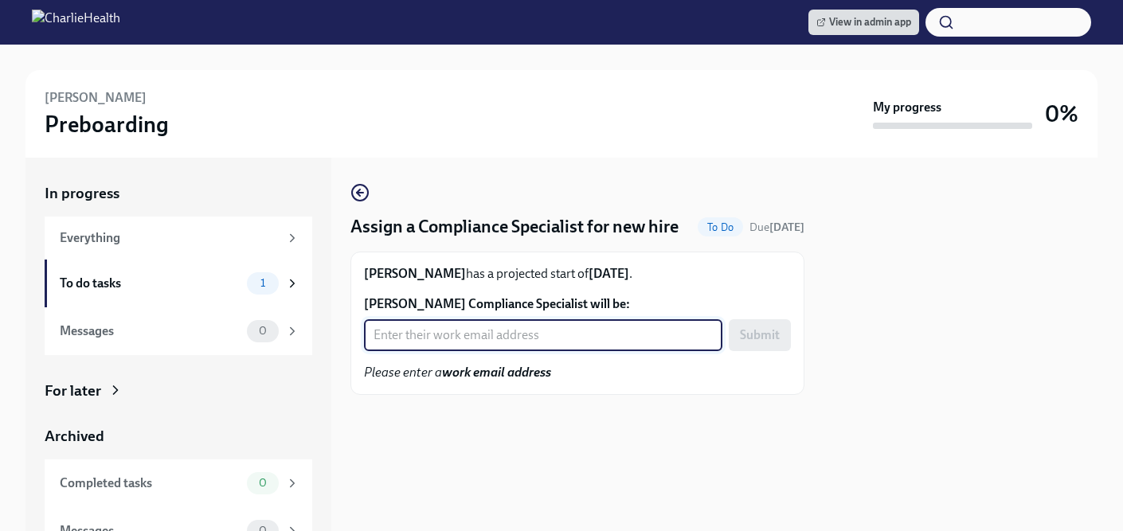
click at [494, 351] on input "[PERSON_NAME] Compliance Specialist will be:" at bounding box center [543, 335] width 358 height 32
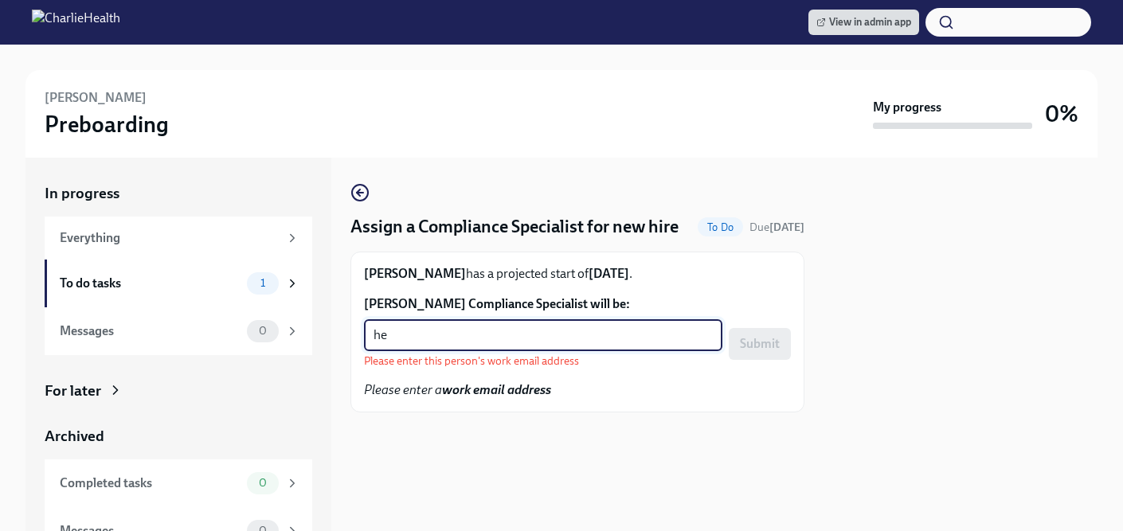
type input "h"
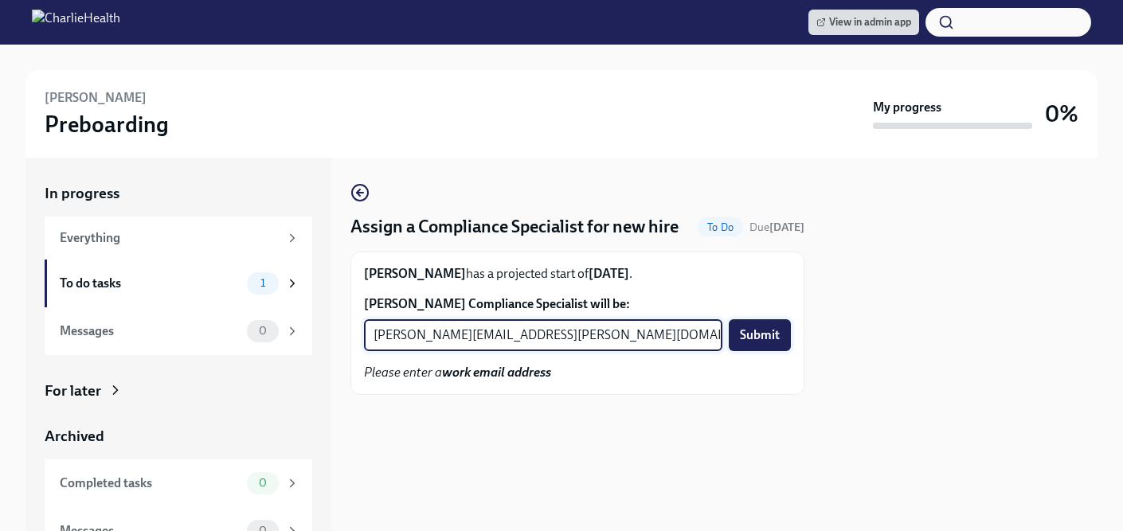
type input "[PERSON_NAME][EMAIL_ADDRESS][PERSON_NAME][DOMAIN_NAME]"
click at [759, 343] on span "Submit" at bounding box center [760, 335] width 40 height 16
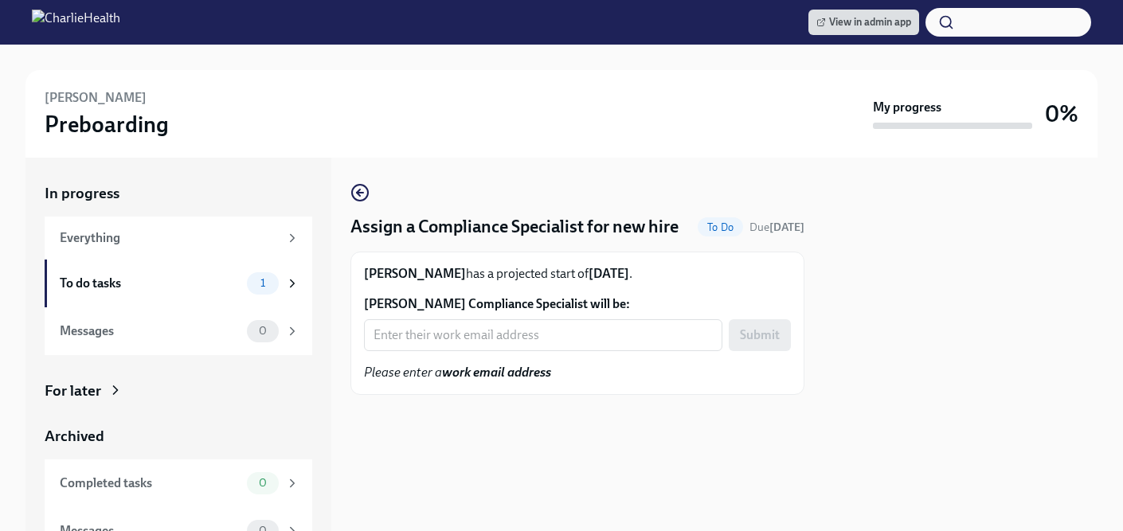
drag, startPoint x: 507, startPoint y: 358, endPoint x: 507, endPoint y: 342, distance: 15.9
click at [507, 351] on input "Mekea Simon's Compliance Specialist will be:" at bounding box center [543, 335] width 358 height 32
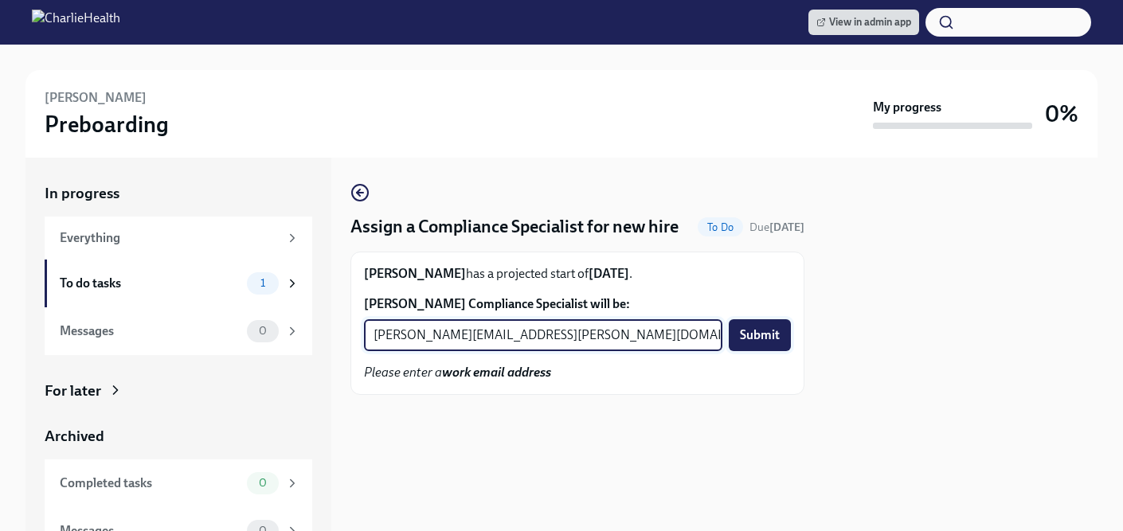
type input "jessica.barrett@charliehealth.com"
click at [774, 343] on span "Submit" at bounding box center [760, 335] width 40 height 16
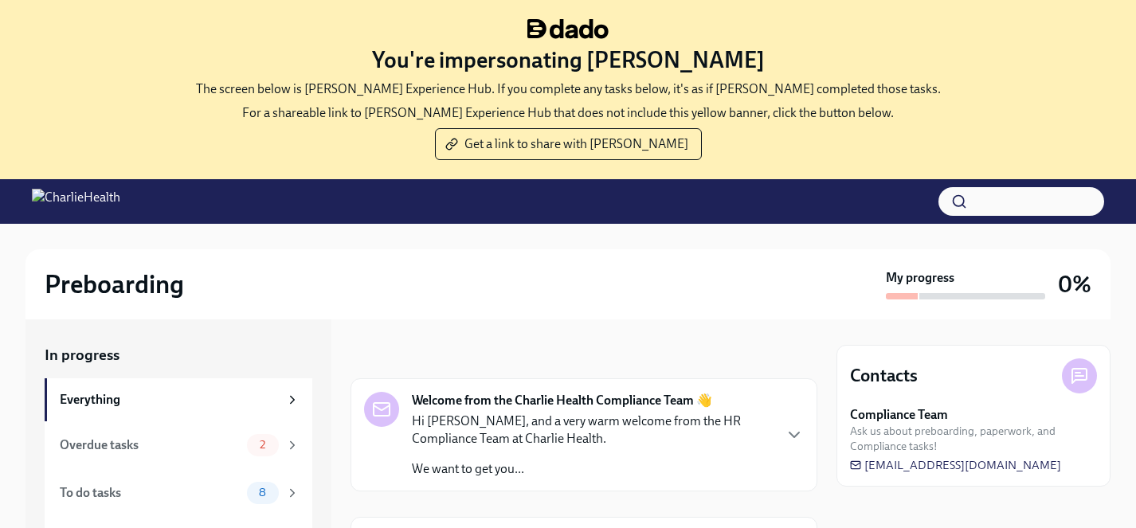
click at [433, 240] on div at bounding box center [567, 236] width 1085 height 25
click at [557, 137] on span "Get a link to share with [PERSON_NAME]" at bounding box center [568, 144] width 240 height 16
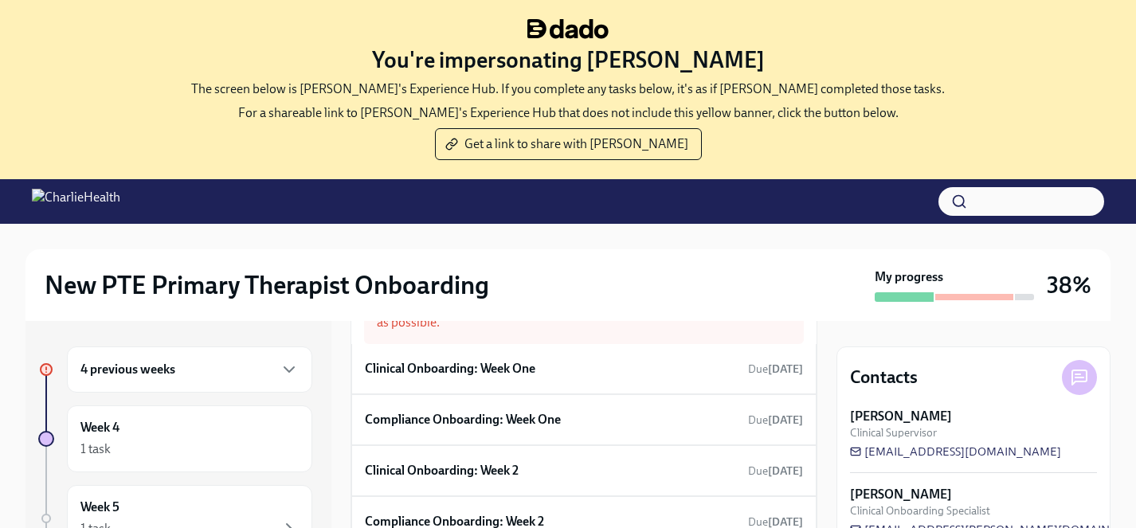
scroll to position [60, 0]
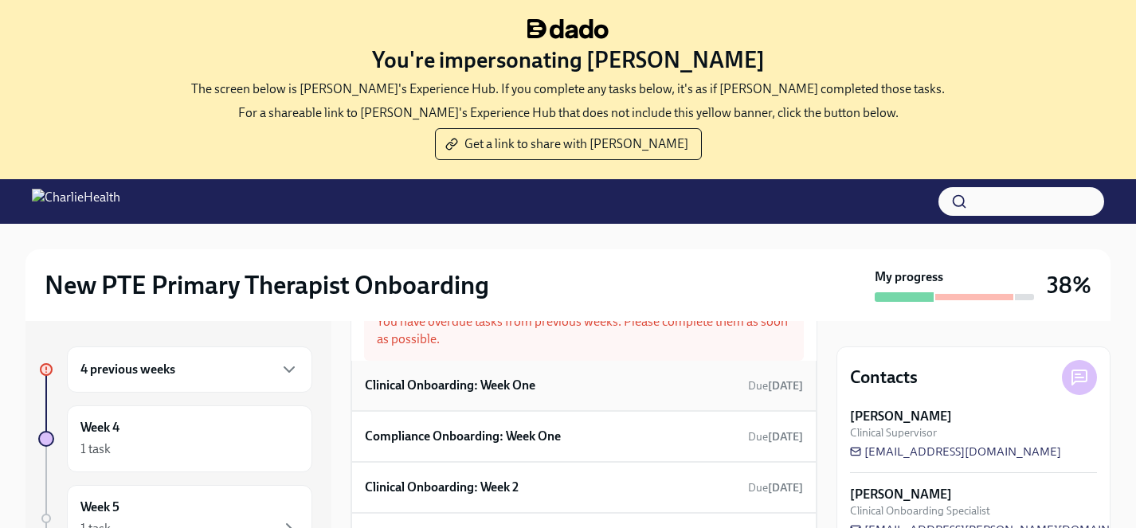
click at [467, 382] on h6 "Clinical Onboarding: Week One" at bounding box center [450, 386] width 170 height 18
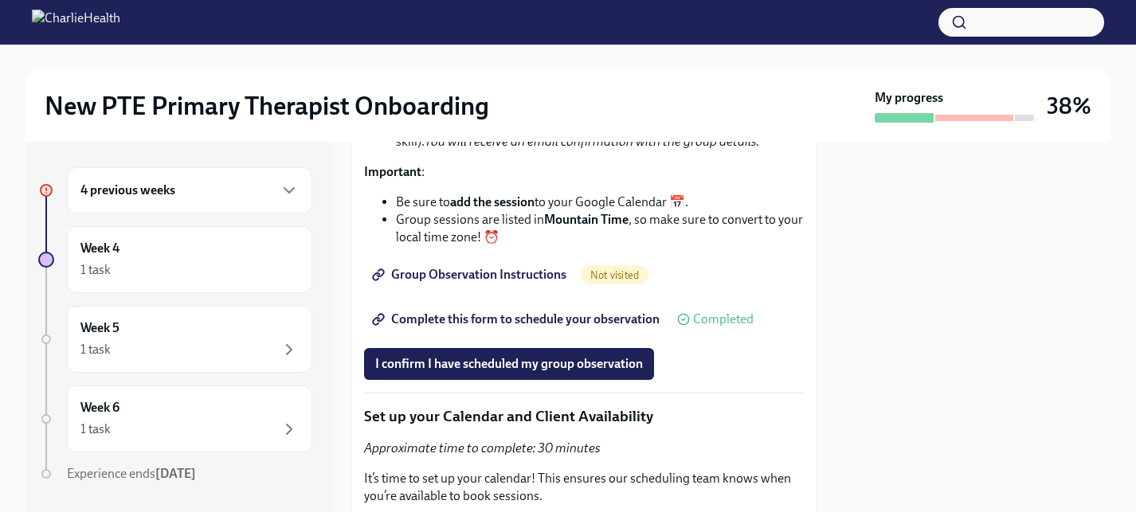
scroll to position [3330, 0]
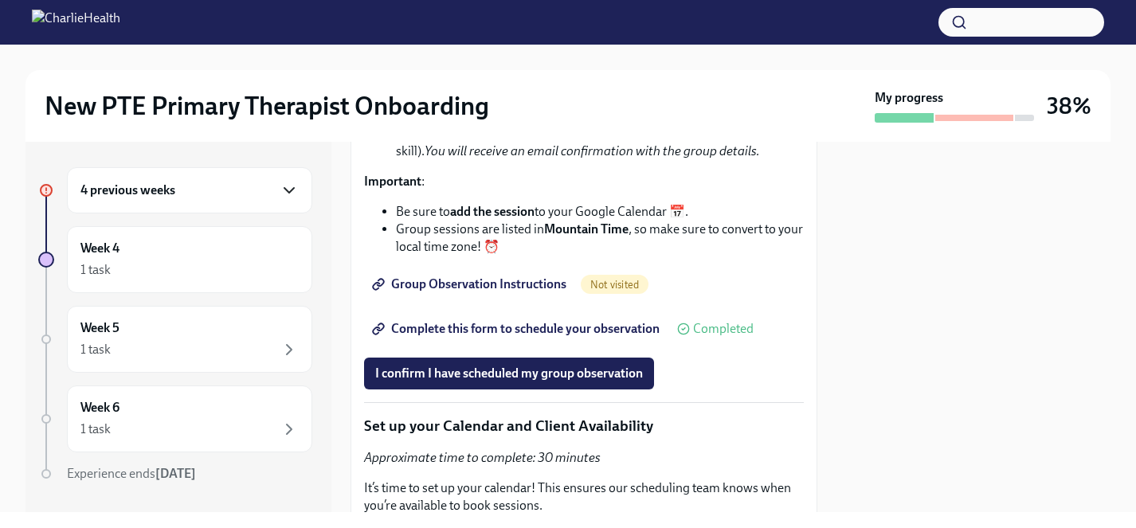
click at [287, 190] on icon "button" at bounding box center [289, 190] width 10 height 5
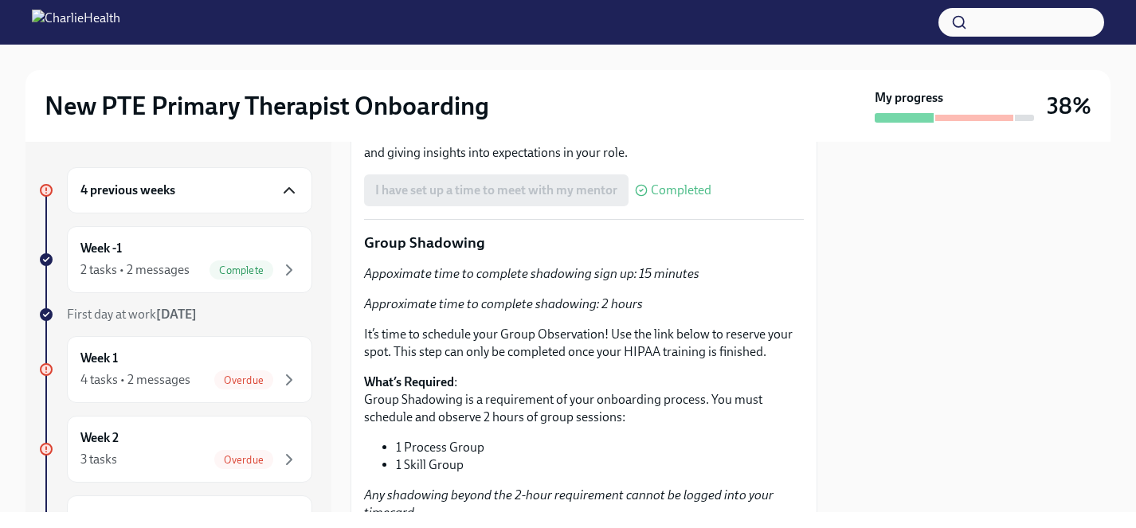
scroll to position [2835, 0]
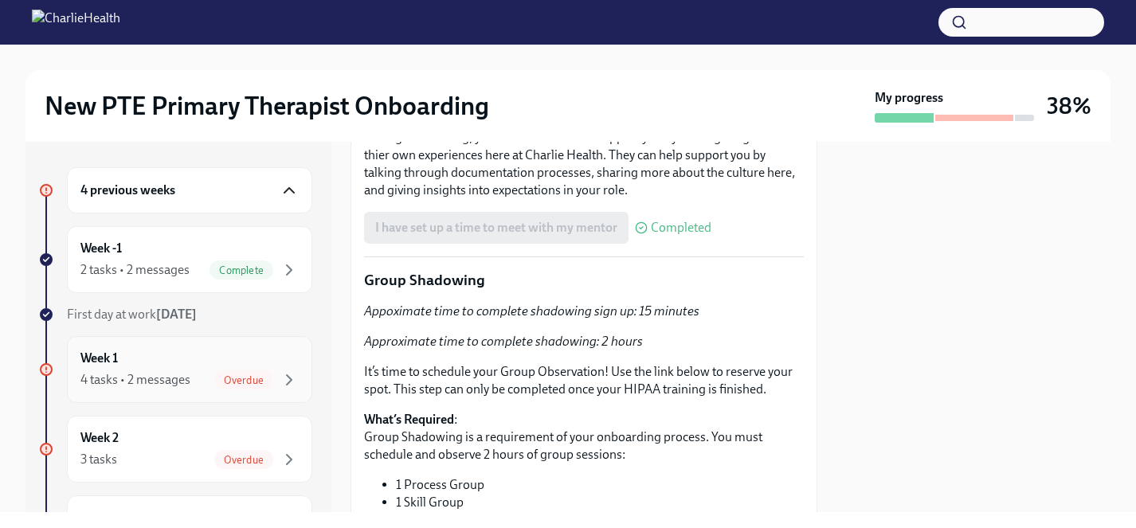
click at [198, 354] on div "Week 1 4 tasks • 2 messages Overdue" at bounding box center [189, 370] width 218 height 40
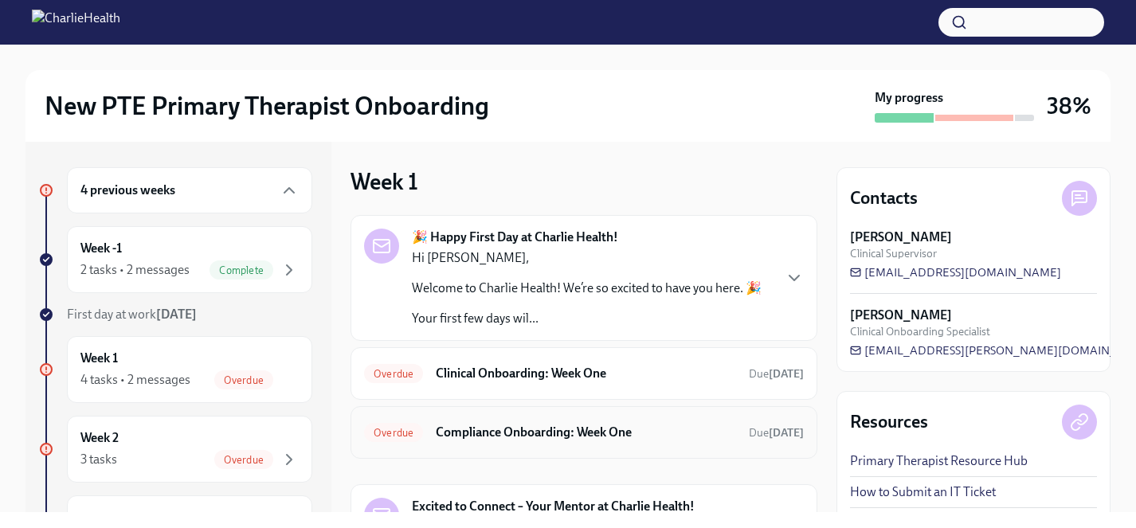
click at [505, 435] on h6 "Compliance Onboarding: Week One" at bounding box center [586, 433] width 300 height 18
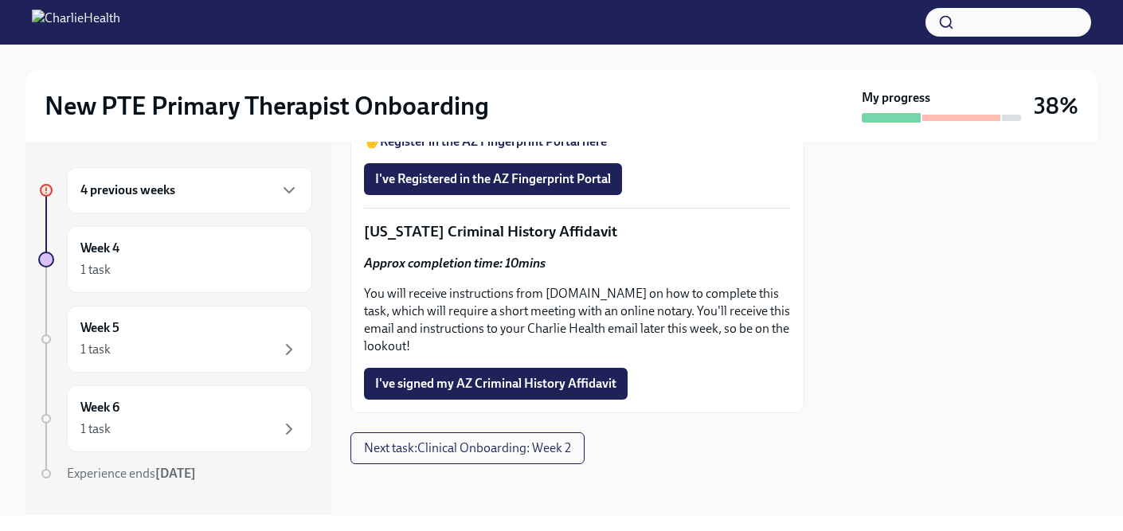
scroll to position [1297, 0]
click at [191, 198] on div "4 previous weeks" at bounding box center [189, 190] width 218 height 19
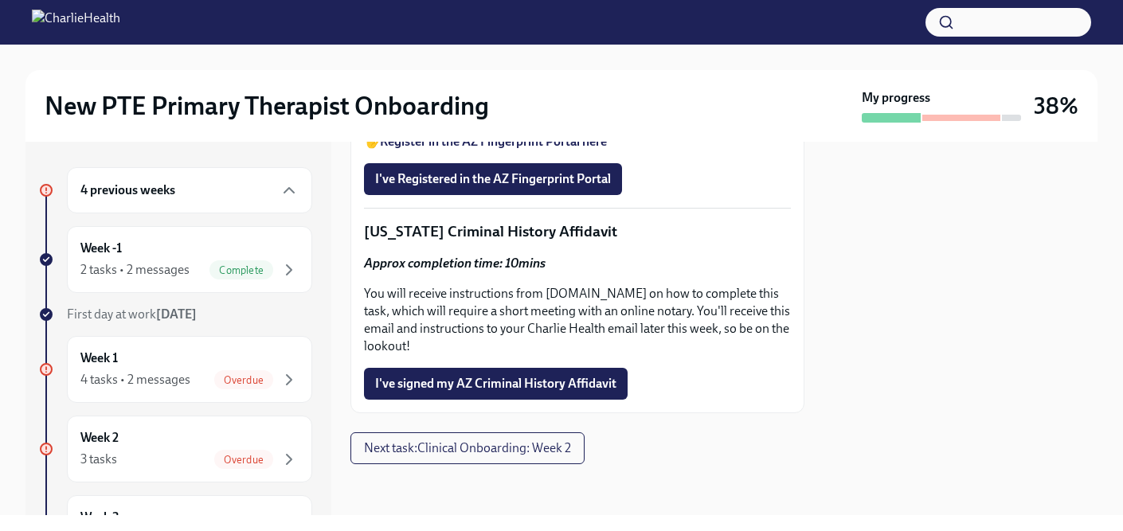
click at [245, 202] on div "4 previous weeks" at bounding box center [189, 190] width 245 height 46
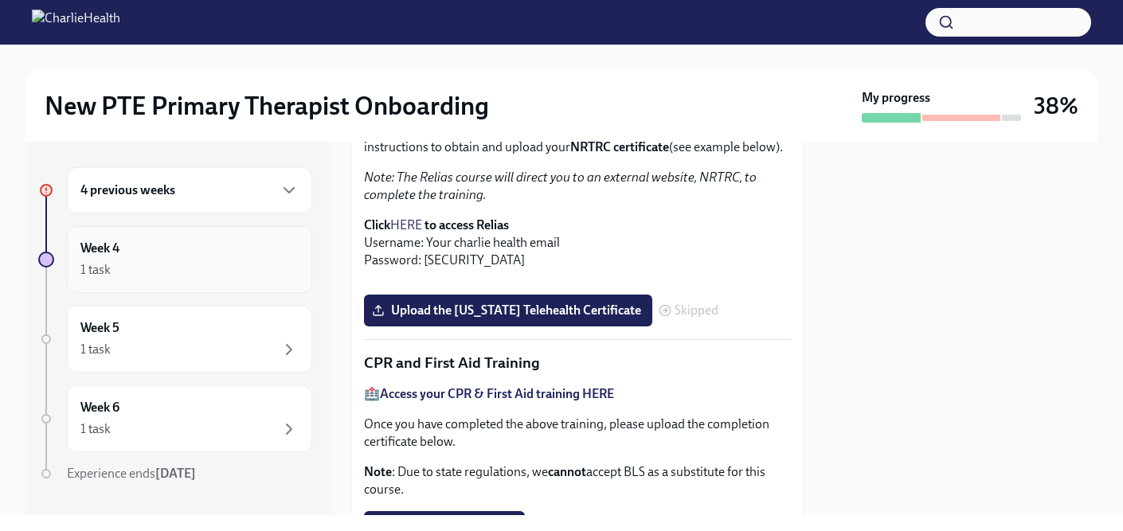
scroll to position [564, 0]
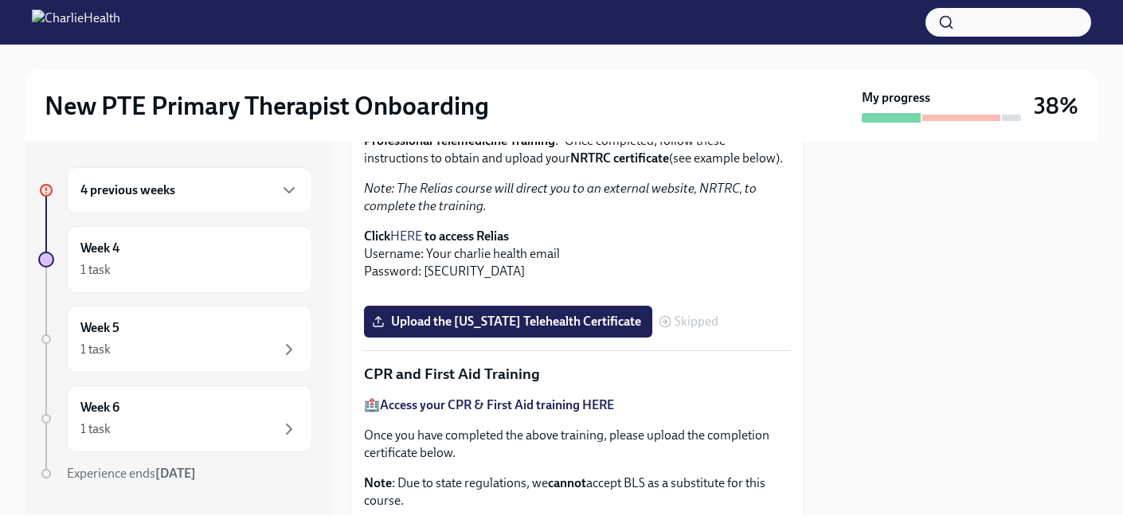
click at [212, 194] on div "4 previous weeks" at bounding box center [189, 190] width 218 height 19
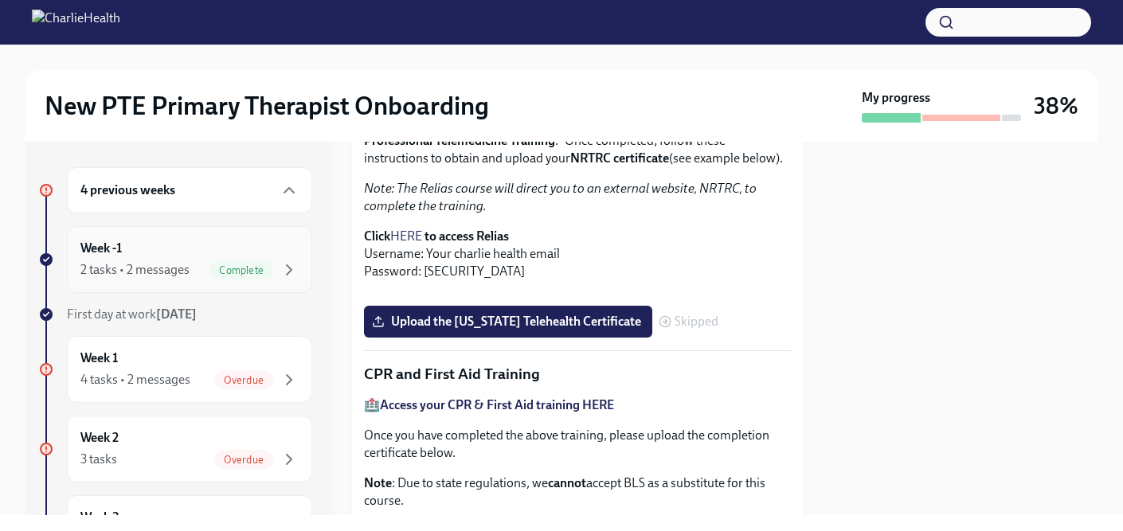
click at [168, 261] on div "2 tasks • 2 messages" at bounding box center [134, 270] width 109 height 18
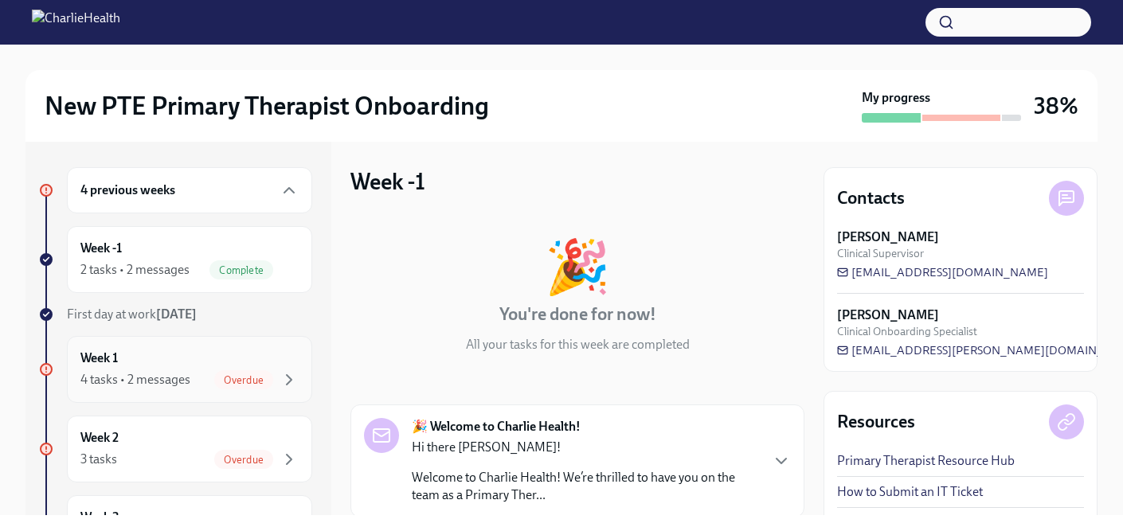
click at [151, 358] on div "Week 1 4 tasks • 2 messages Overdue" at bounding box center [189, 370] width 218 height 40
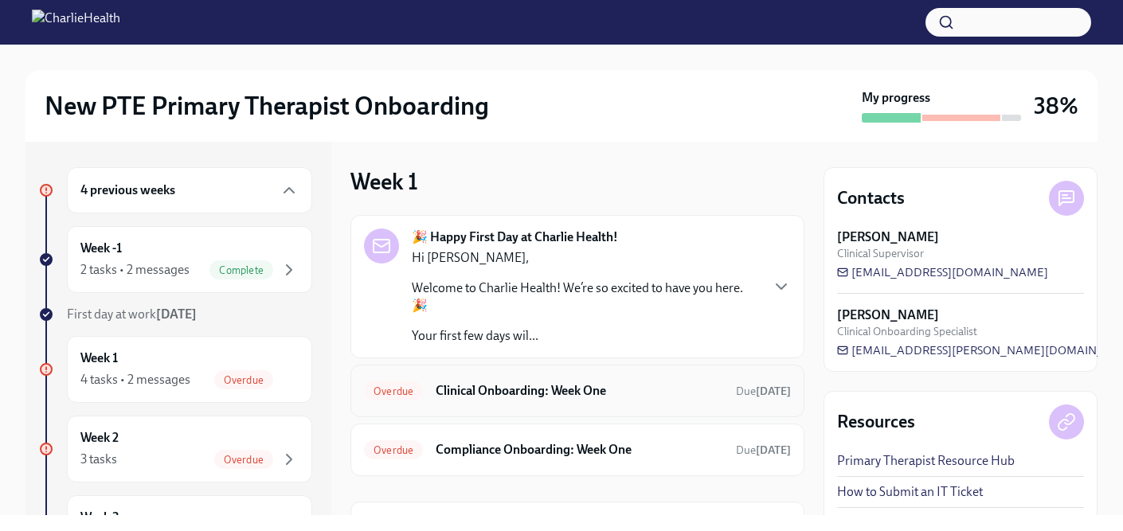
click at [489, 382] on h6 "Clinical Onboarding: Week One" at bounding box center [580, 391] width 288 height 18
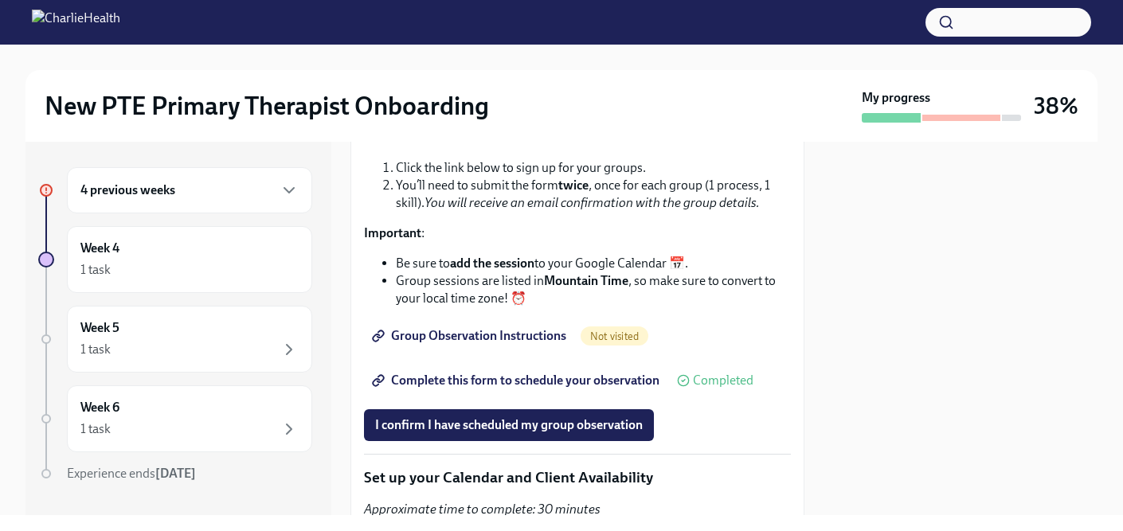
scroll to position [3331, 0]
click at [522, 388] on span "Complete this form to schedule your observation" at bounding box center [517, 380] width 284 height 16
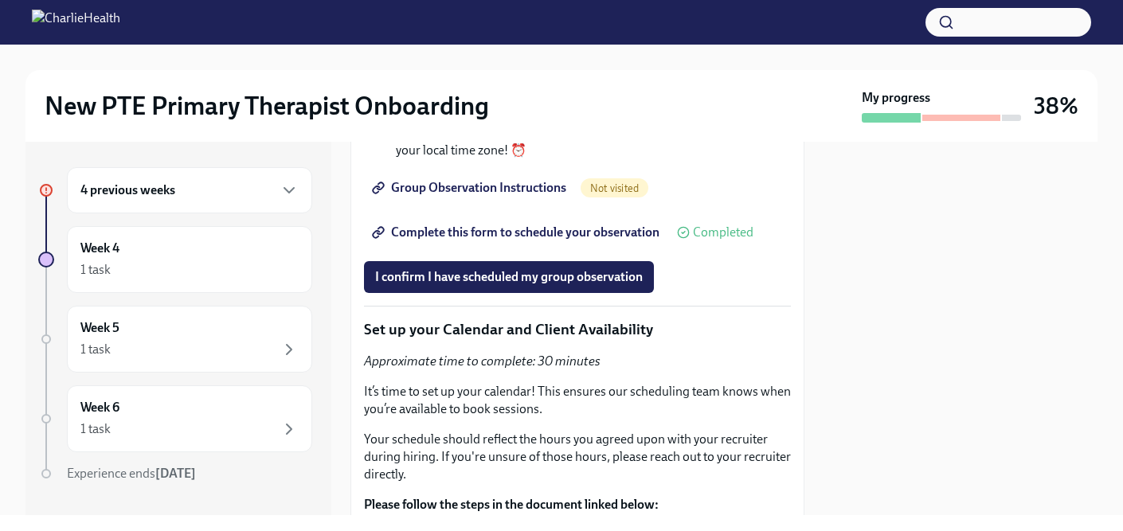
scroll to position [3480, 0]
click at [207, 198] on div "4 previous weeks" at bounding box center [189, 190] width 218 height 19
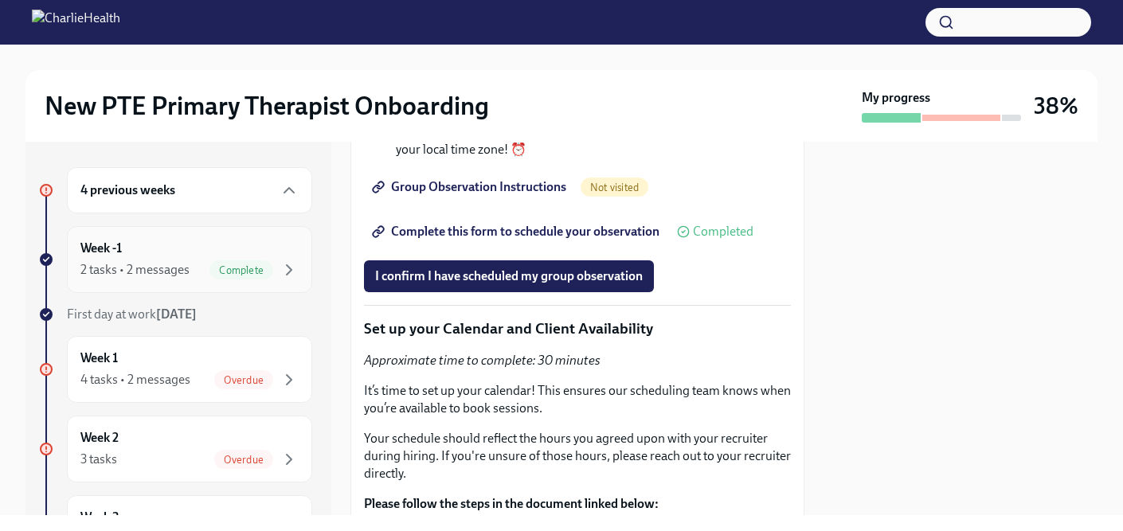
click at [182, 253] on div "Week -1 2 tasks • 2 messages Complete" at bounding box center [189, 260] width 218 height 40
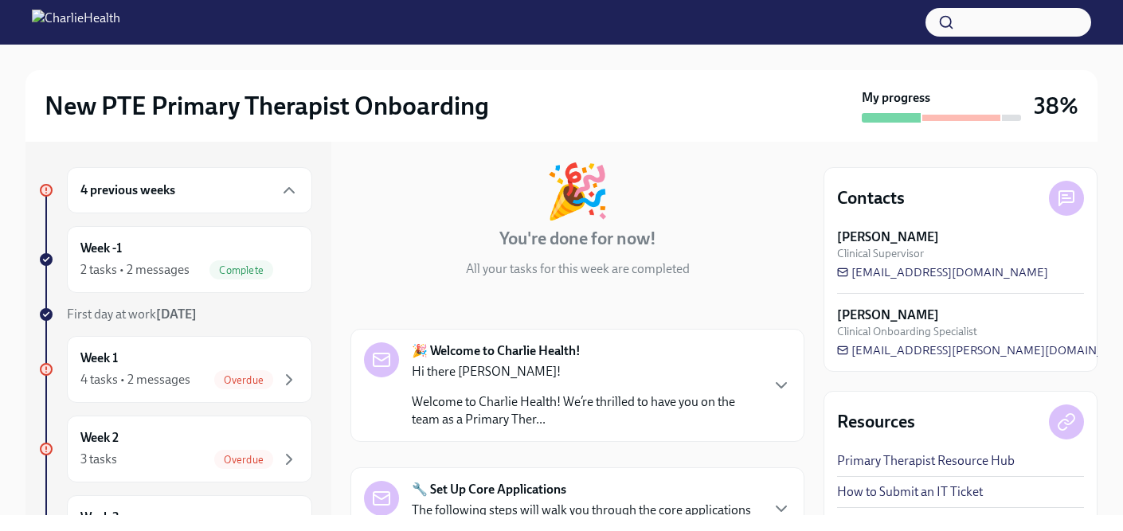
scroll to position [69, 0]
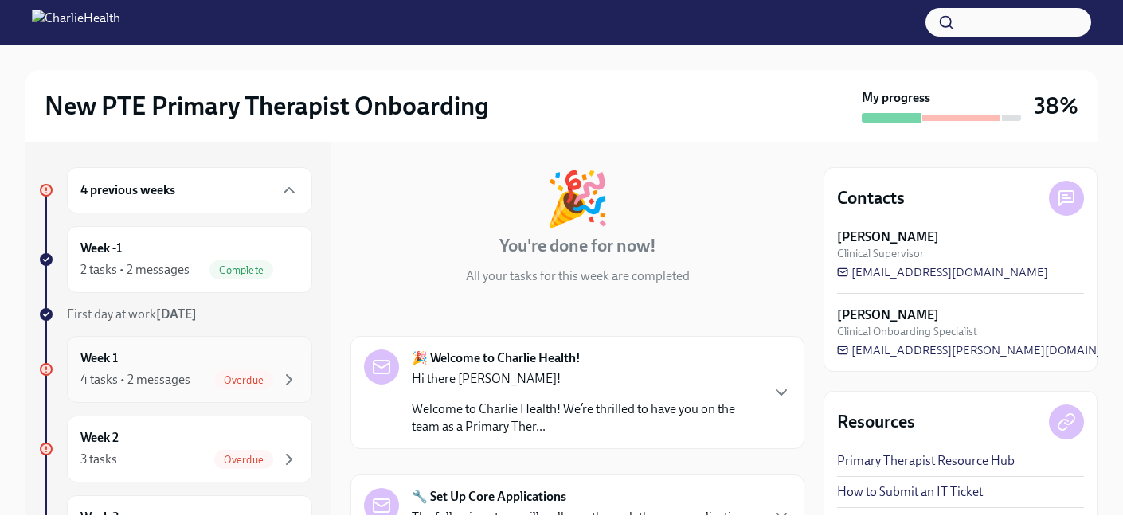
click at [158, 368] on div "Week 1 4 tasks • 2 messages Overdue" at bounding box center [189, 370] width 218 height 40
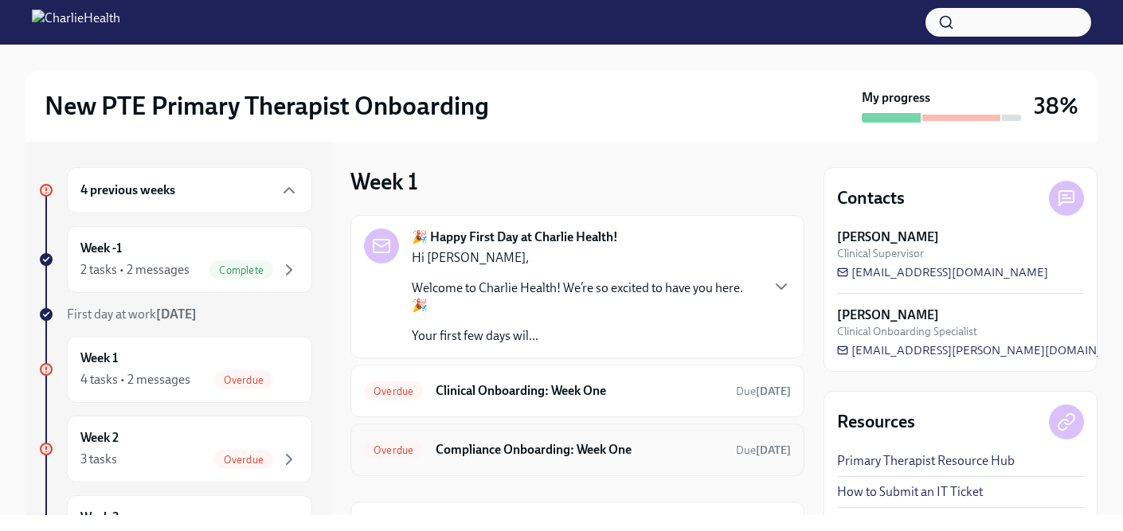
click at [522, 441] on h6 "Compliance Onboarding: Week One" at bounding box center [580, 450] width 288 height 18
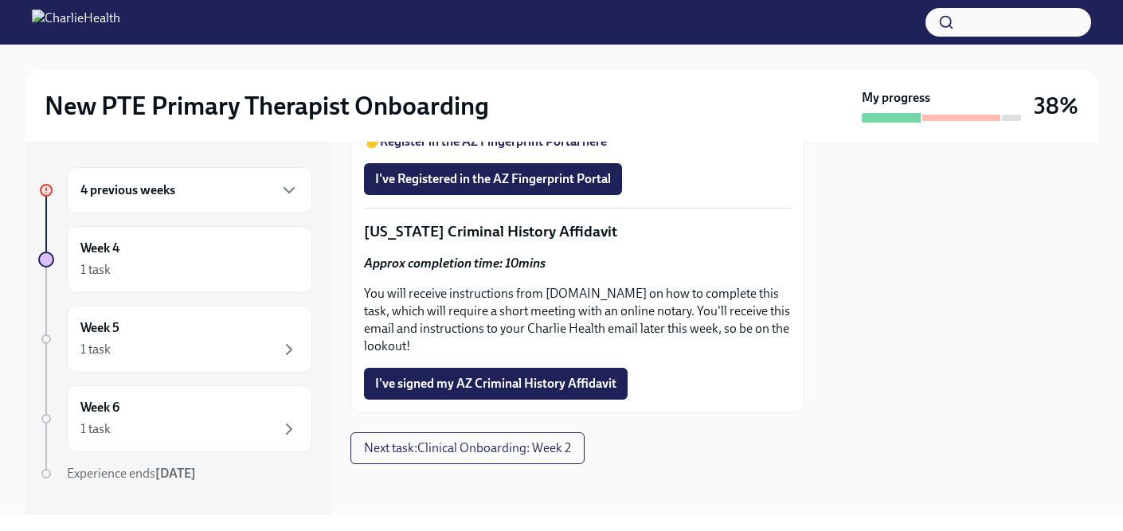
scroll to position [1109, 0]
click at [491, 149] on strong "Register in the AZ Fingerprint Portal here" at bounding box center [493, 141] width 227 height 15
click at [468, 119] on strong "these instructions" at bounding box center [486, 111] width 99 height 15
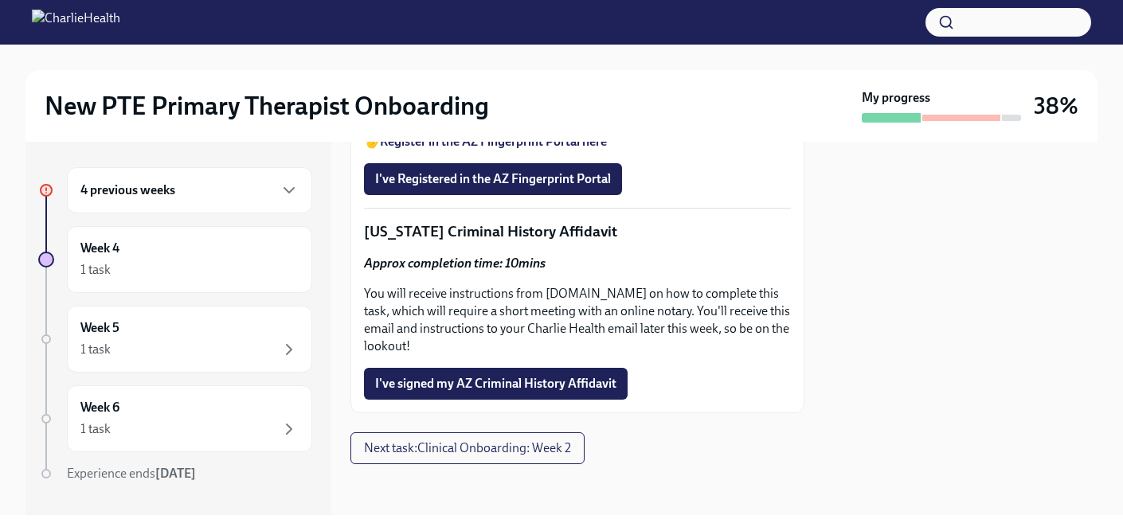
click at [523, 355] on p "You will receive instructions from Proof.com on how to complete this task, whic…" at bounding box center [577, 320] width 427 height 70
click at [492, 450] on span "Next task : Clinical Onboarding: Week 2" at bounding box center [467, 449] width 207 height 16
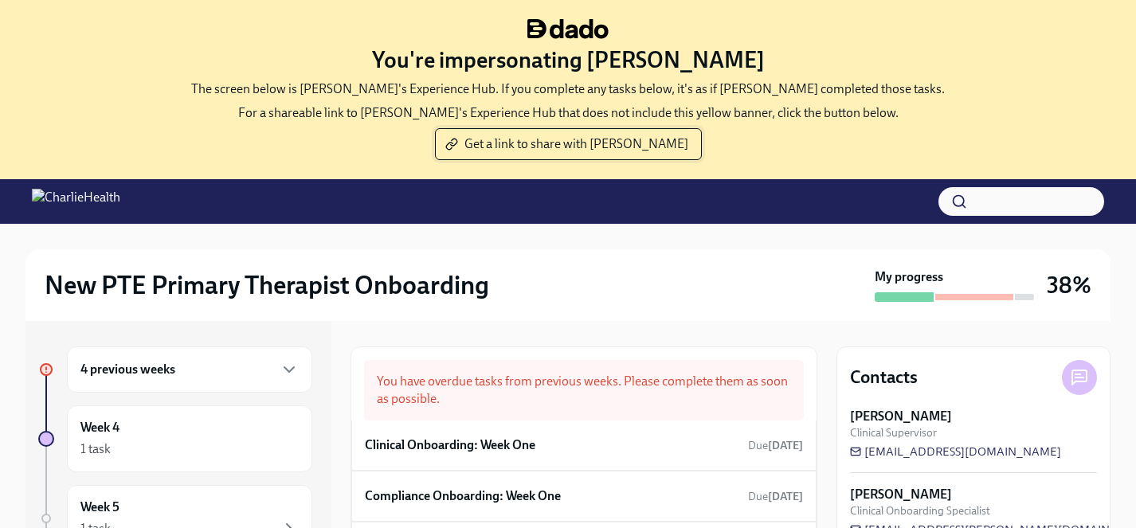
click at [637, 150] on span "Get a link to share with [PERSON_NAME]" at bounding box center [568, 144] width 240 height 16
